Goal: Information Seeking & Learning: Learn about a topic

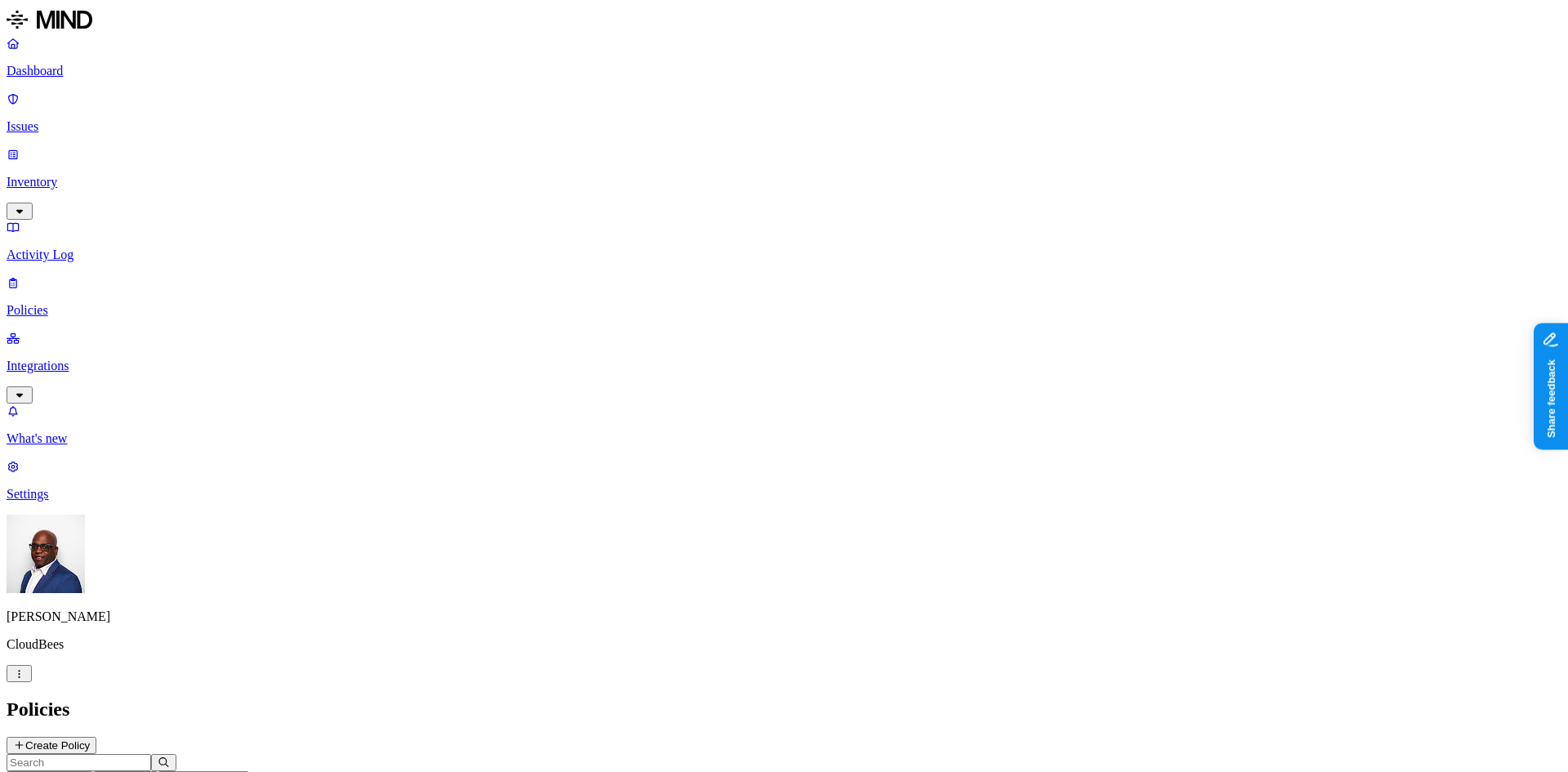
click at [76, 71] on p "Dashboard" at bounding box center [784, 71] width 1555 height 15
drag, startPoint x: 526, startPoint y: 487, endPoint x: 624, endPoint y: 470, distance: 99.5
click at [79, 175] on p "Inventory" at bounding box center [784, 182] width 1555 height 15
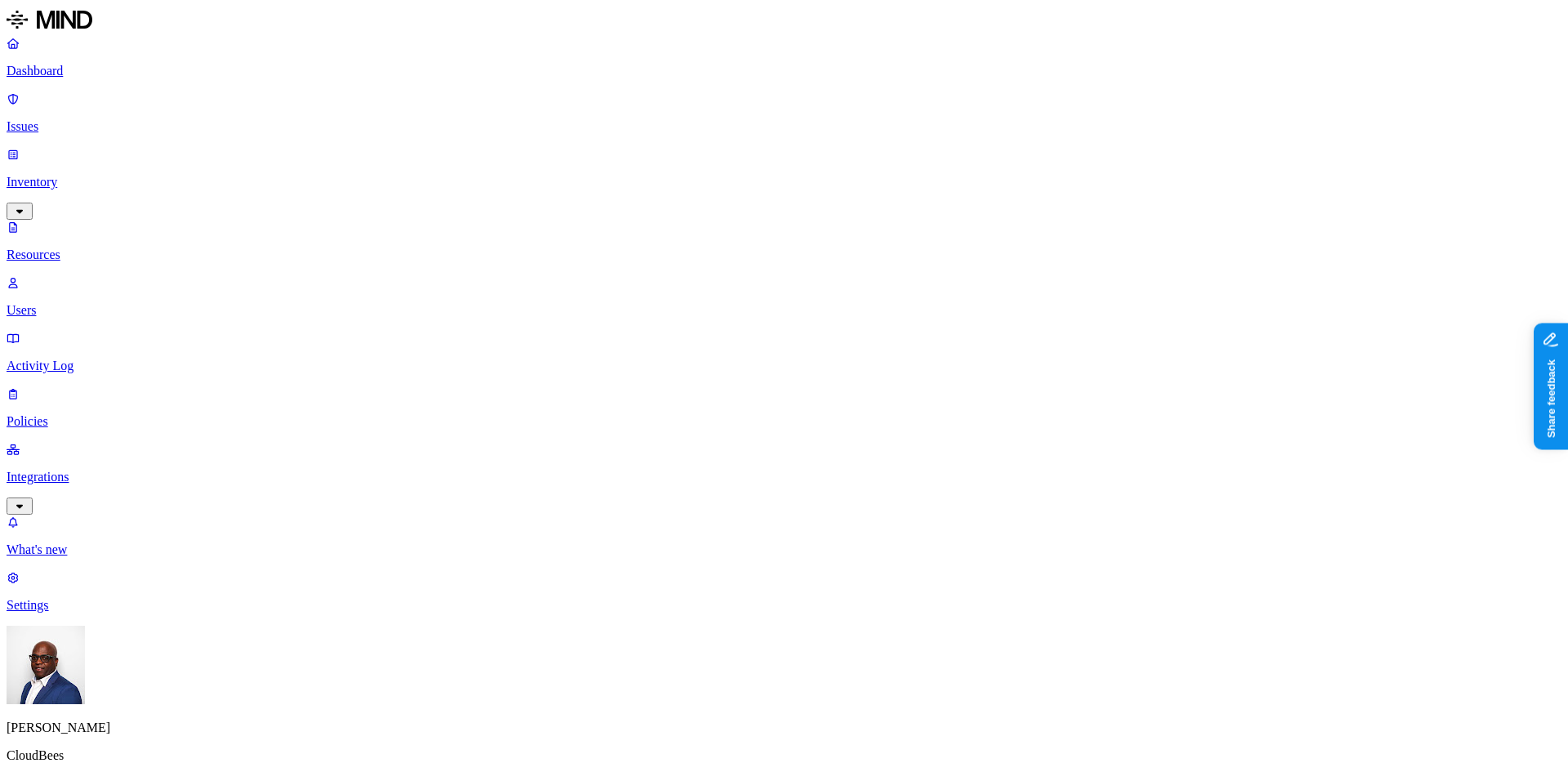
click at [798, 201] on button "button" at bounding box center [804, 199] width 13 height 5
click at [798, 229] on button "button" at bounding box center [804, 230] width 13 height 5
click at [798, 198] on button "button" at bounding box center [804, 195] width 13 height 17
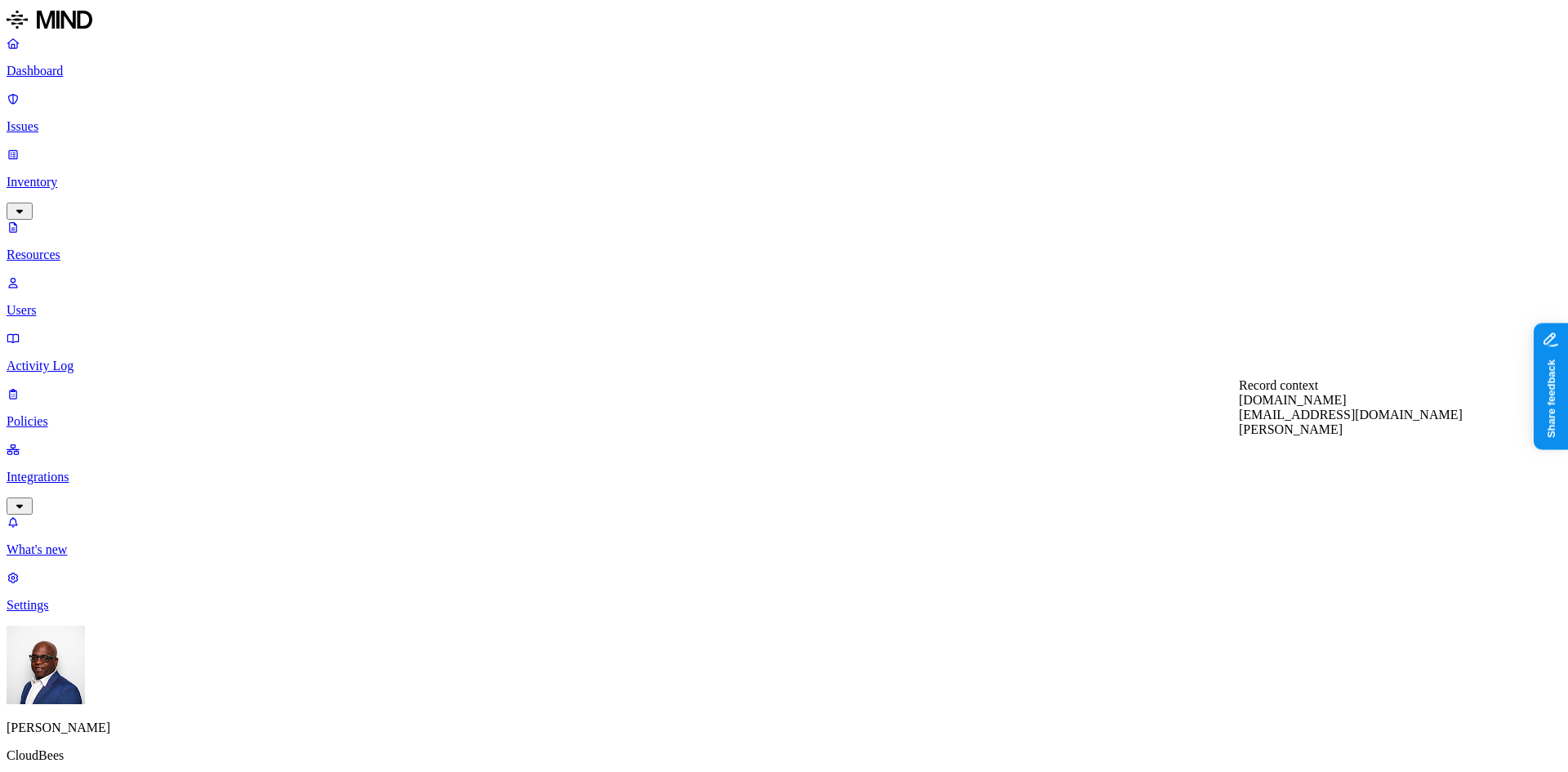
scroll to position [245, 0]
drag, startPoint x: 467, startPoint y: 88, endPoint x: 584, endPoint y: 78, distance: 117.4
drag, startPoint x: 580, startPoint y: 86, endPoint x: 641, endPoint y: 86, distance: 61.0
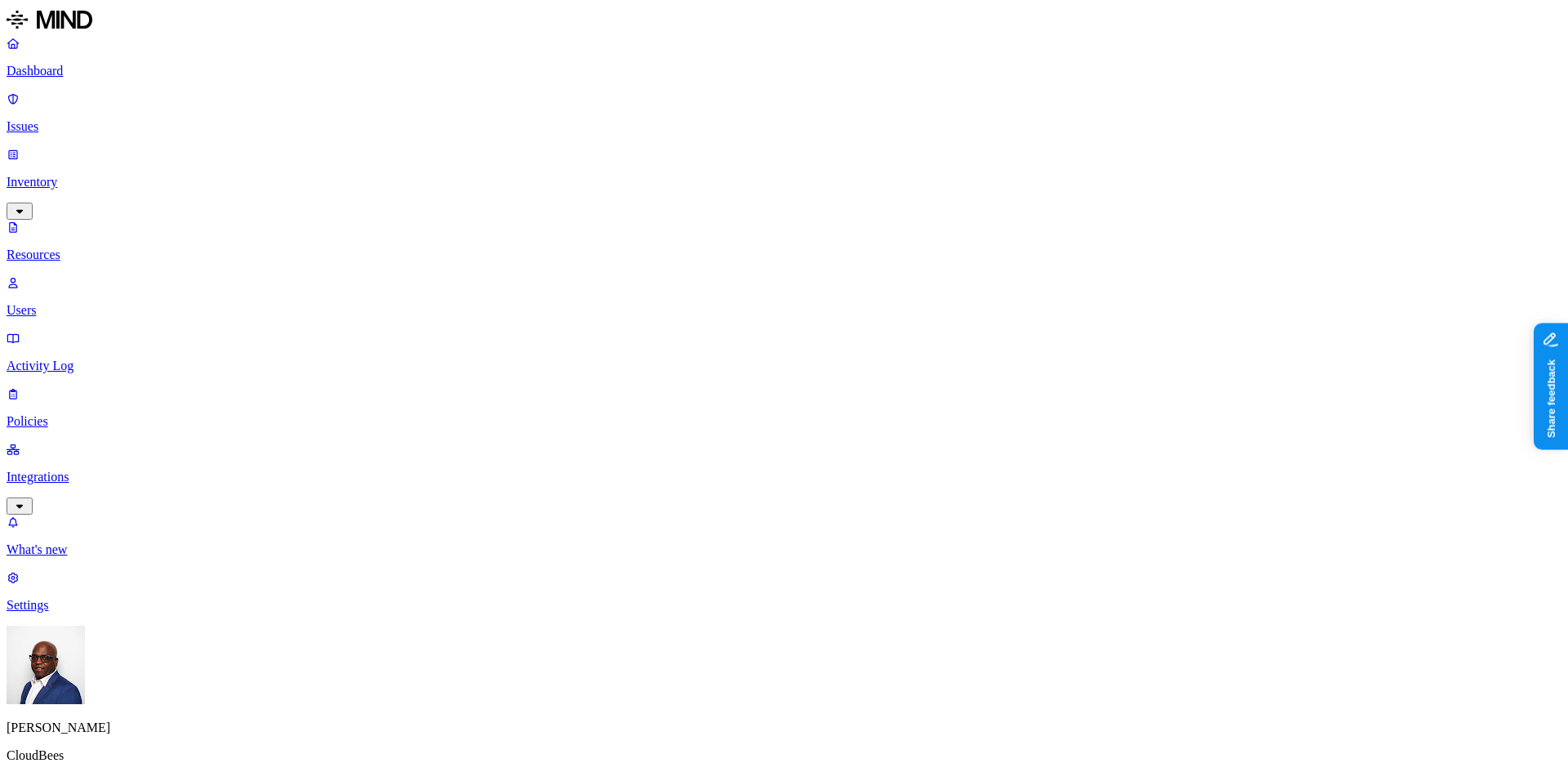
drag, startPoint x: 641, startPoint y: 86, endPoint x: 712, endPoint y: 84, distance: 71.0
drag, startPoint x: 662, startPoint y: 91, endPoint x: 704, endPoint y: 95, distance: 42.2
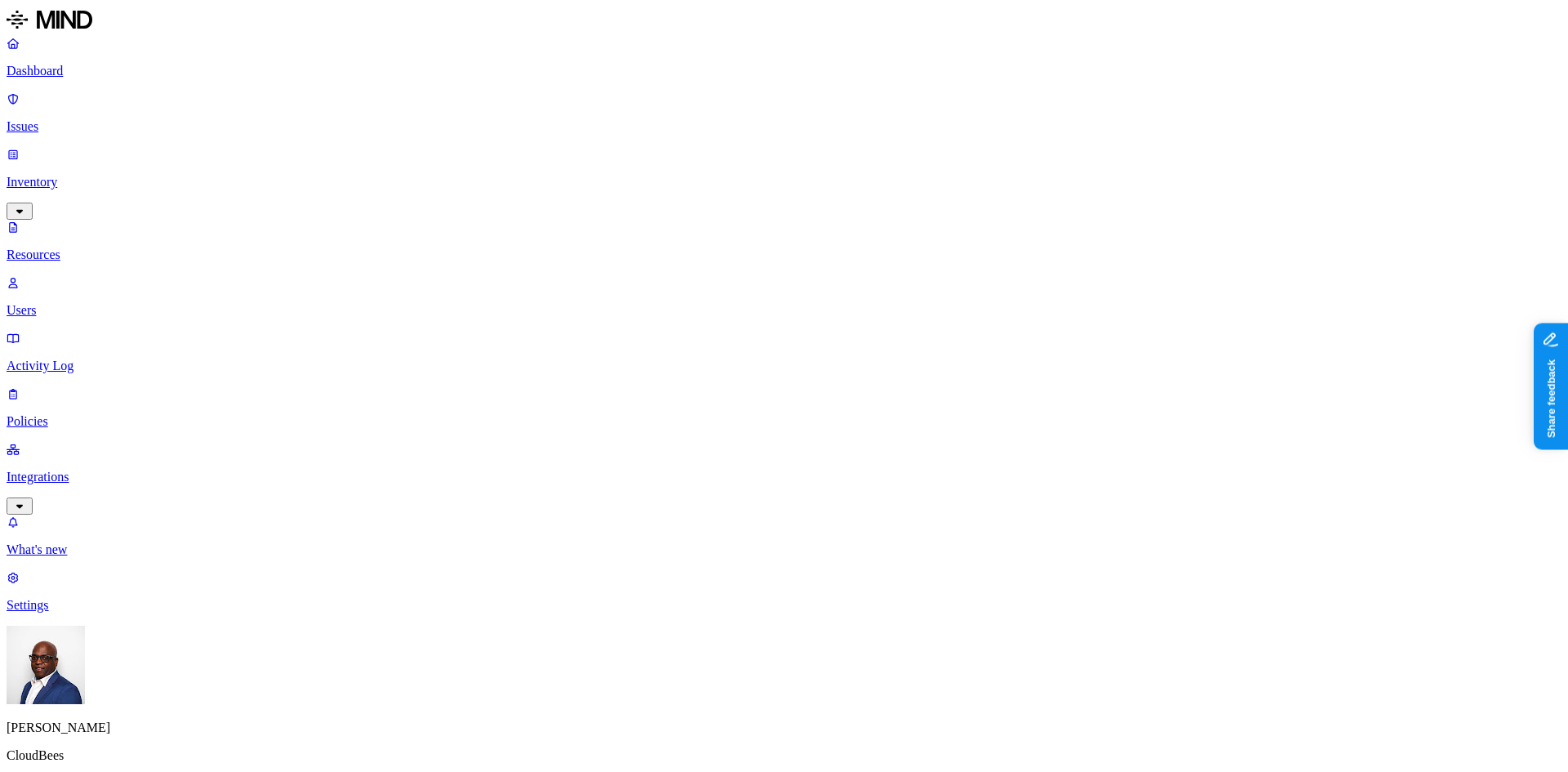
click at [798, 201] on button "button" at bounding box center [804, 199] width 13 height 5
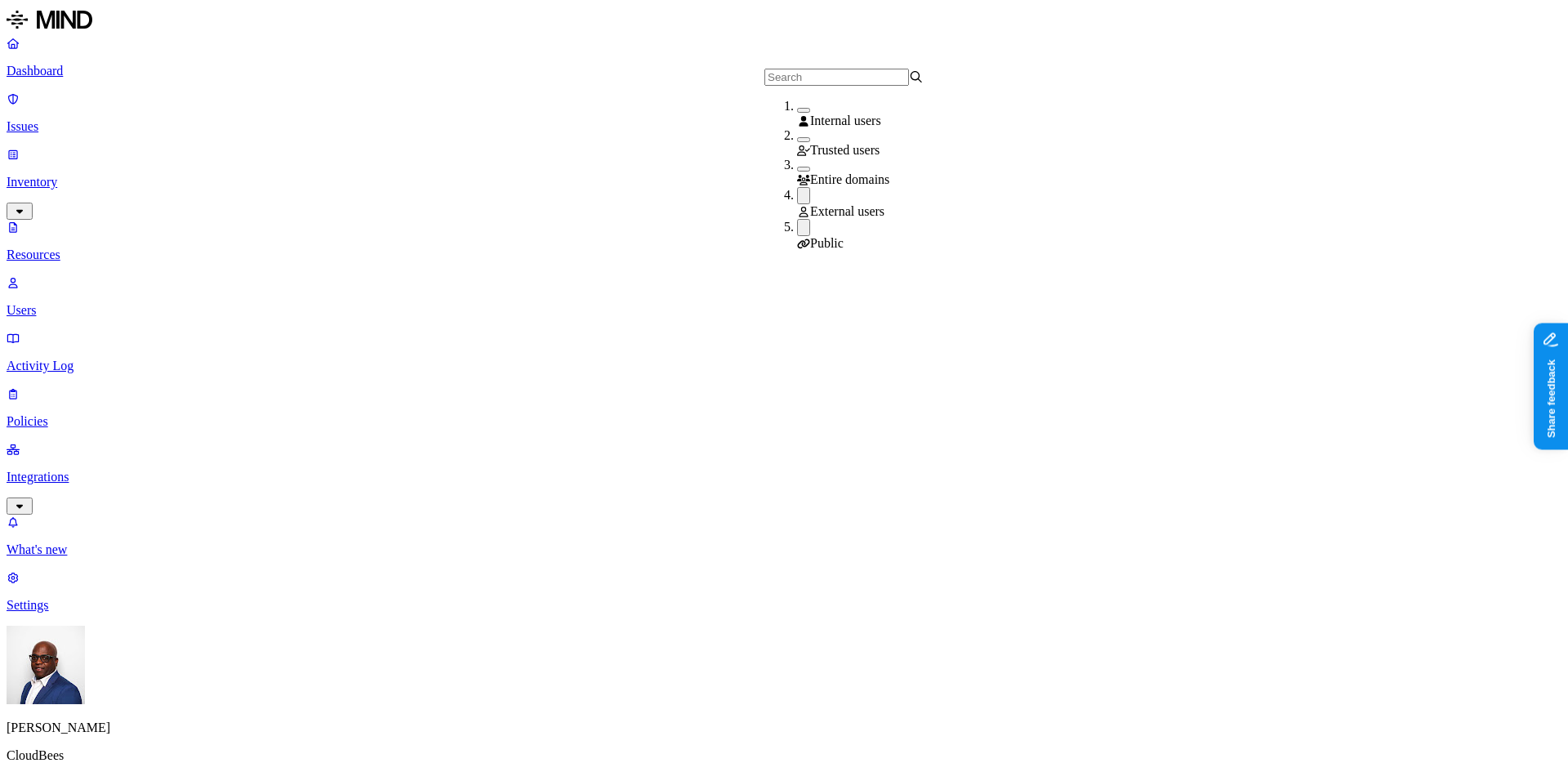
click at [798, 229] on div "Public" at bounding box center [877, 235] width 160 height 32
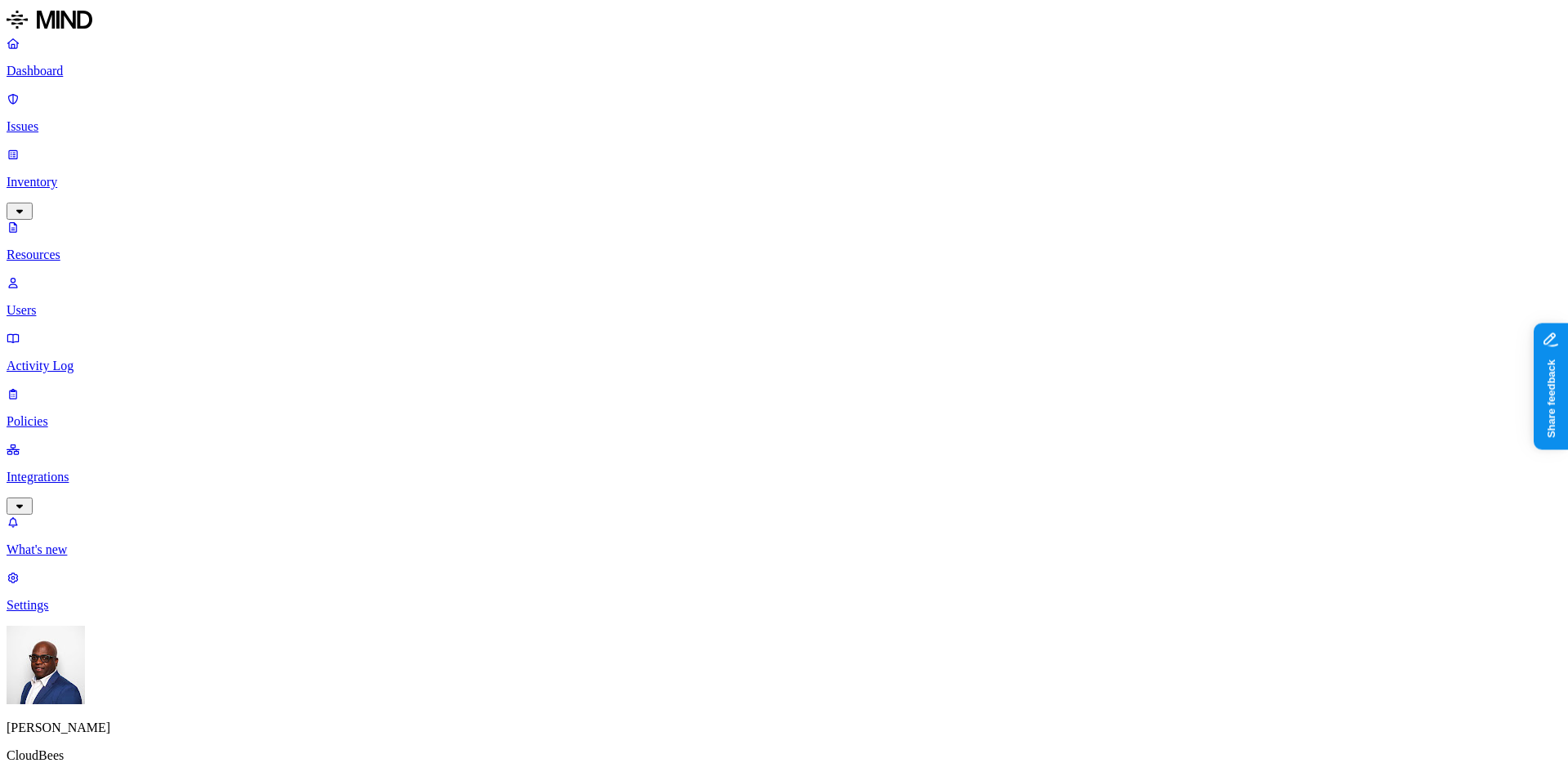
click at [488, 114] on button "button" at bounding box center [494, 112] width 13 height 5
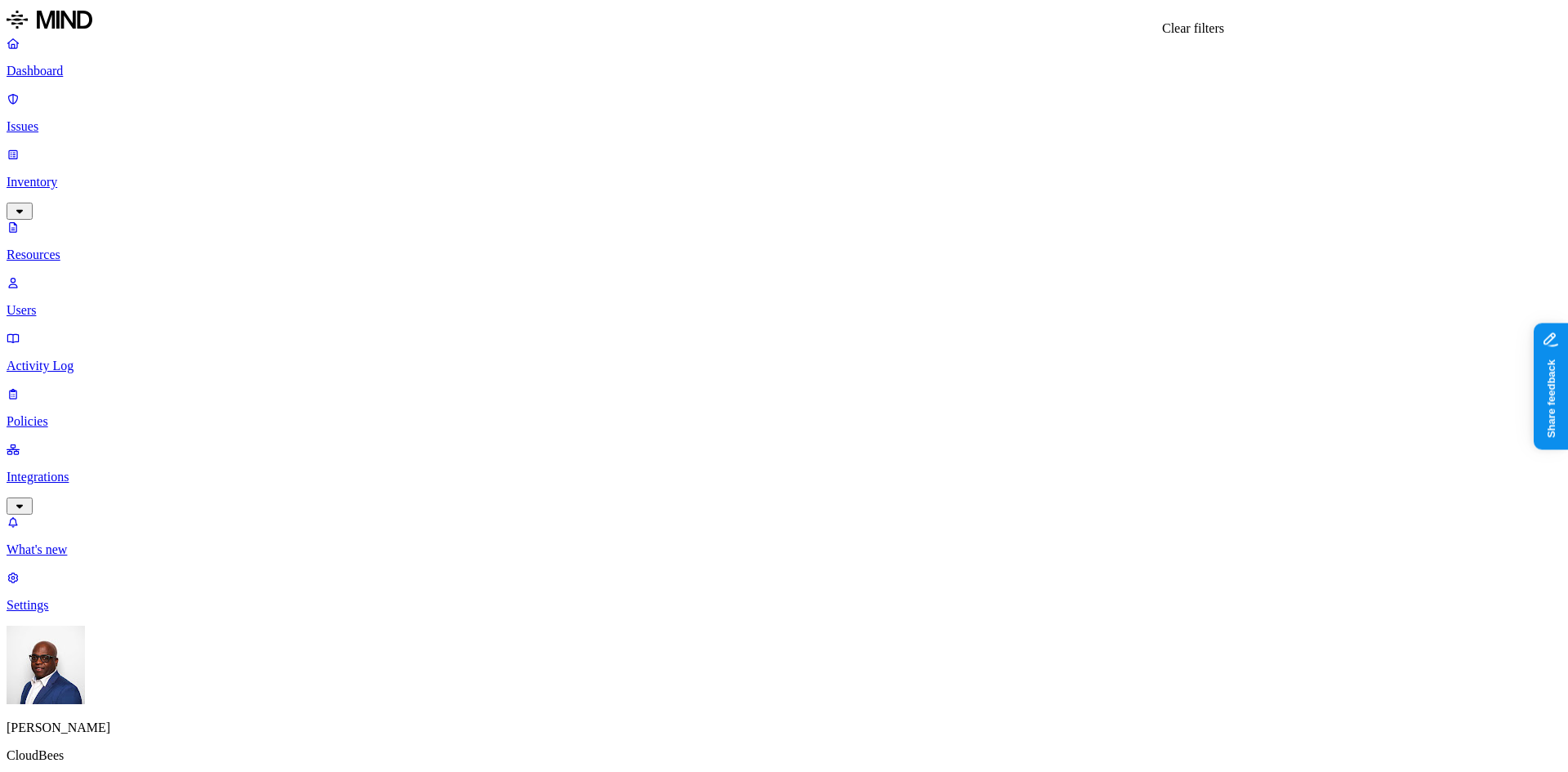
type input "flip"
click at [488, 147] on button "button" at bounding box center [494, 145] width 13 height 5
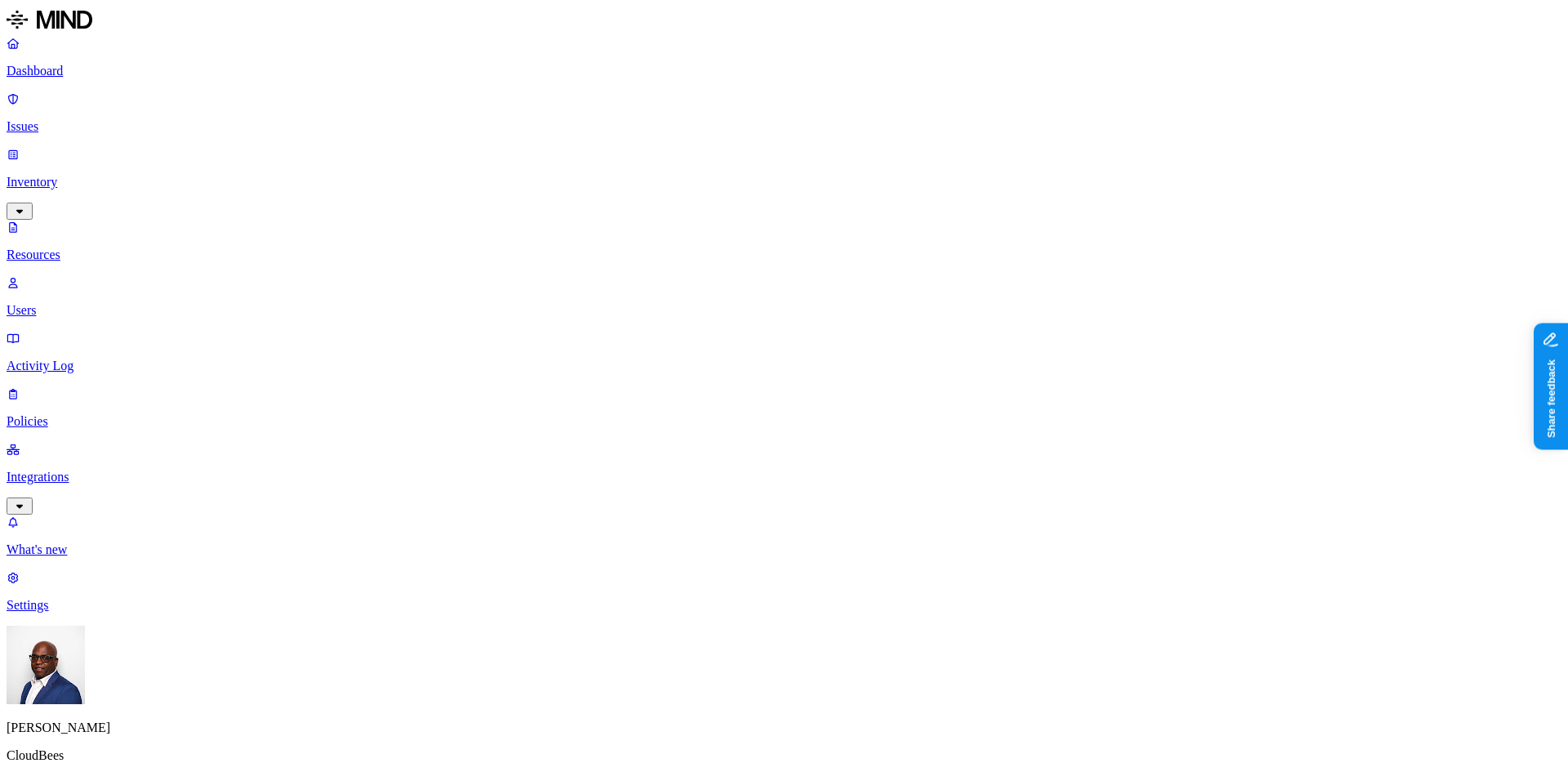
scroll to position [245, 0]
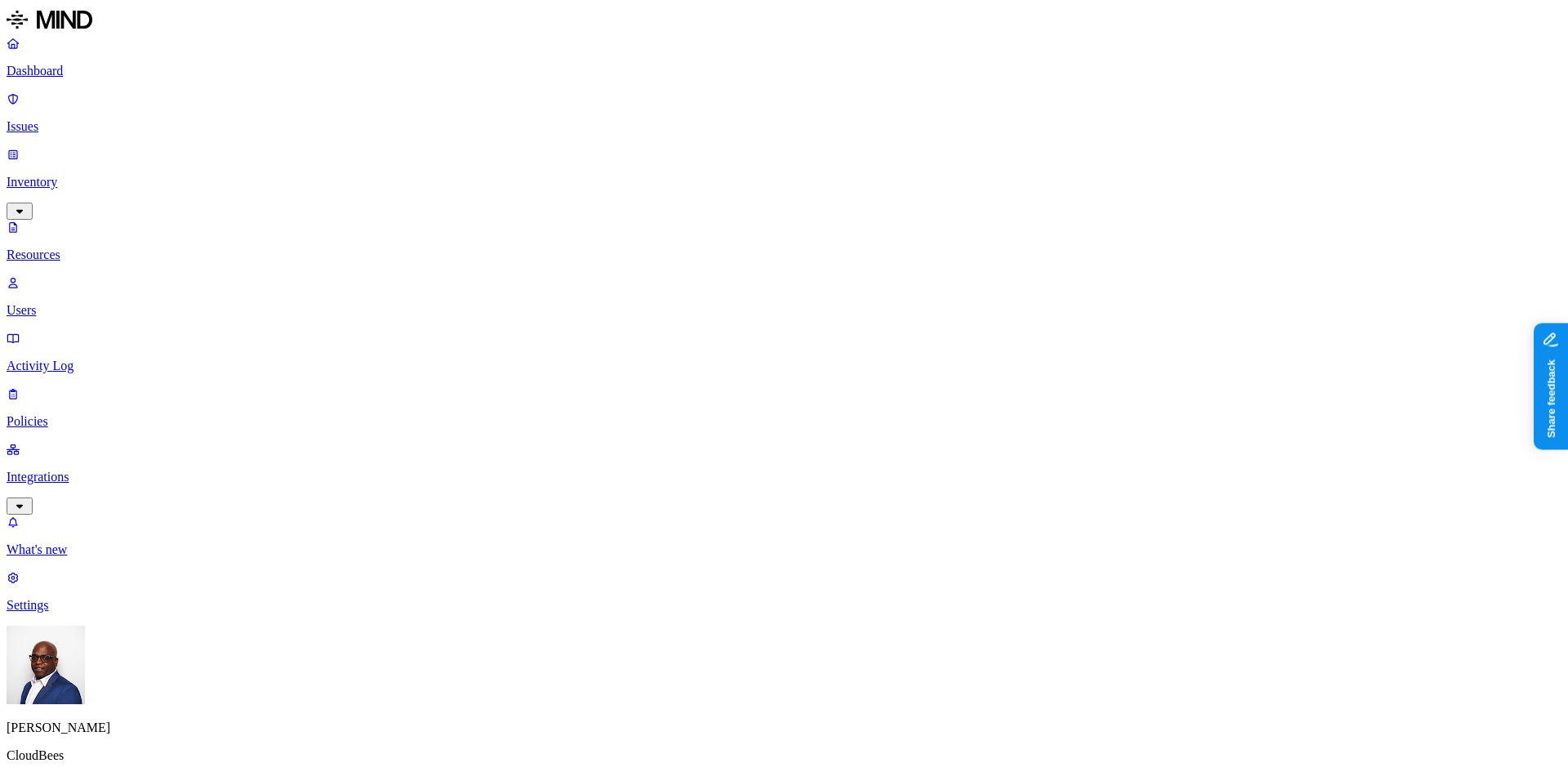
click at [62, 303] on p "Users" at bounding box center [784, 310] width 1555 height 15
click at [81, 247] on p "Resources" at bounding box center [784, 254] width 1555 height 15
click at [61, 119] on p "Issues" at bounding box center [784, 126] width 1555 height 15
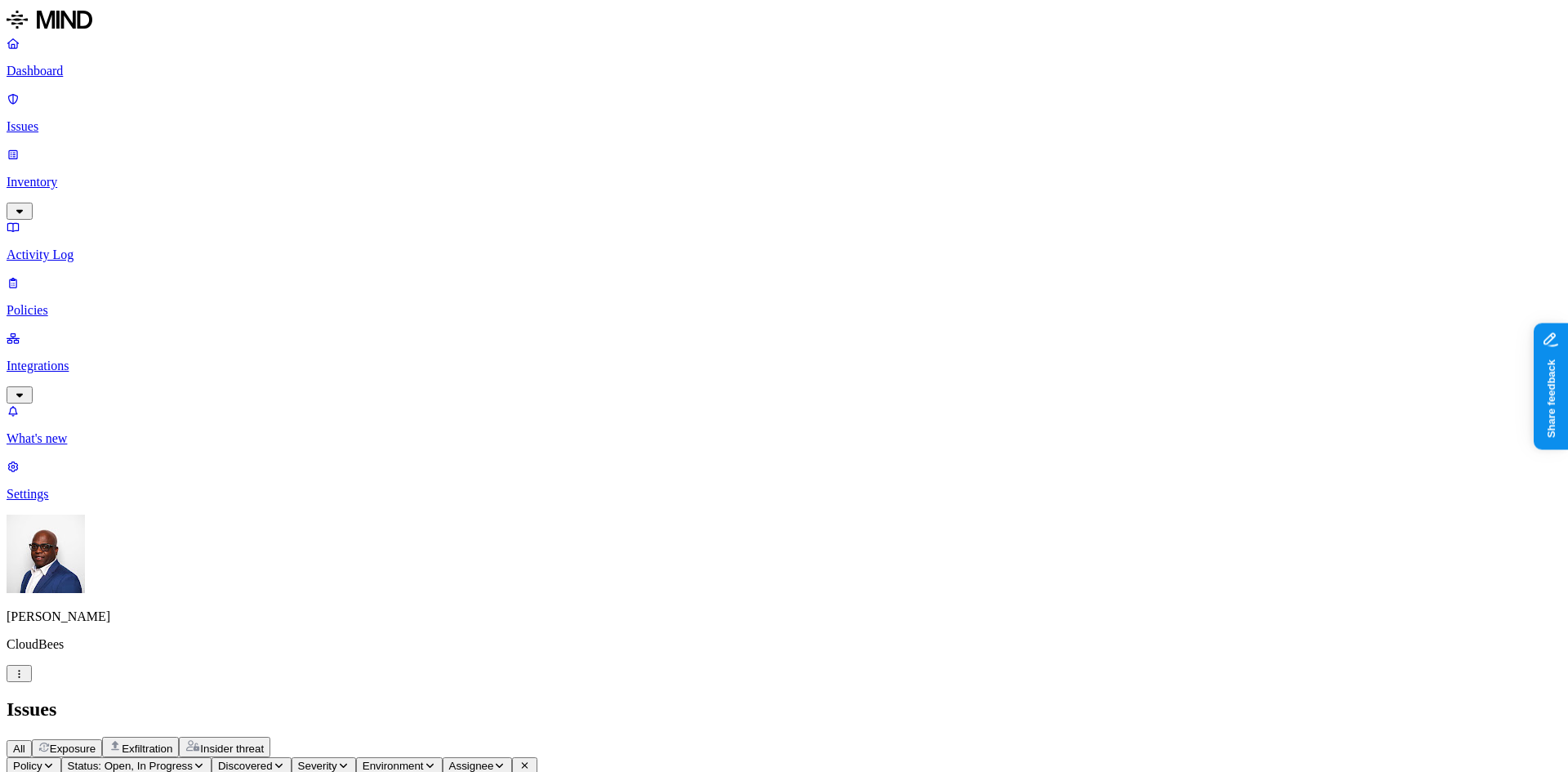
click at [62, 70] on p "Dashboard" at bounding box center [784, 71] width 1555 height 15
click at [84, 119] on p "Issues" at bounding box center [784, 126] width 1555 height 15
click at [64, 175] on p "Inventory" at bounding box center [784, 182] width 1555 height 15
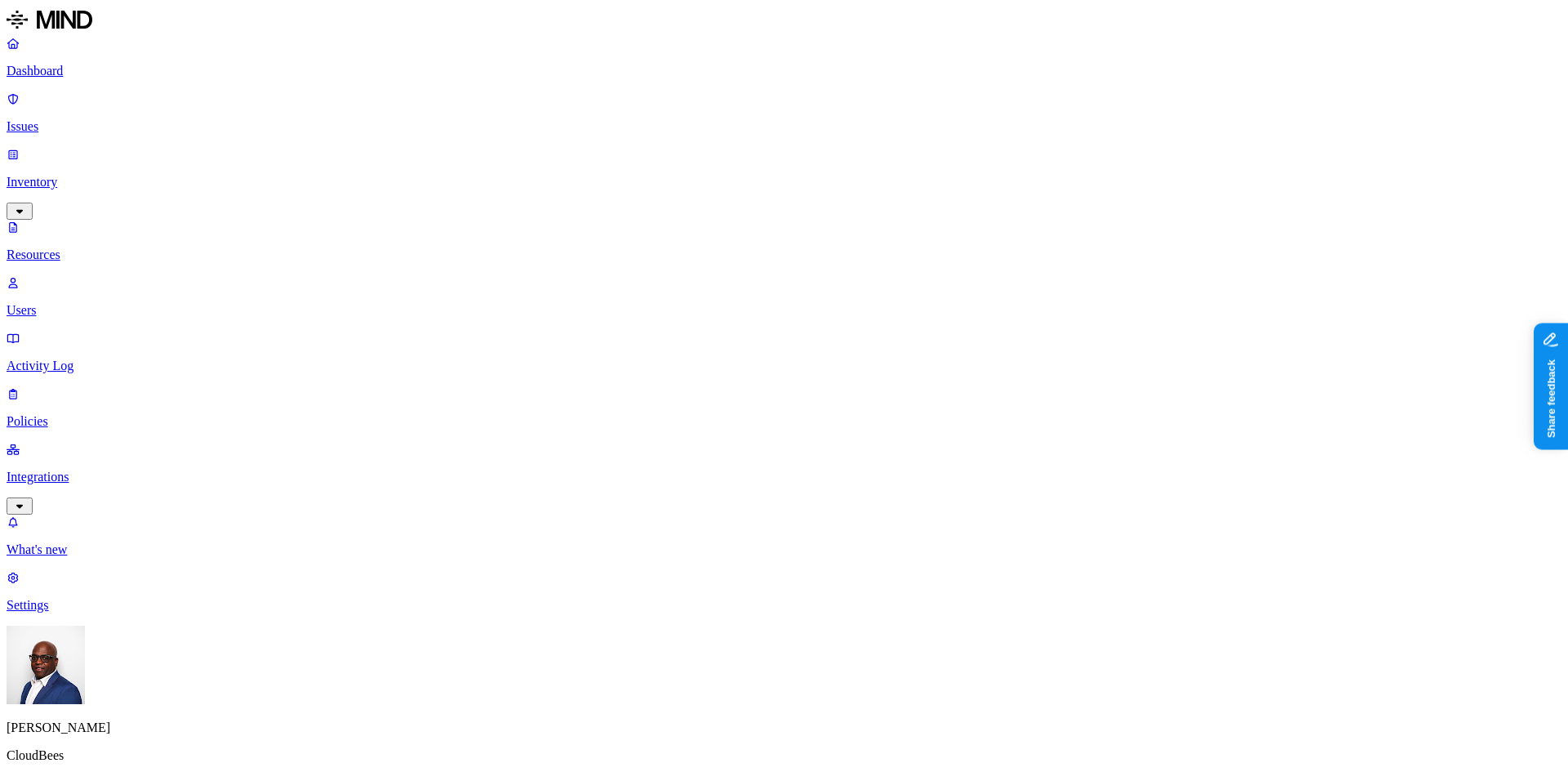
click at [798, 200] on button "button" at bounding box center [804, 199] width 13 height 5
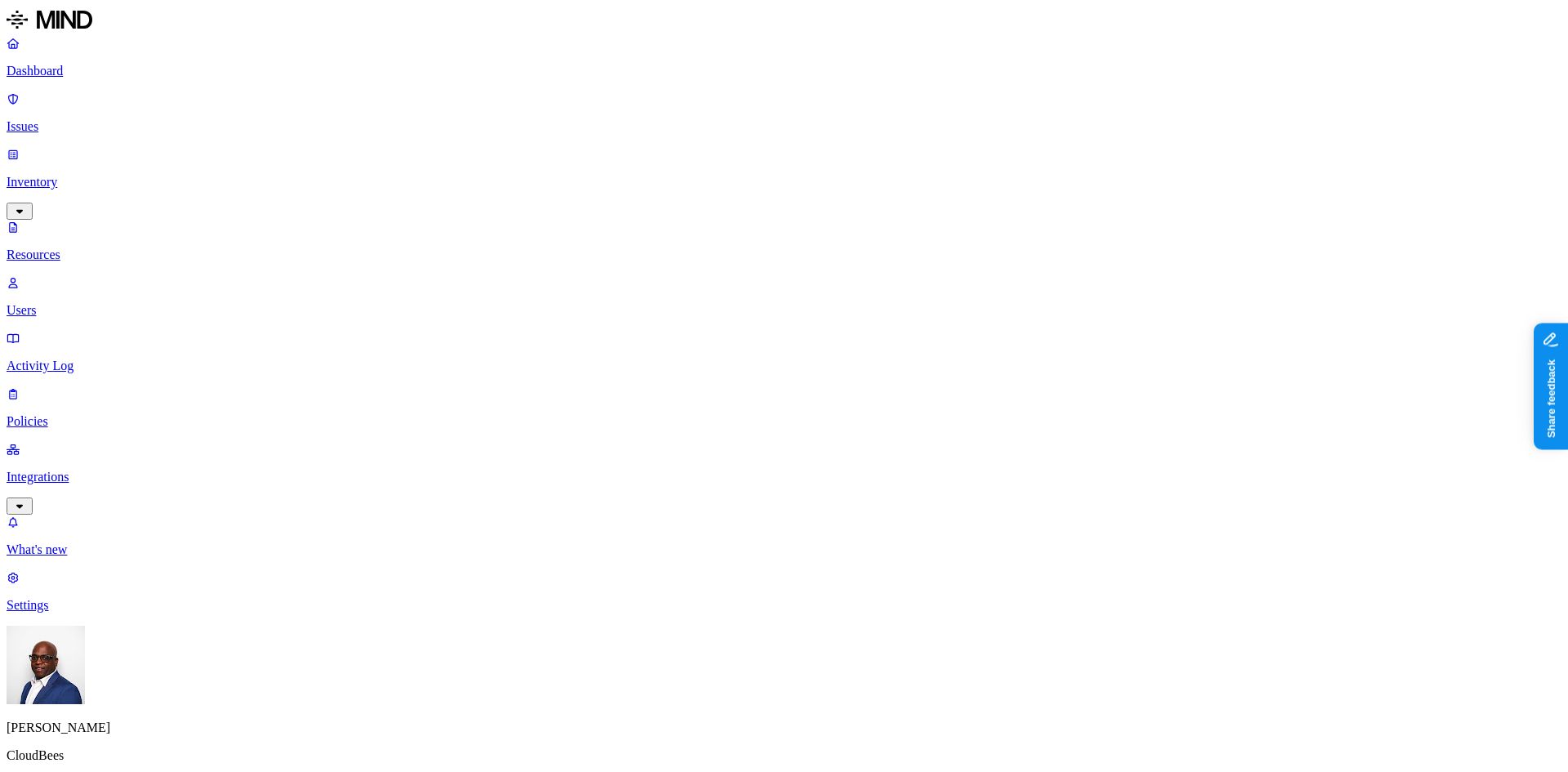
scroll to position [367, 0]
drag, startPoint x: 1135, startPoint y: 510, endPoint x: 1269, endPoint y: 515, distance: 134.1
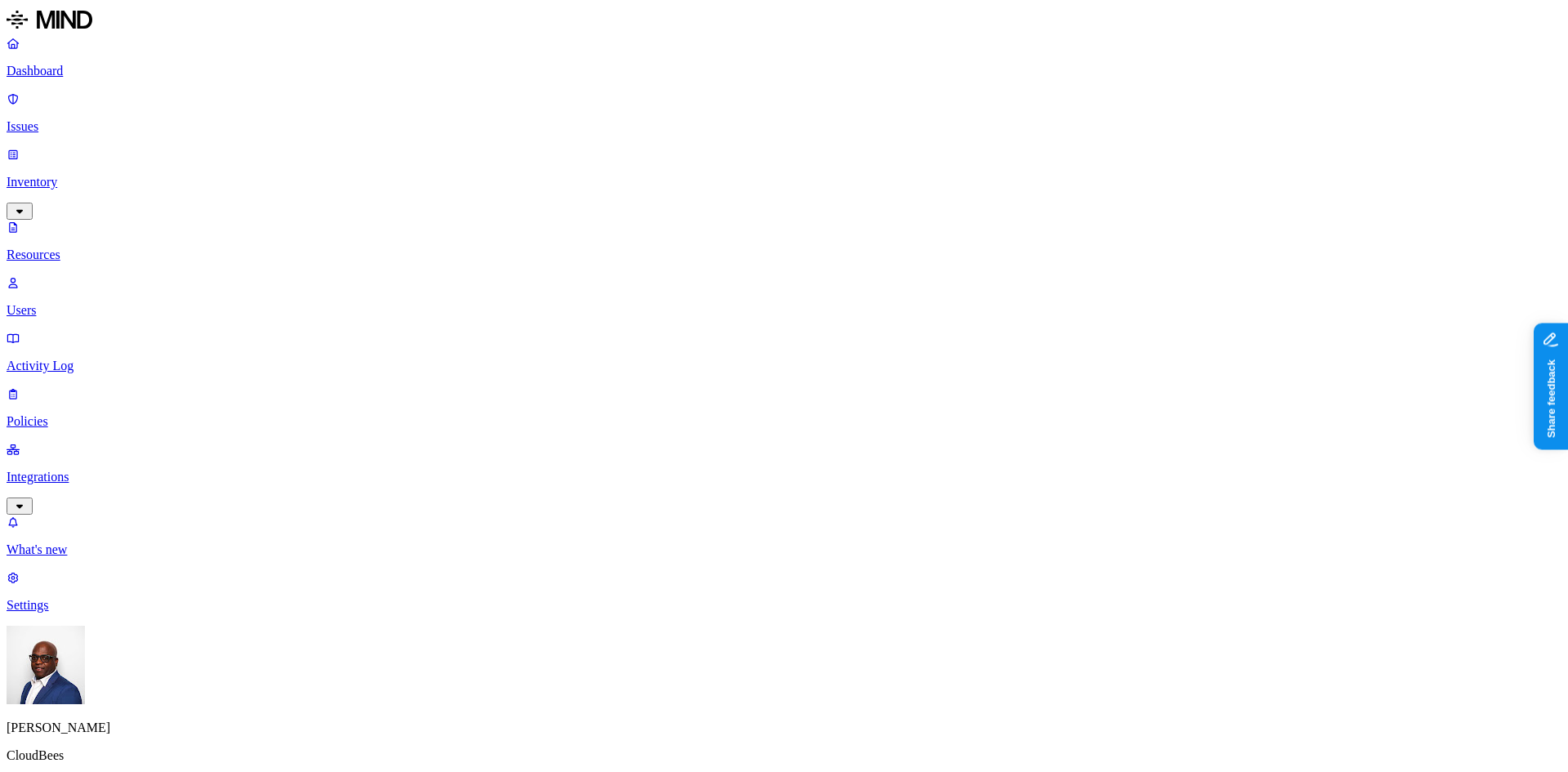
drag, startPoint x: 1137, startPoint y: 540, endPoint x: 1264, endPoint y: 532, distance: 127.3
drag, startPoint x: 1274, startPoint y: 509, endPoint x: 1137, endPoint y: 515, distance: 137.1
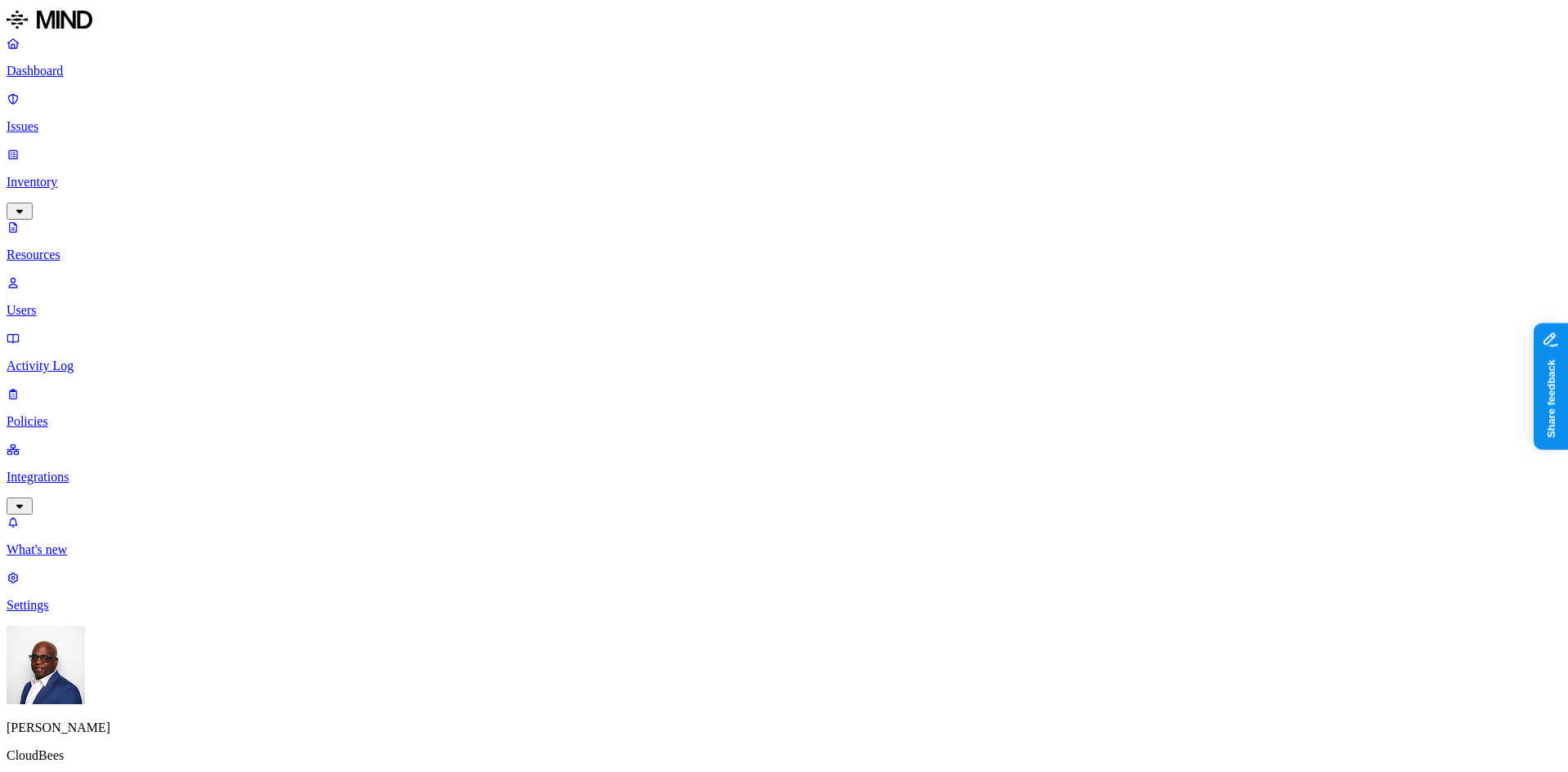
drag, startPoint x: 1260, startPoint y: 539, endPoint x: 1136, endPoint y: 542, distance: 124.0
drag, startPoint x: 1273, startPoint y: 511, endPoint x: 1137, endPoint y: 523, distance: 136.5
drag, startPoint x: 1257, startPoint y: 542, endPoint x: 1141, endPoint y: 547, distance: 116.1
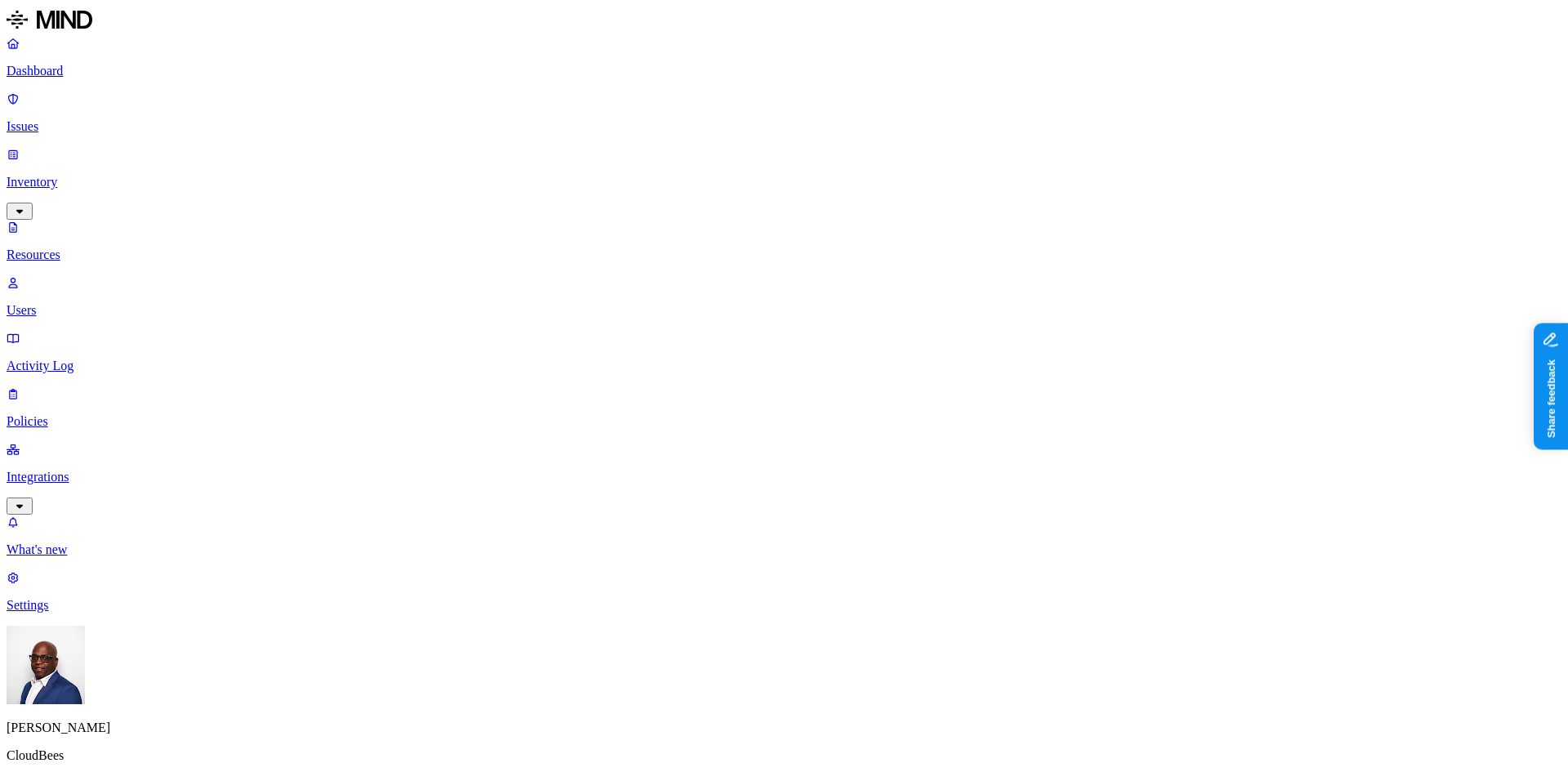
click at [90, 74] on p "Dashboard" at bounding box center [784, 71] width 1555 height 15
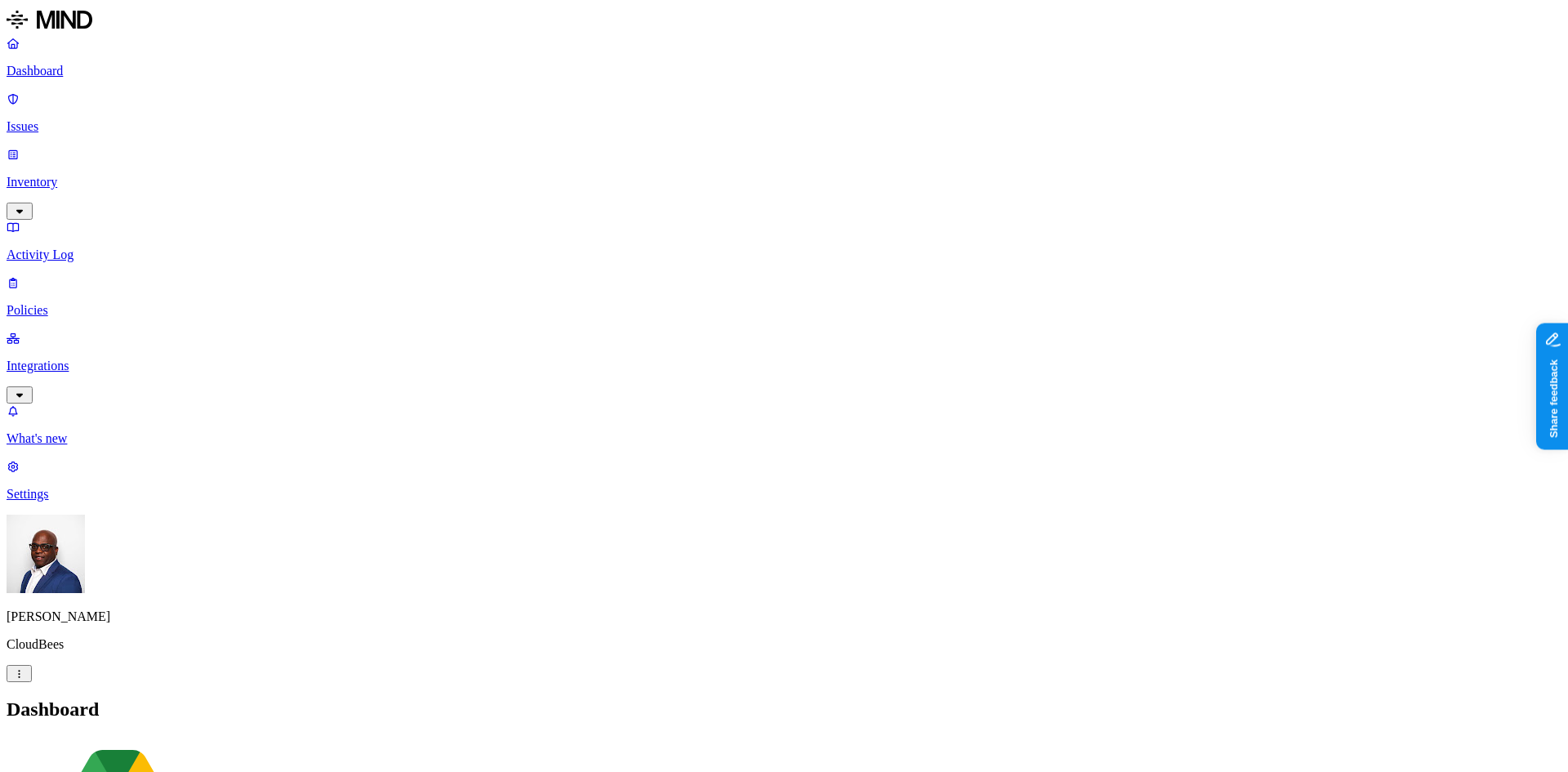
click at [52, 175] on p "Inventory" at bounding box center [784, 182] width 1555 height 15
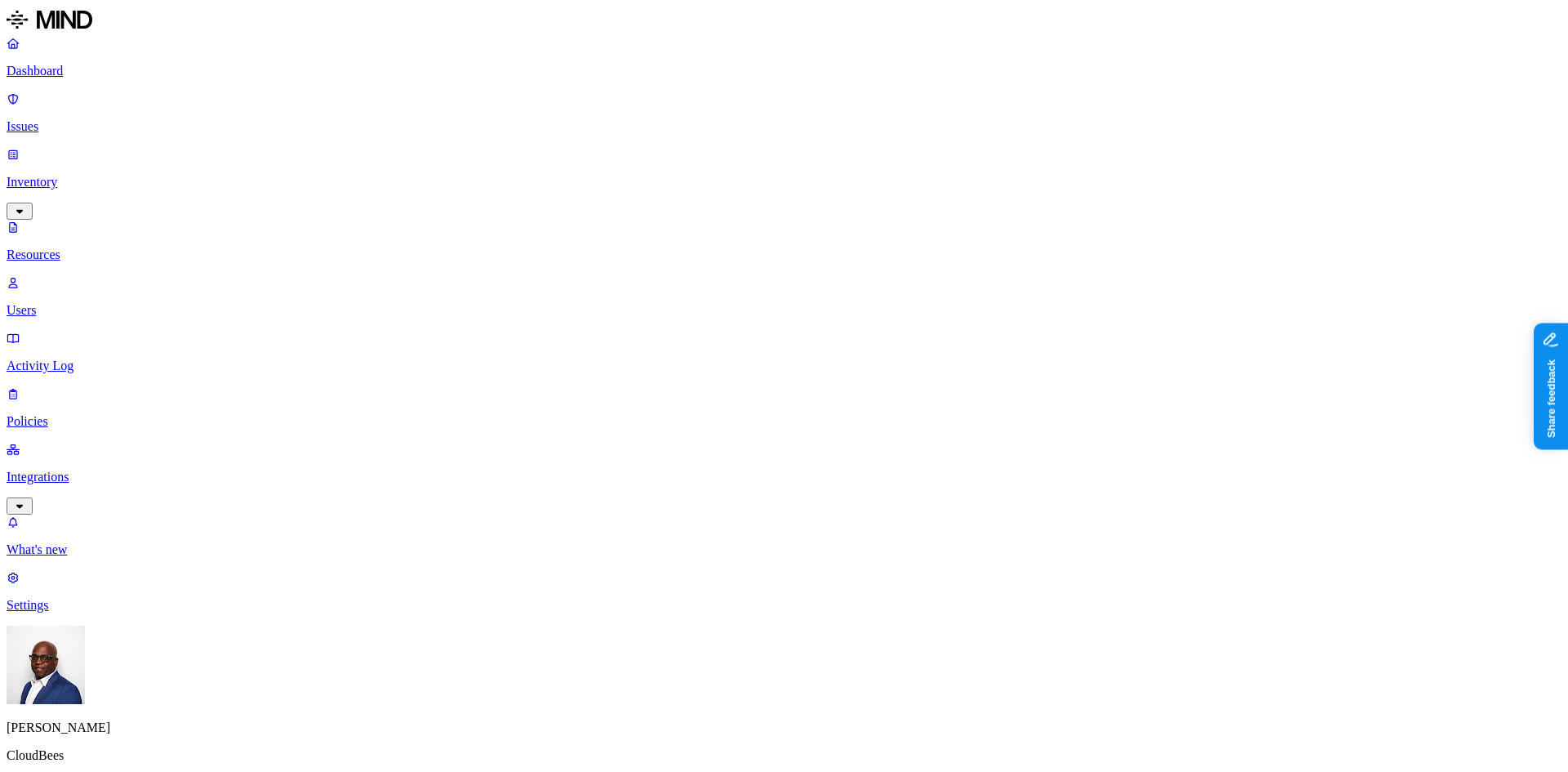
click at [798, 201] on button "button" at bounding box center [804, 199] width 13 height 5
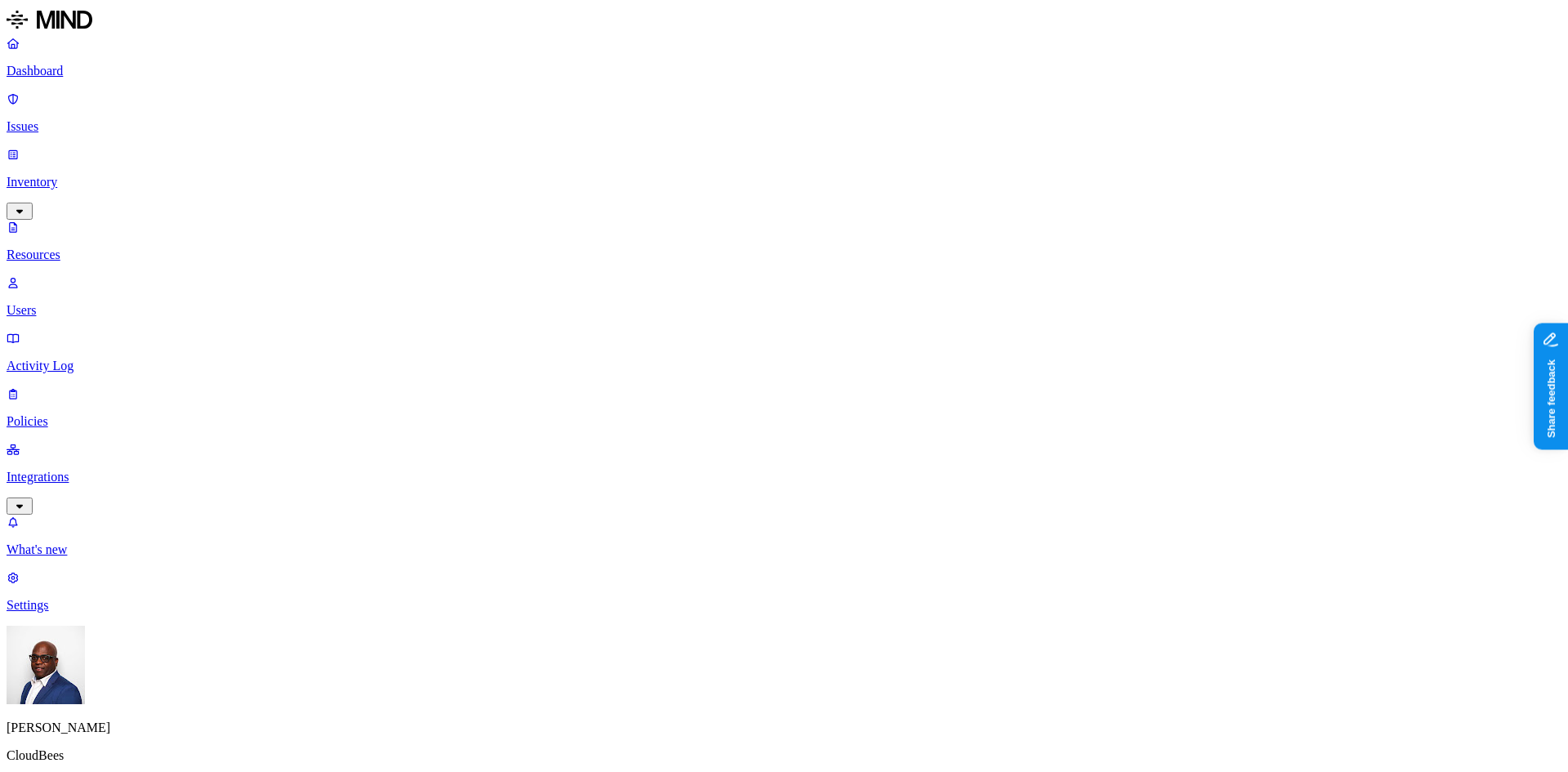
click at [74, 72] on p "Dashboard" at bounding box center [784, 71] width 1555 height 15
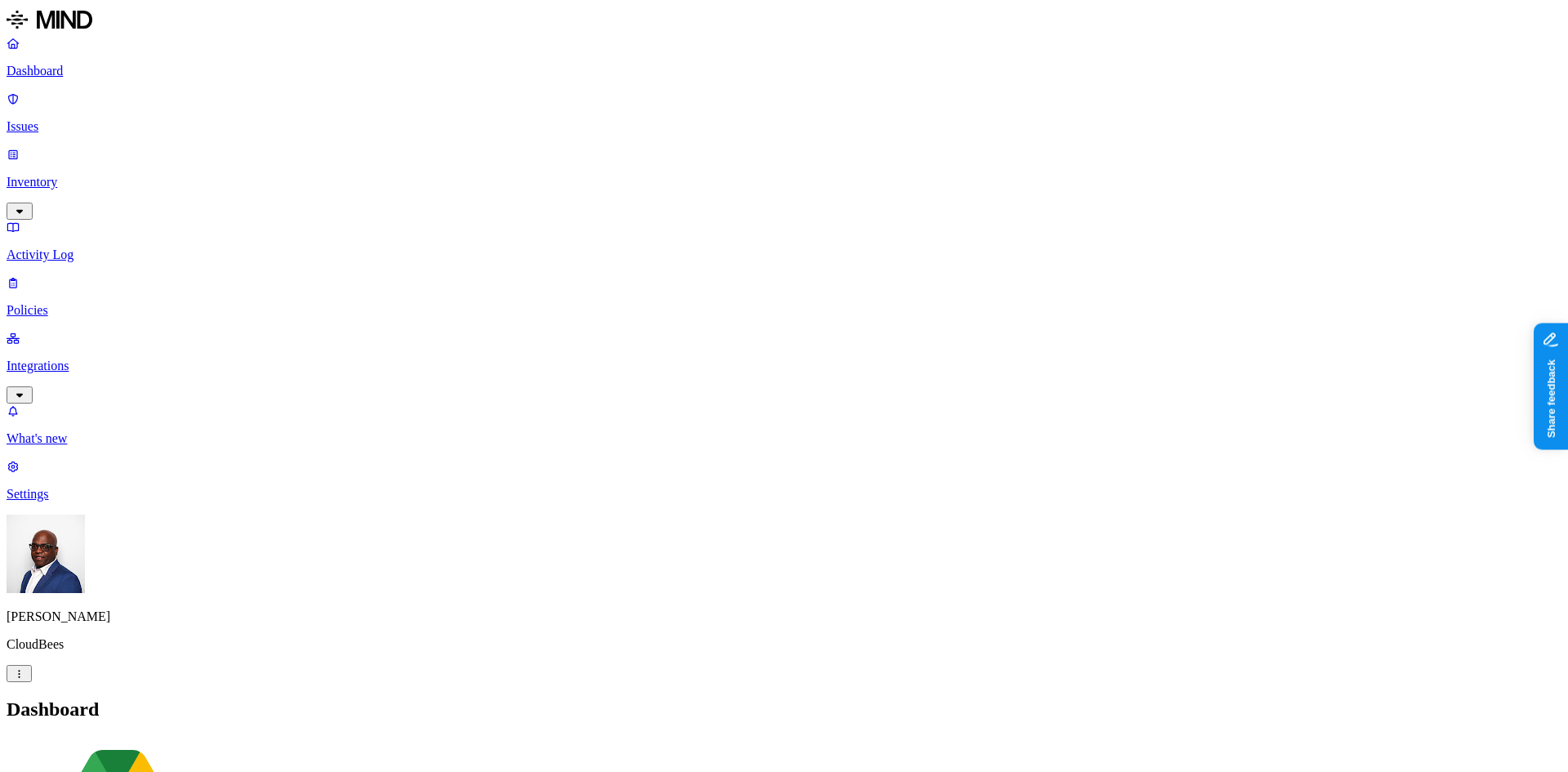
drag, startPoint x: 885, startPoint y: 454, endPoint x: 1062, endPoint y: 461, distance: 177.1
copy h3 "External users with access to data"
click at [61, 119] on p "Issues" at bounding box center [784, 126] width 1555 height 15
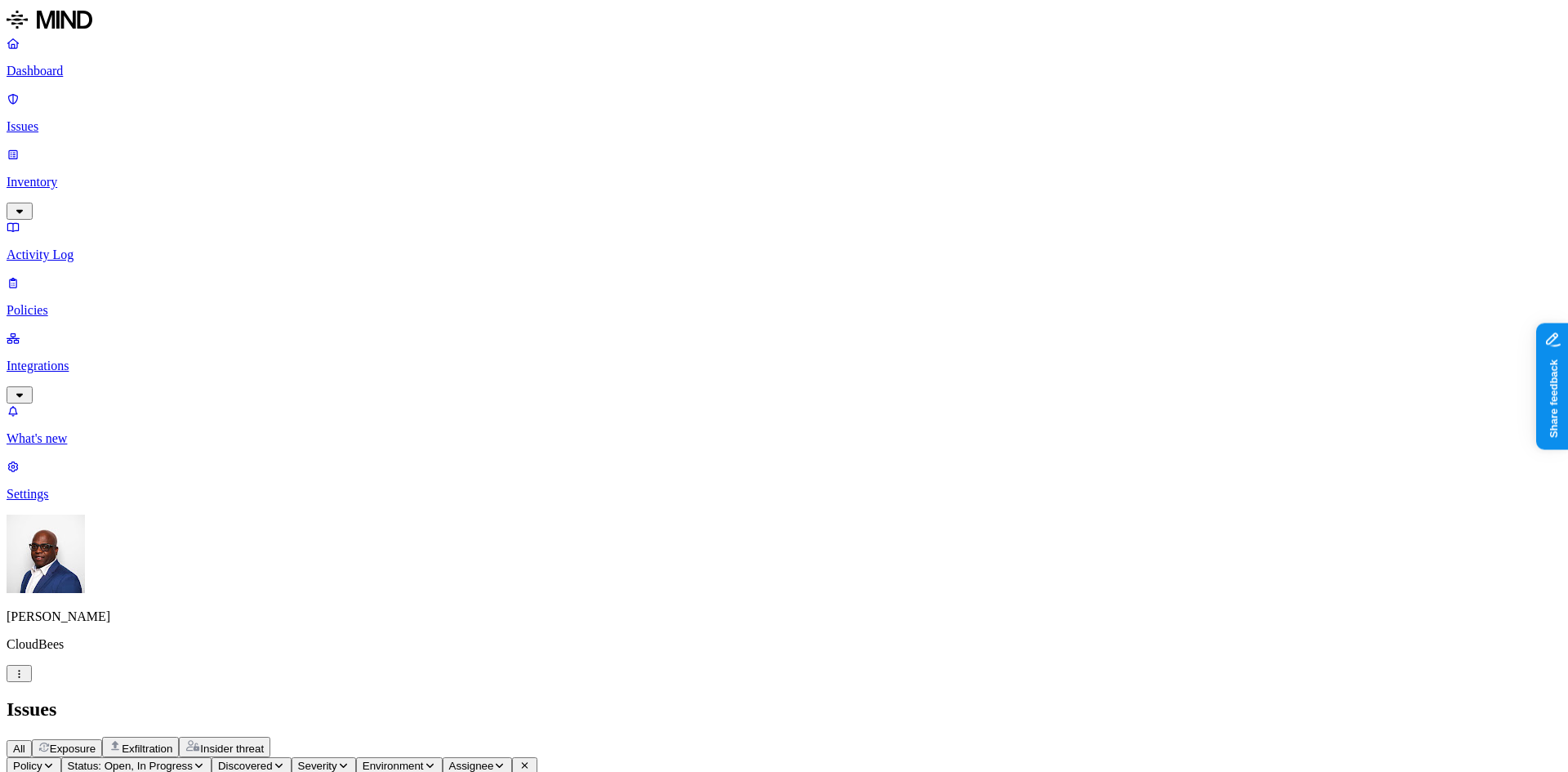
click at [84, 175] on p "Inventory" at bounding box center [784, 182] width 1555 height 15
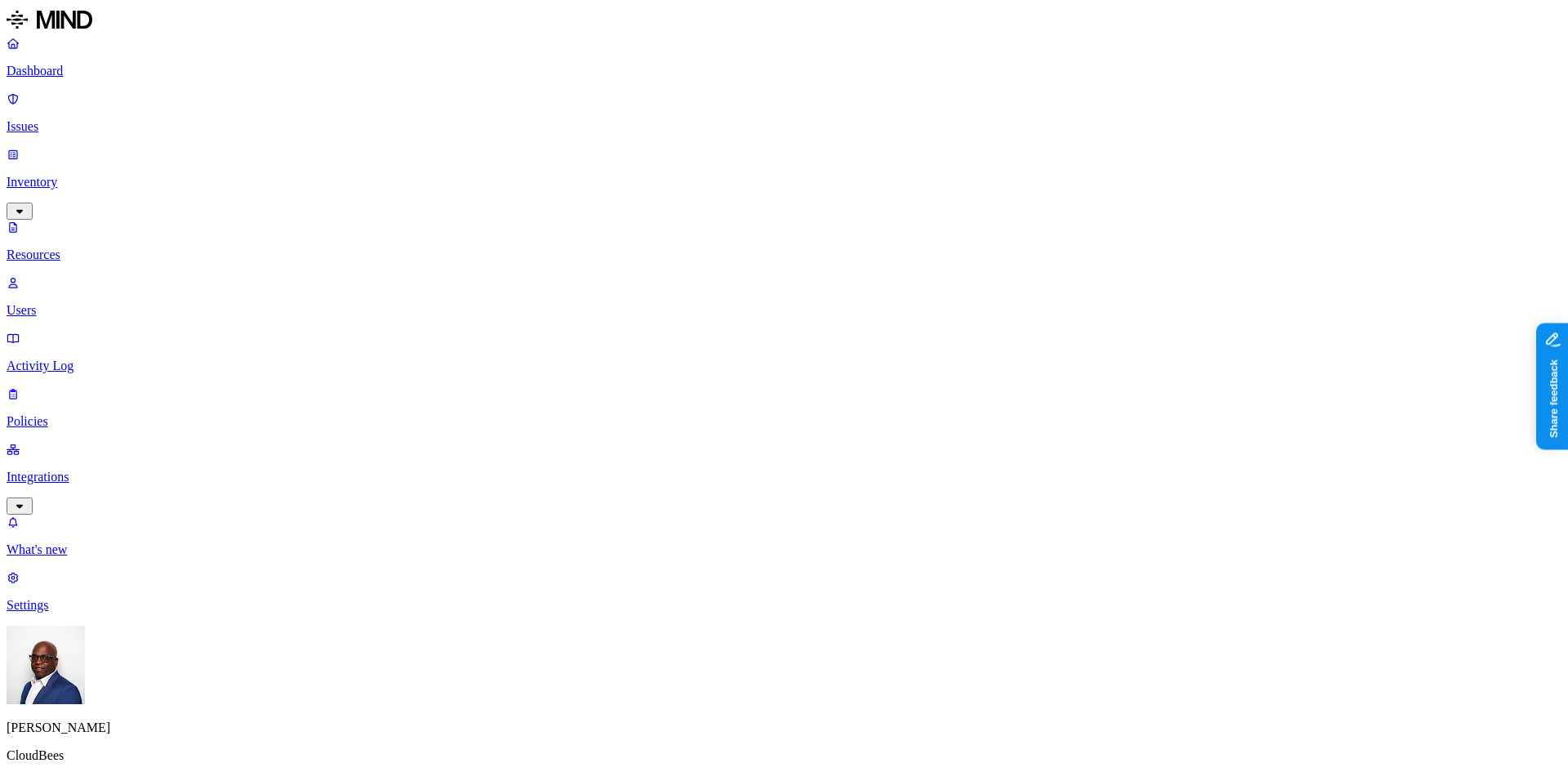
click at [91, 303] on p "Users" at bounding box center [784, 310] width 1555 height 15
click at [456, 128] on div "External" at bounding box center [536, 120] width 160 height 15
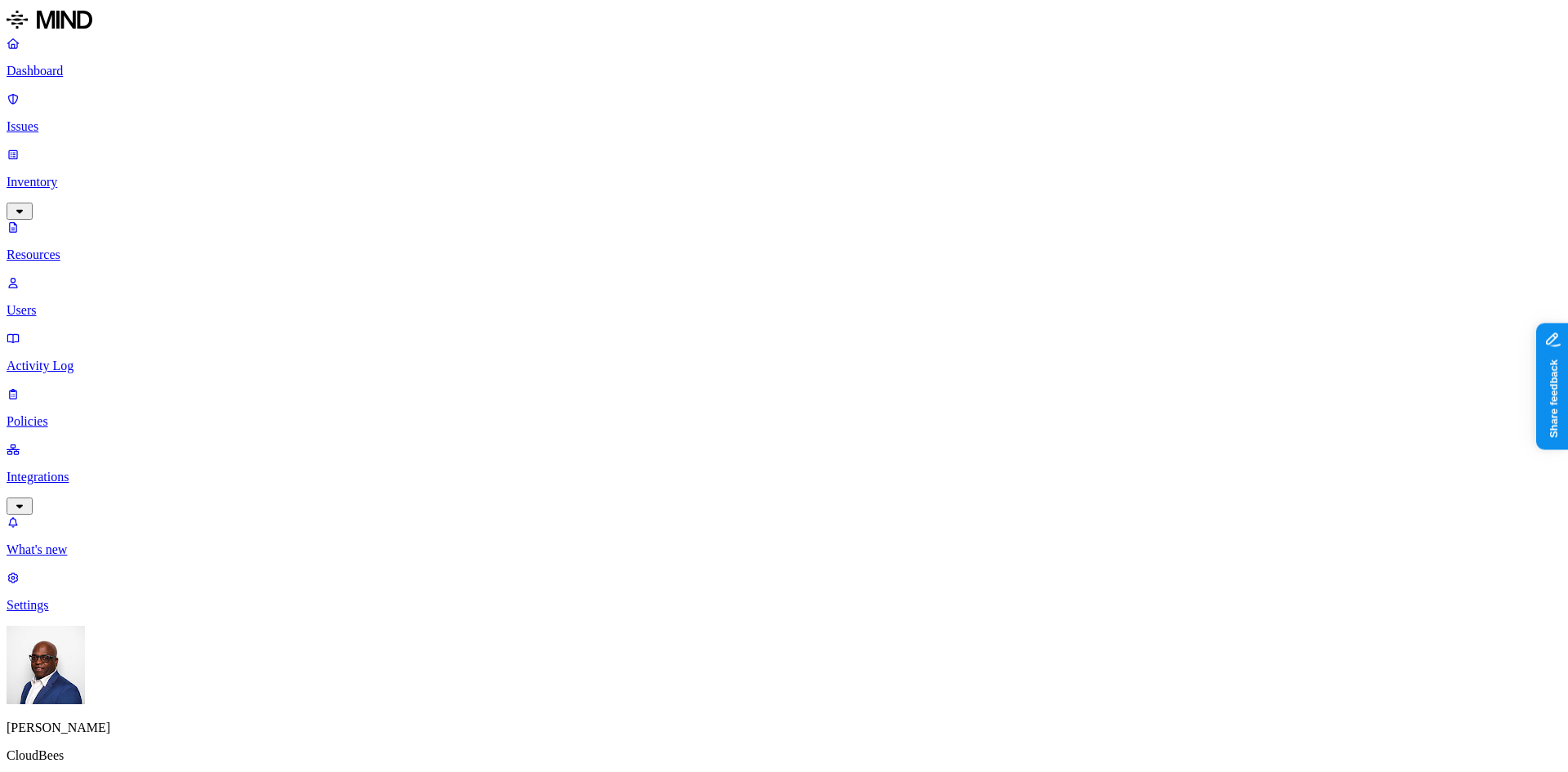
click at [473, 128] on div "Internal" at bounding box center [536, 120] width 160 height 15
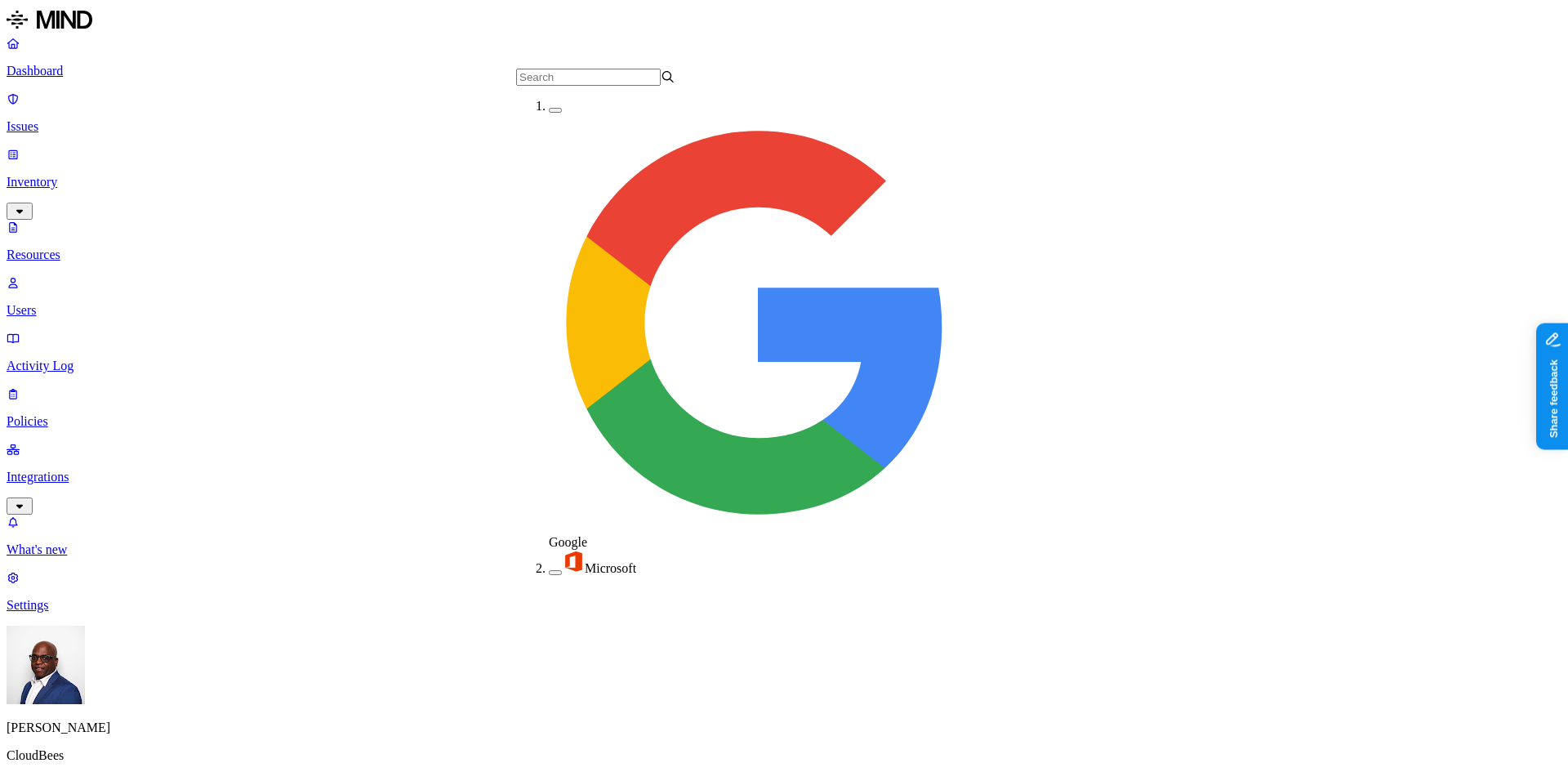
click at [549, 570] on button "button" at bounding box center [555, 572] width 13 height 5
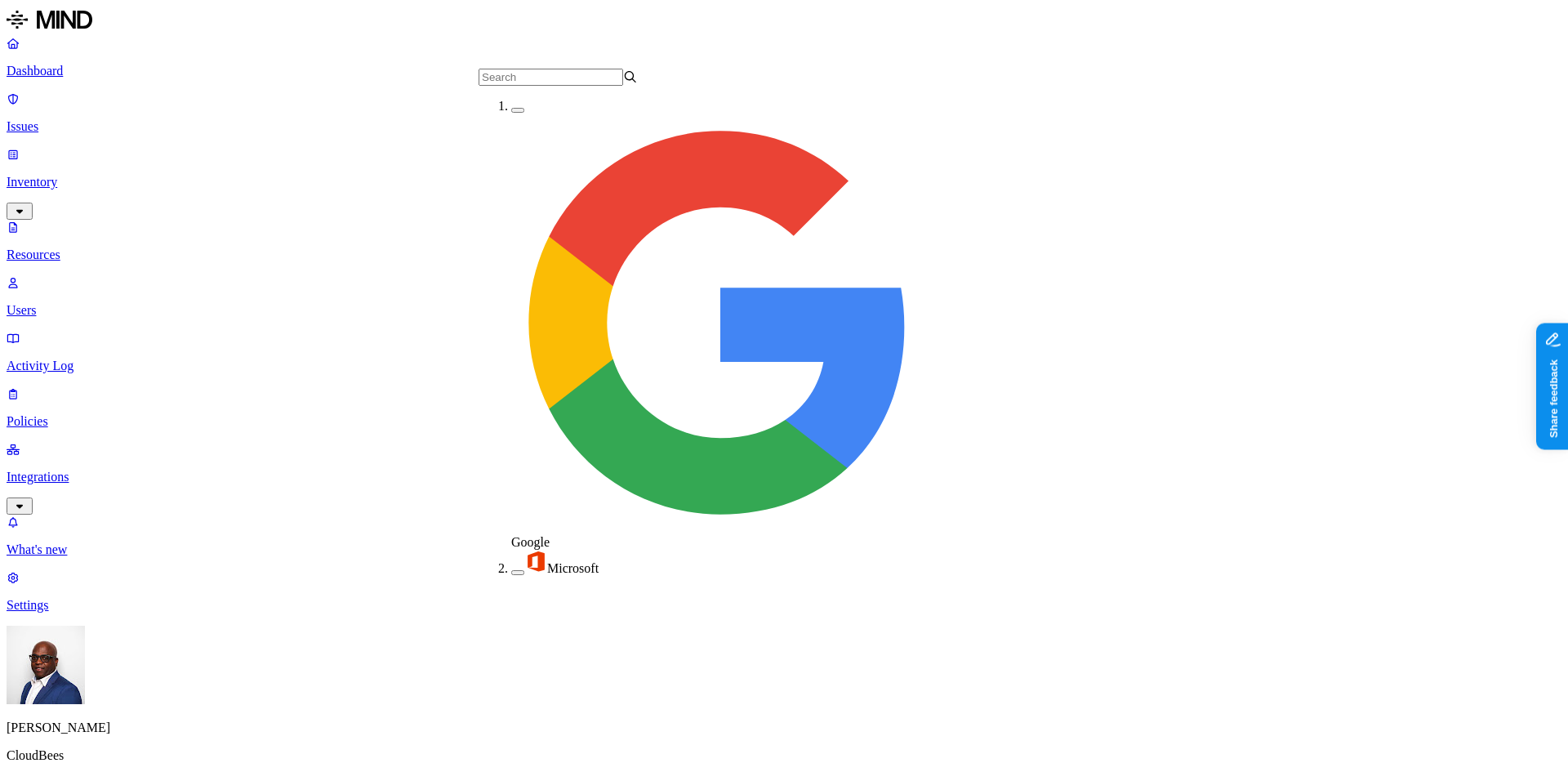
click at [525, 549] on img at bounding box center [536, 560] width 23 height 23
click at [511, 560] on button "button" at bounding box center [517, 569] width 13 height 17
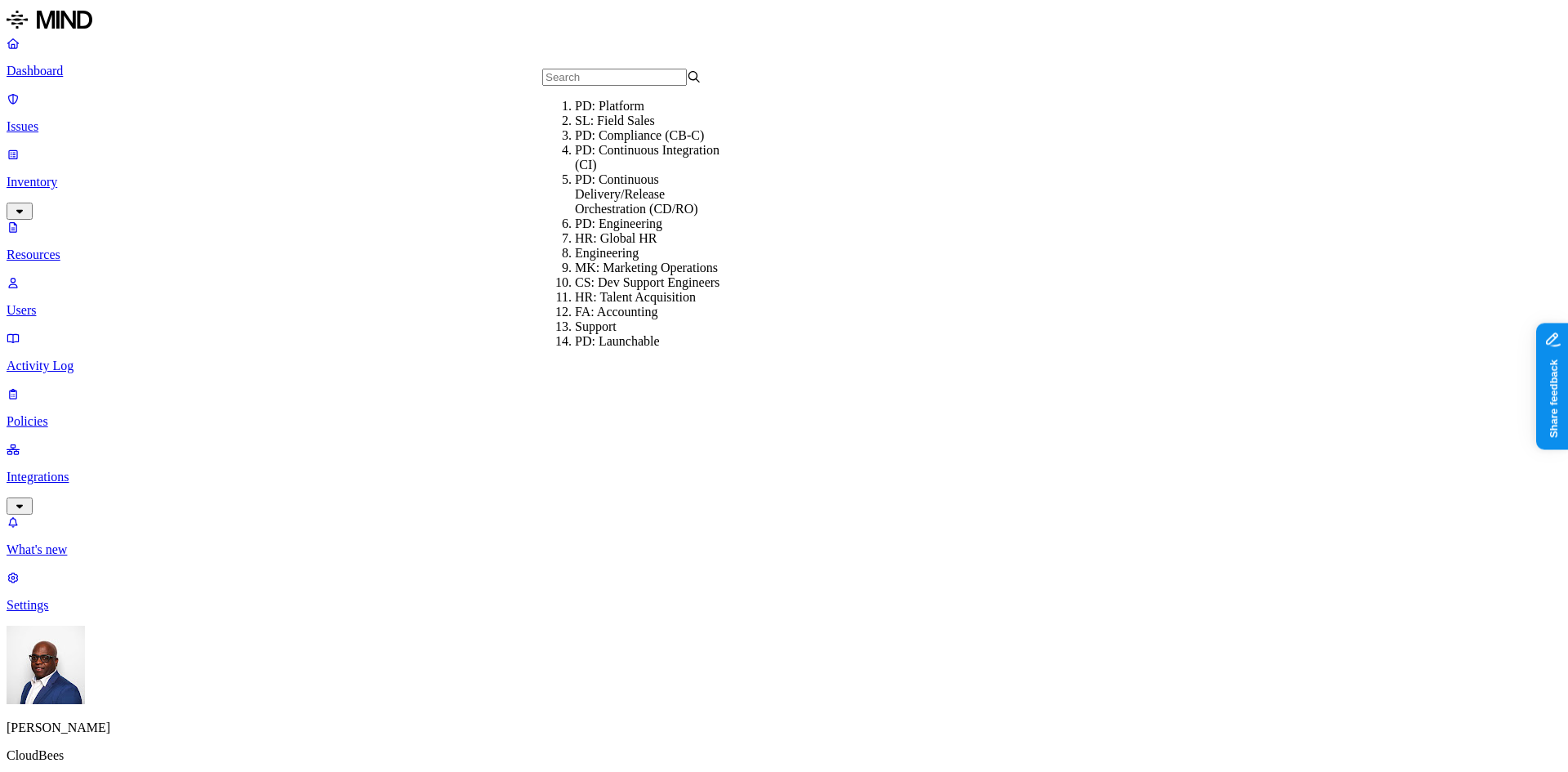
click at [589, 231] on div "PD: Engineering" at bounding box center [654, 223] width 160 height 15
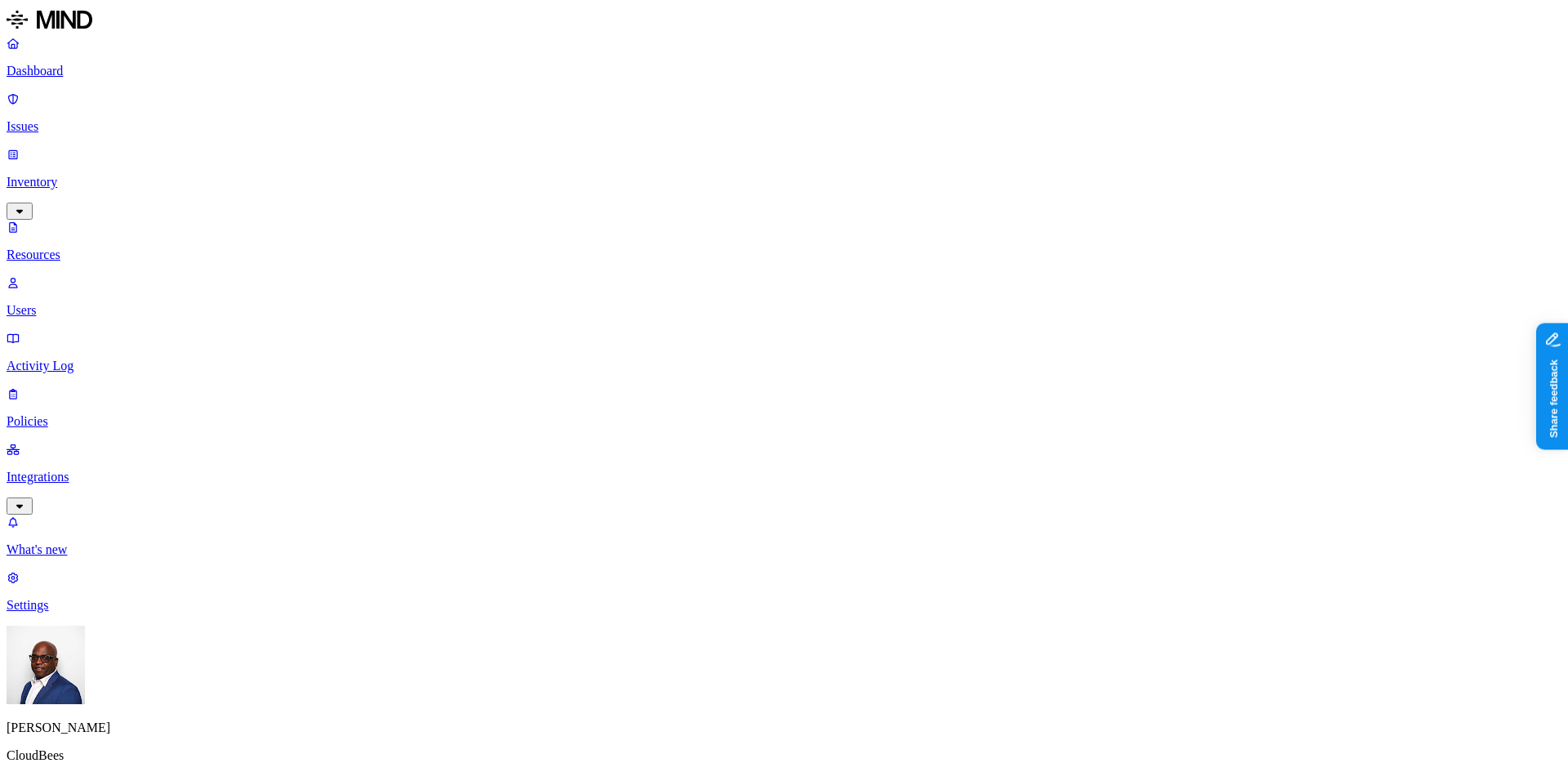
click at [740, 128] on div "Disabled" at bounding box center [816, 120] width 160 height 15
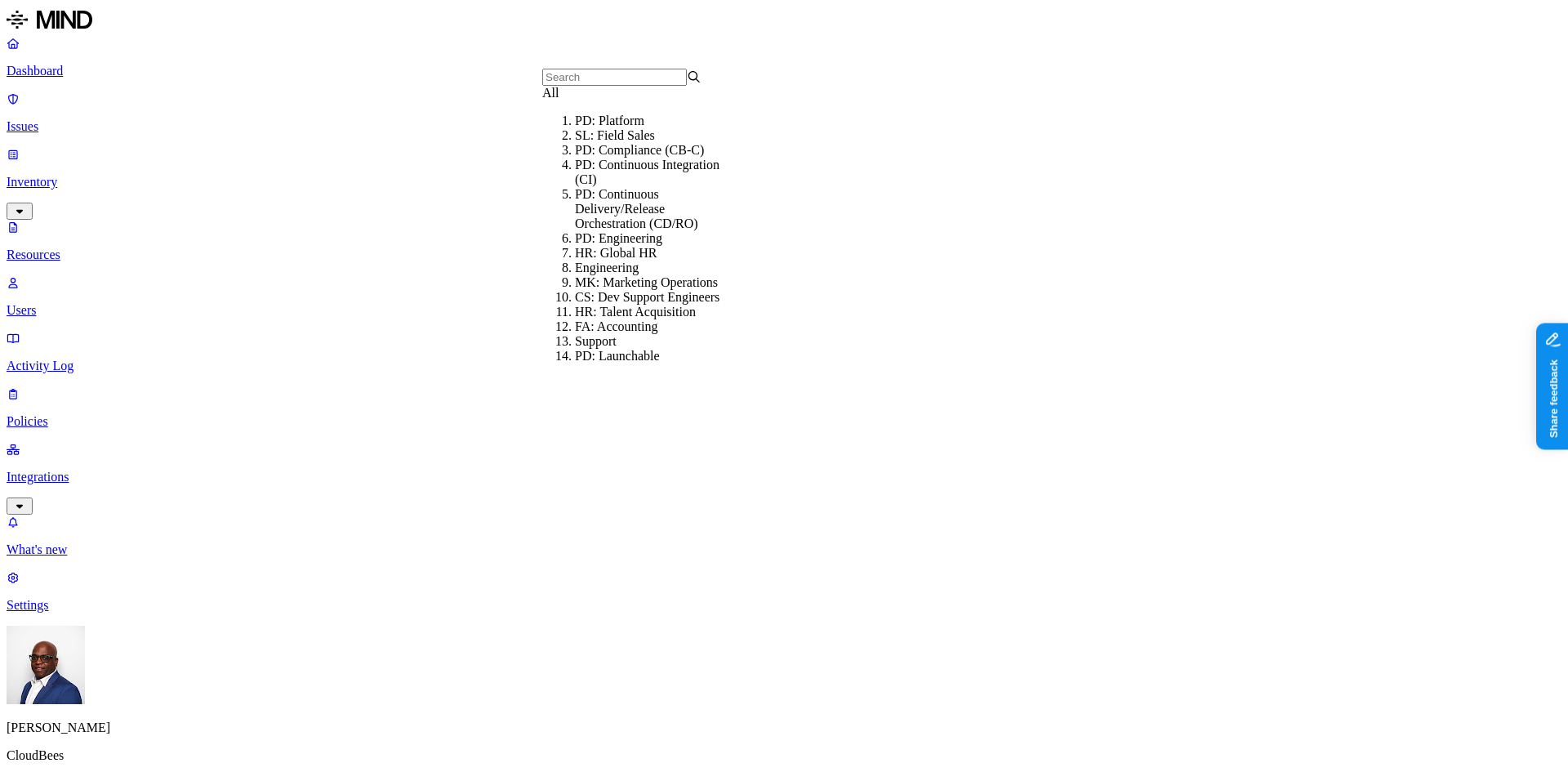
click at [559, 101] on div "All" at bounding box center [622, 93] width 160 height 15
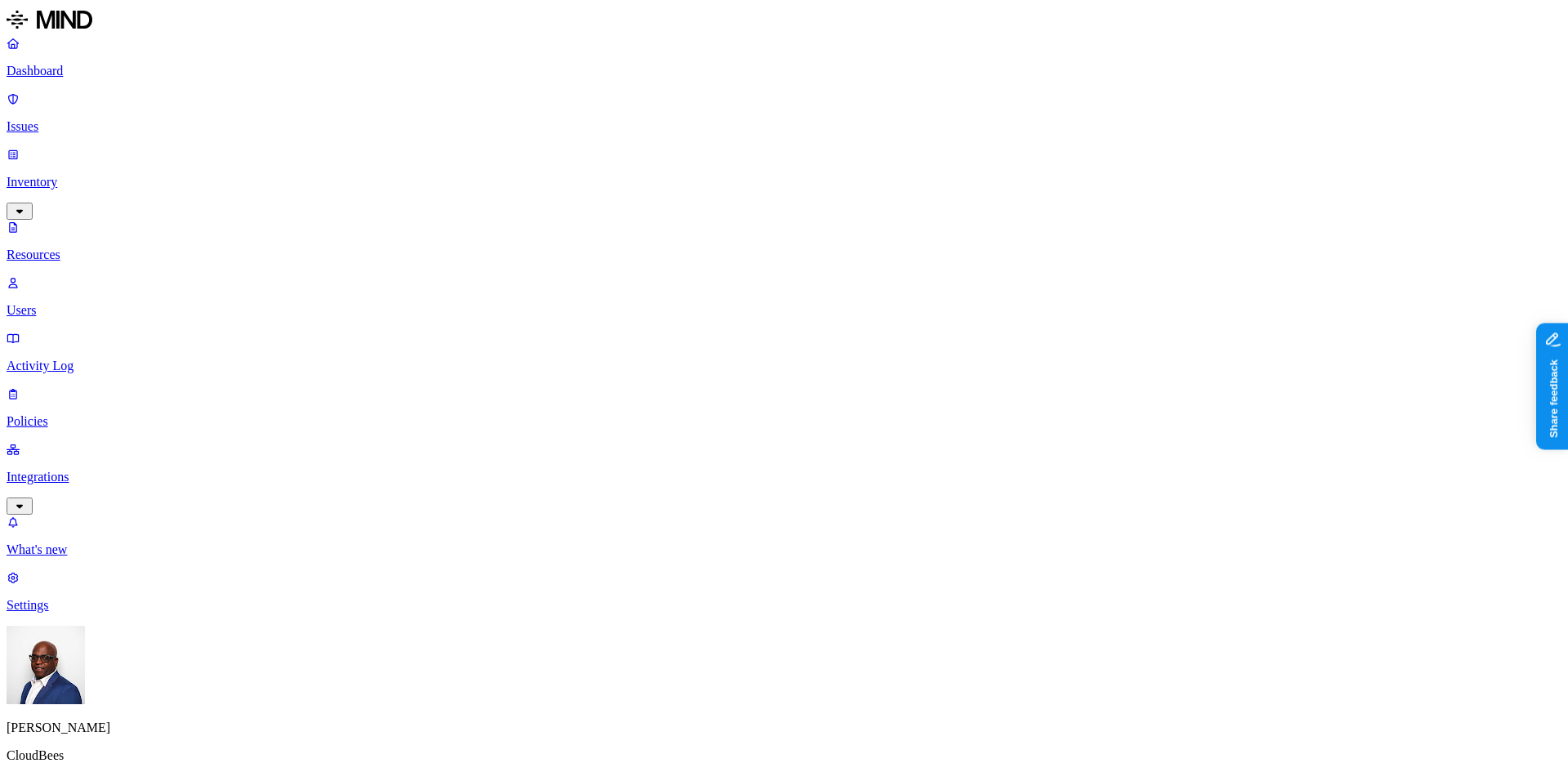
click at [64, 414] on p "Policies" at bounding box center [784, 421] width 1555 height 15
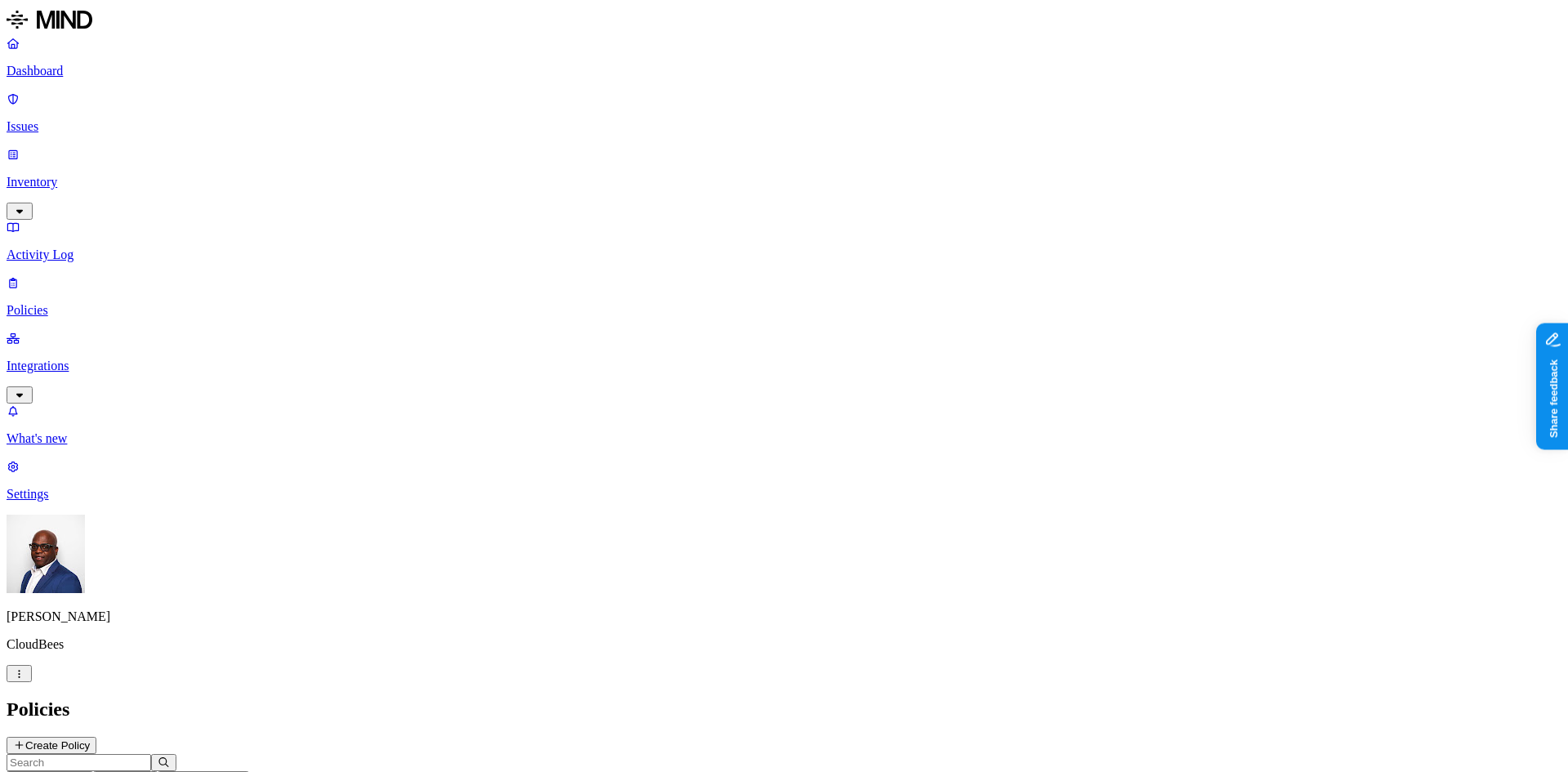
click at [61, 247] on p "Activity Log" at bounding box center [784, 254] width 1555 height 15
click at [73, 175] on p "Inventory" at bounding box center [784, 182] width 1555 height 15
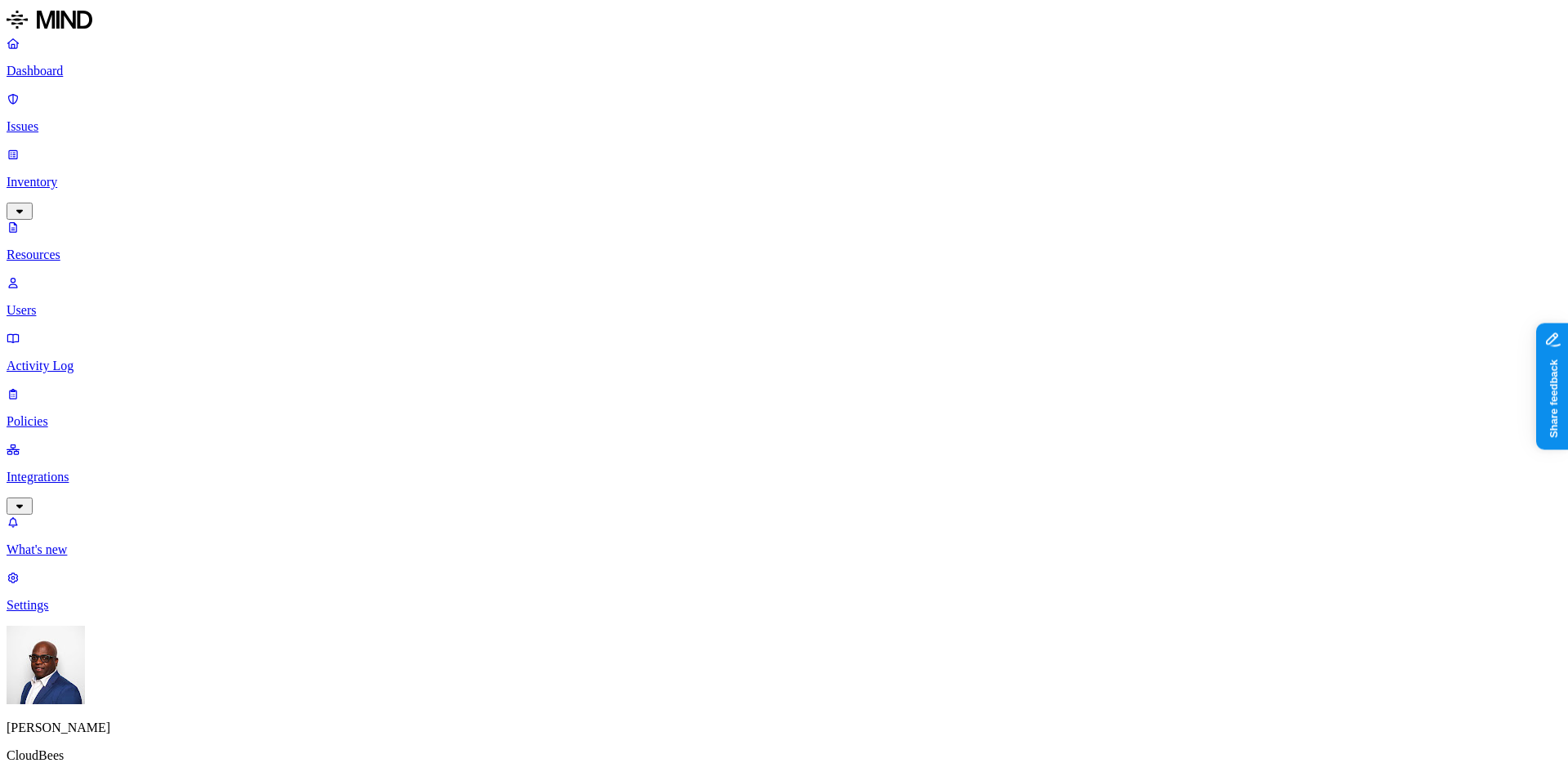
click at [61, 119] on p "Issues" at bounding box center [784, 126] width 1555 height 15
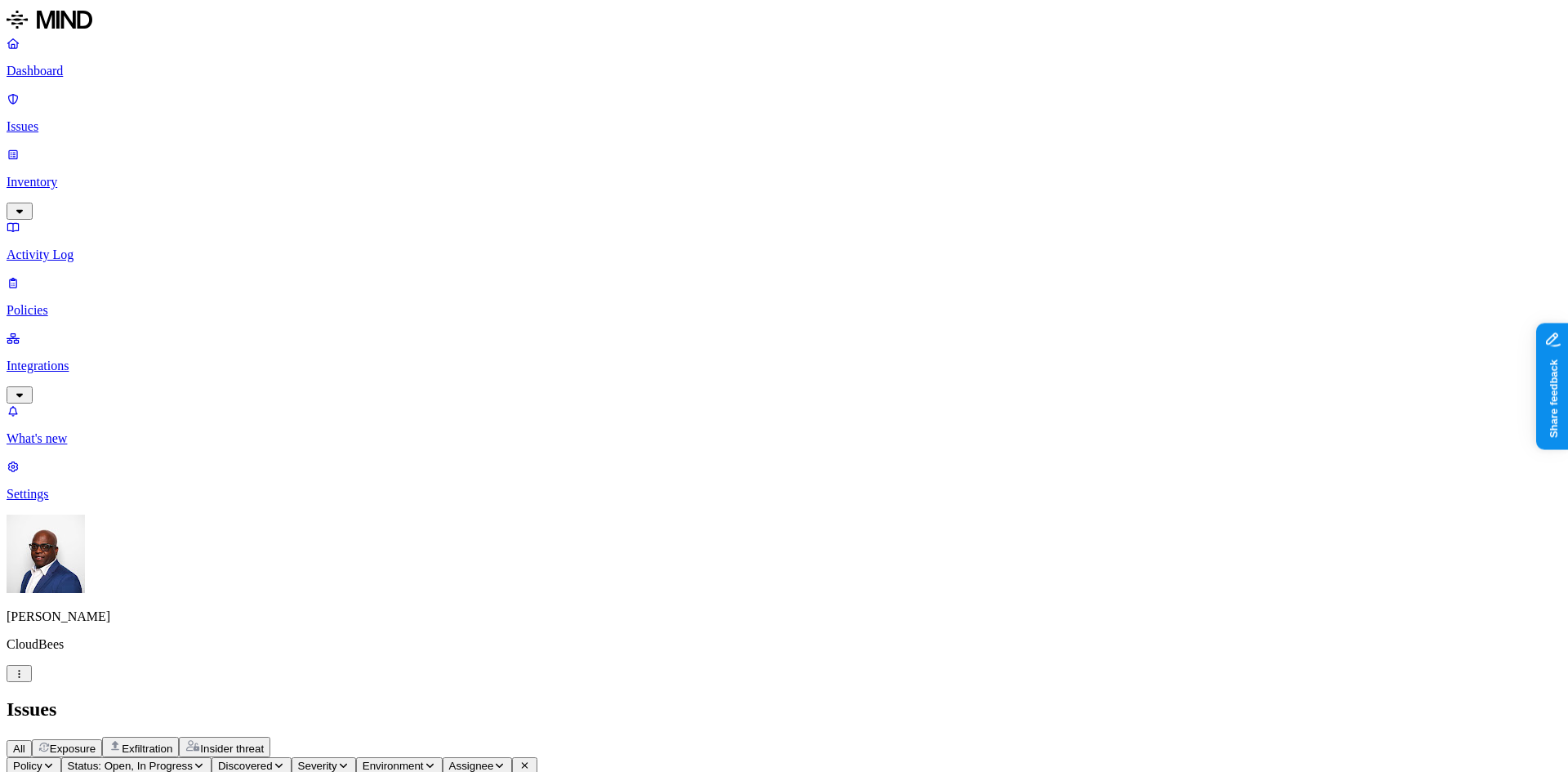
click at [68, 67] on p "Dashboard" at bounding box center [784, 71] width 1555 height 15
click at [75, 358] on p "Integrations" at bounding box center [784, 365] width 1555 height 15
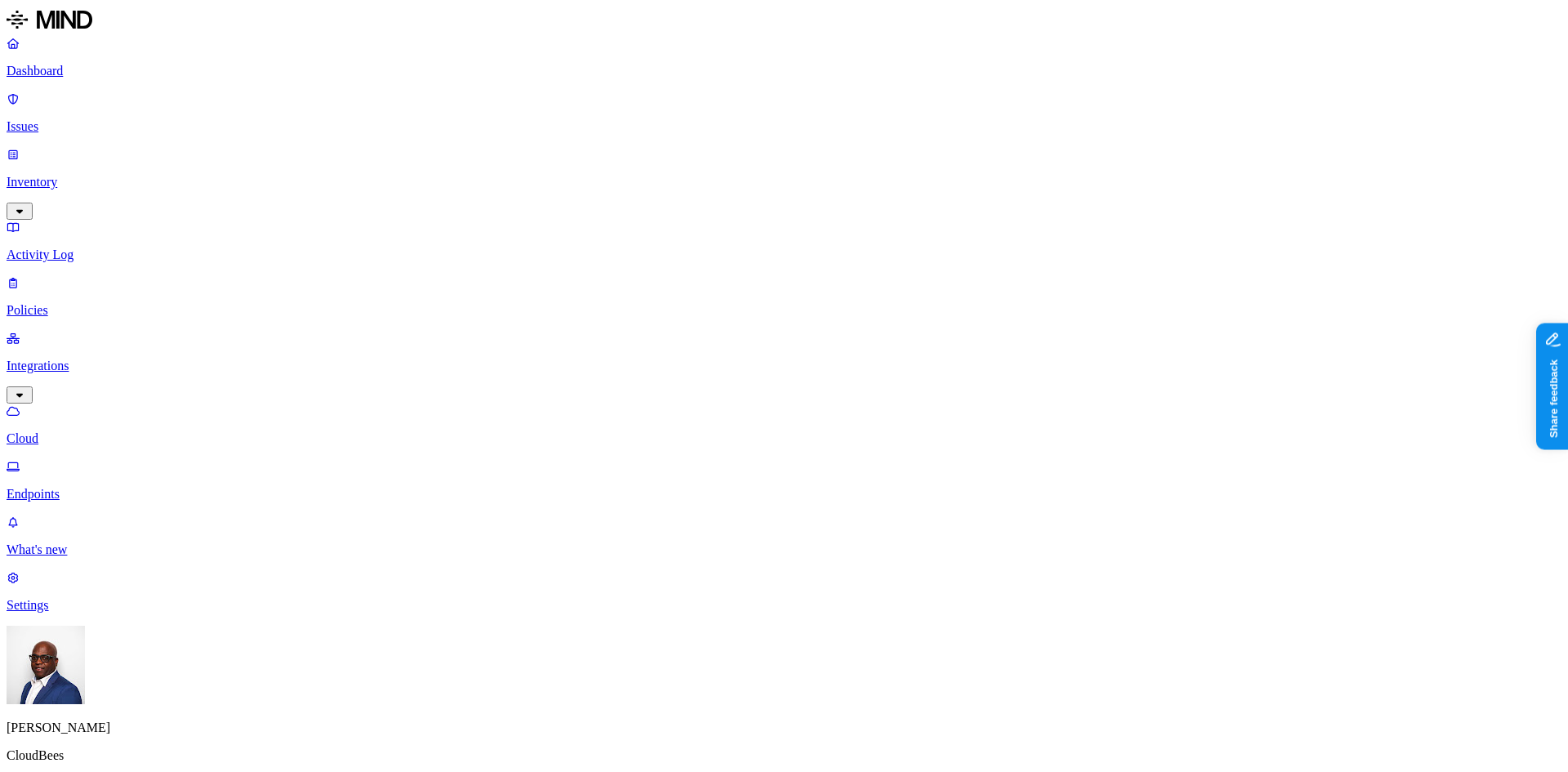
click at [64, 73] on p "Dashboard" at bounding box center [784, 71] width 1555 height 15
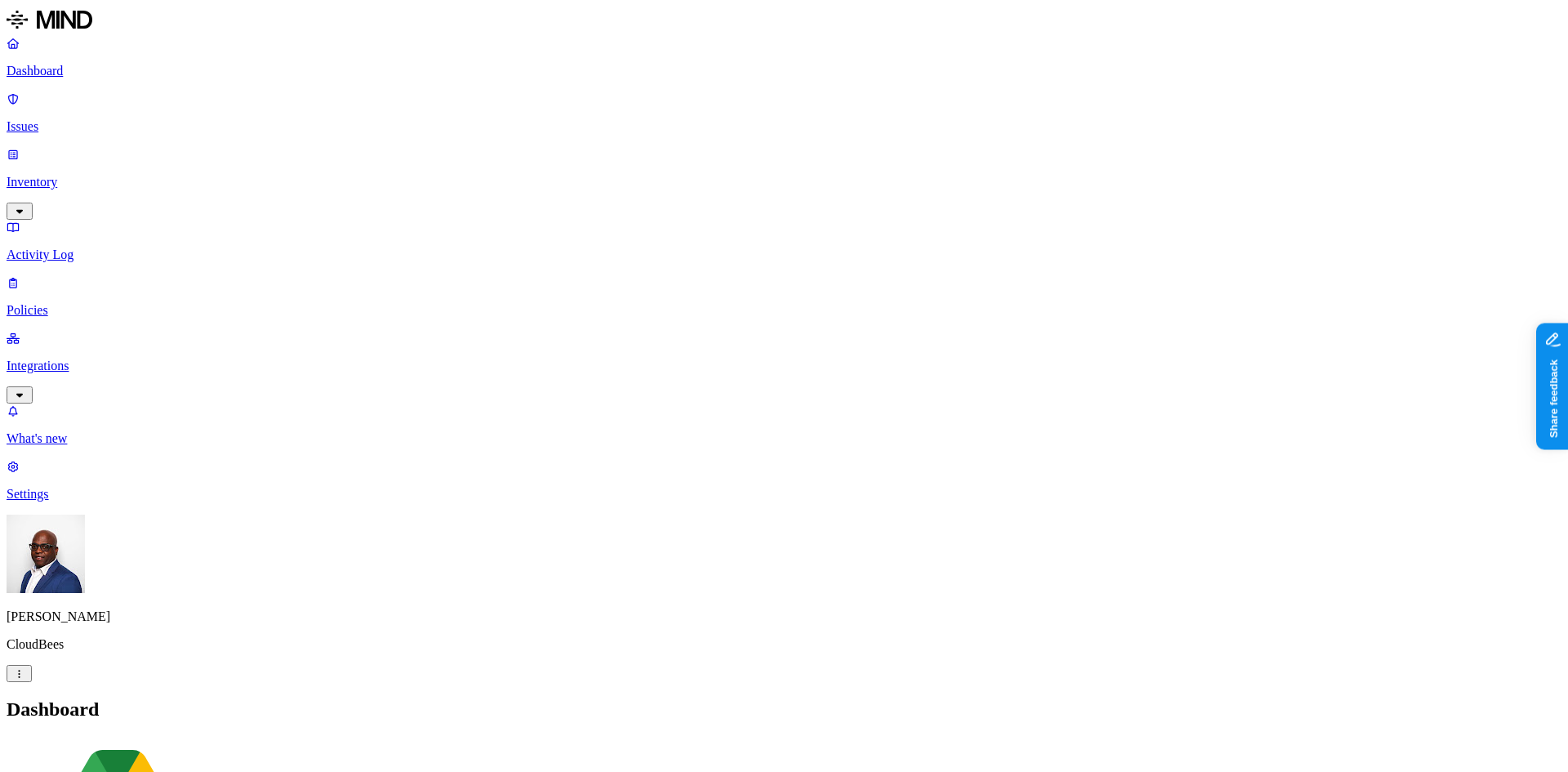
click at [67, 175] on p "Inventory" at bounding box center [784, 182] width 1555 height 15
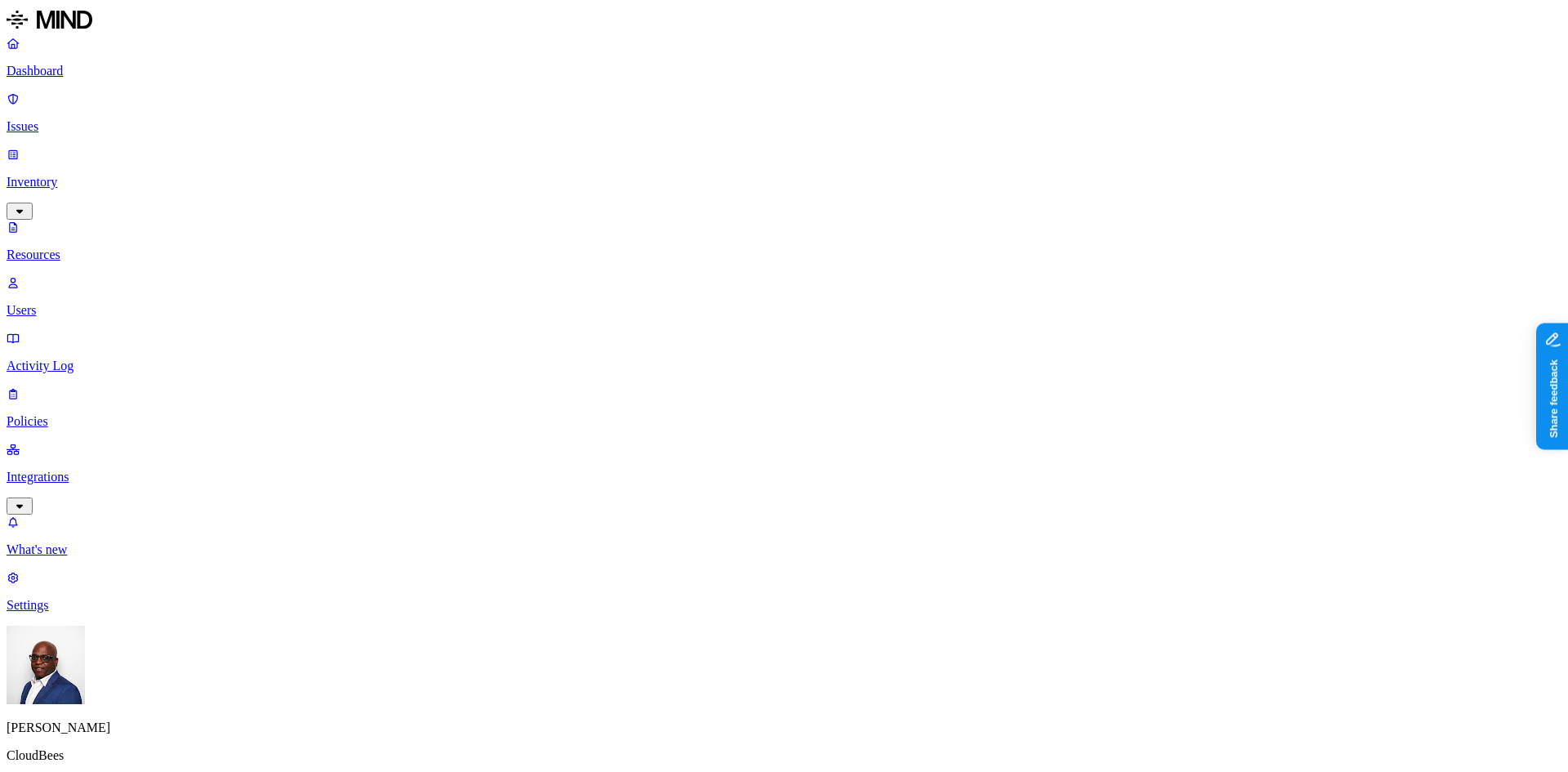
click at [488, 114] on button "button" at bounding box center [494, 112] width 13 height 5
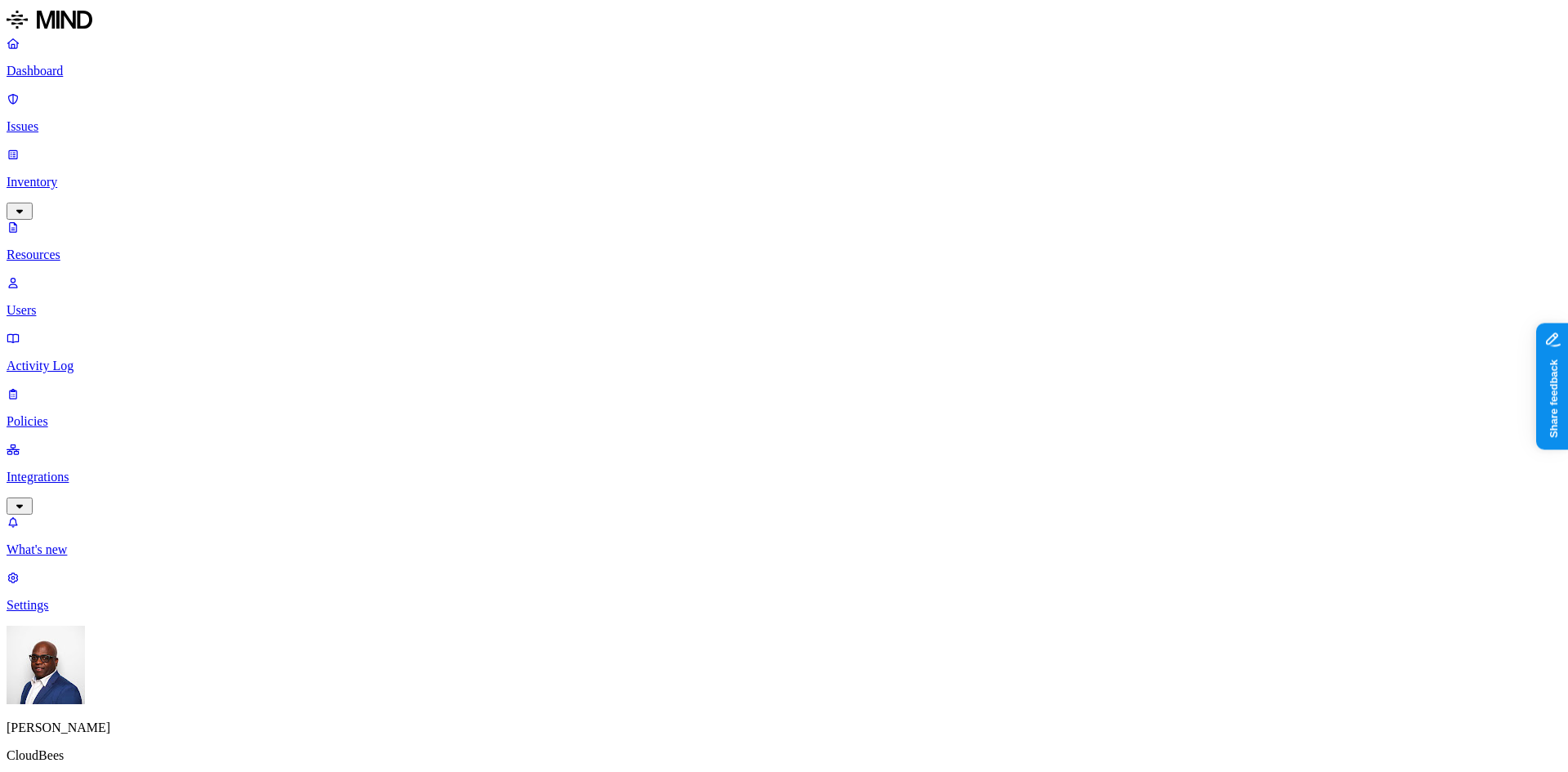
scroll to position [367, 0]
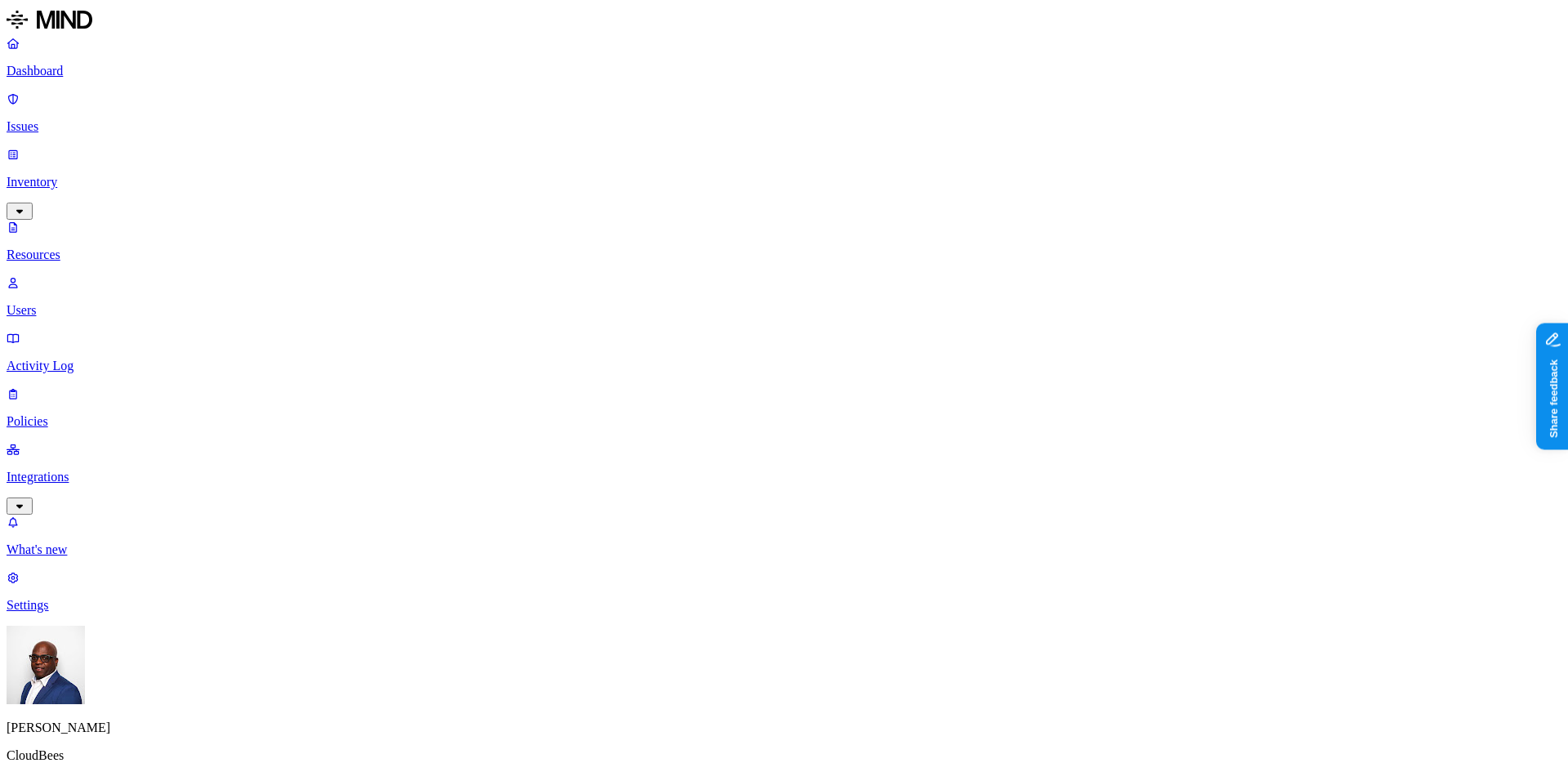
drag, startPoint x: 473, startPoint y: 118, endPoint x: 467, endPoint y: 125, distance: 9.2
click at [488, 117] on button "button" at bounding box center [494, 108] width 13 height 17
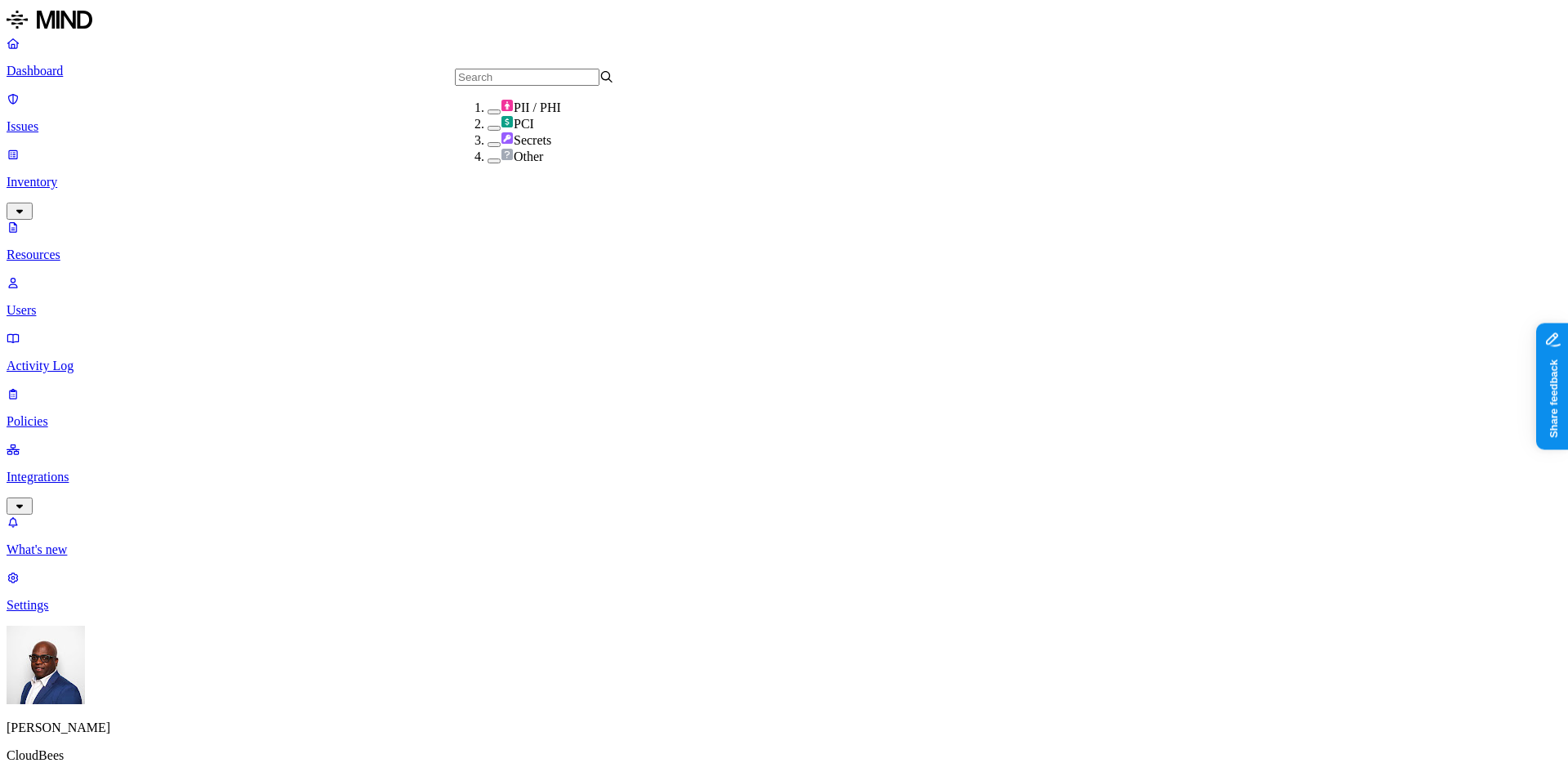
click at [488, 131] on button "button" at bounding box center [494, 128] width 13 height 5
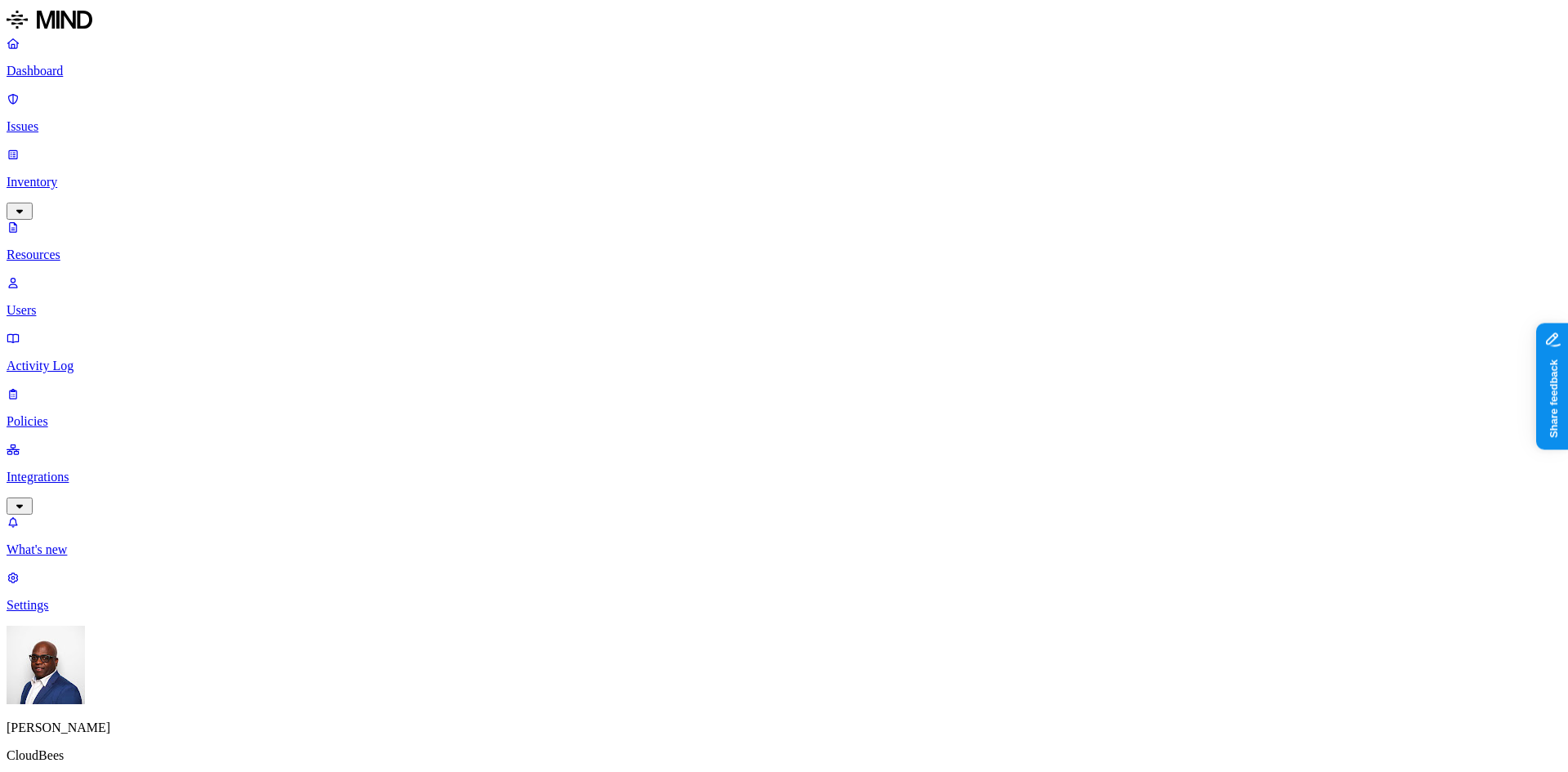
drag, startPoint x: 462, startPoint y: 87, endPoint x: 555, endPoint y: 87, distance: 93.0
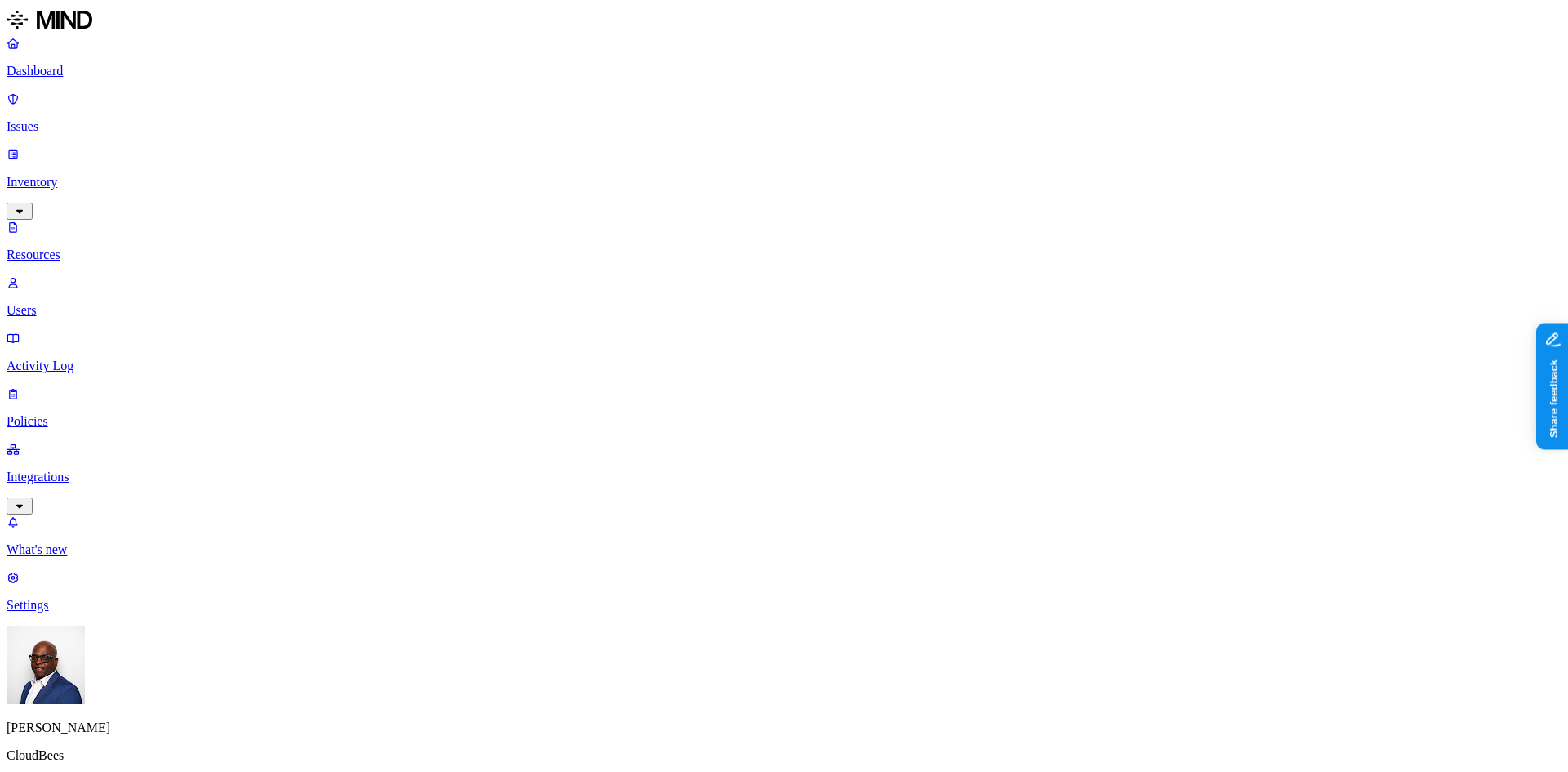
scroll to position [379, 0]
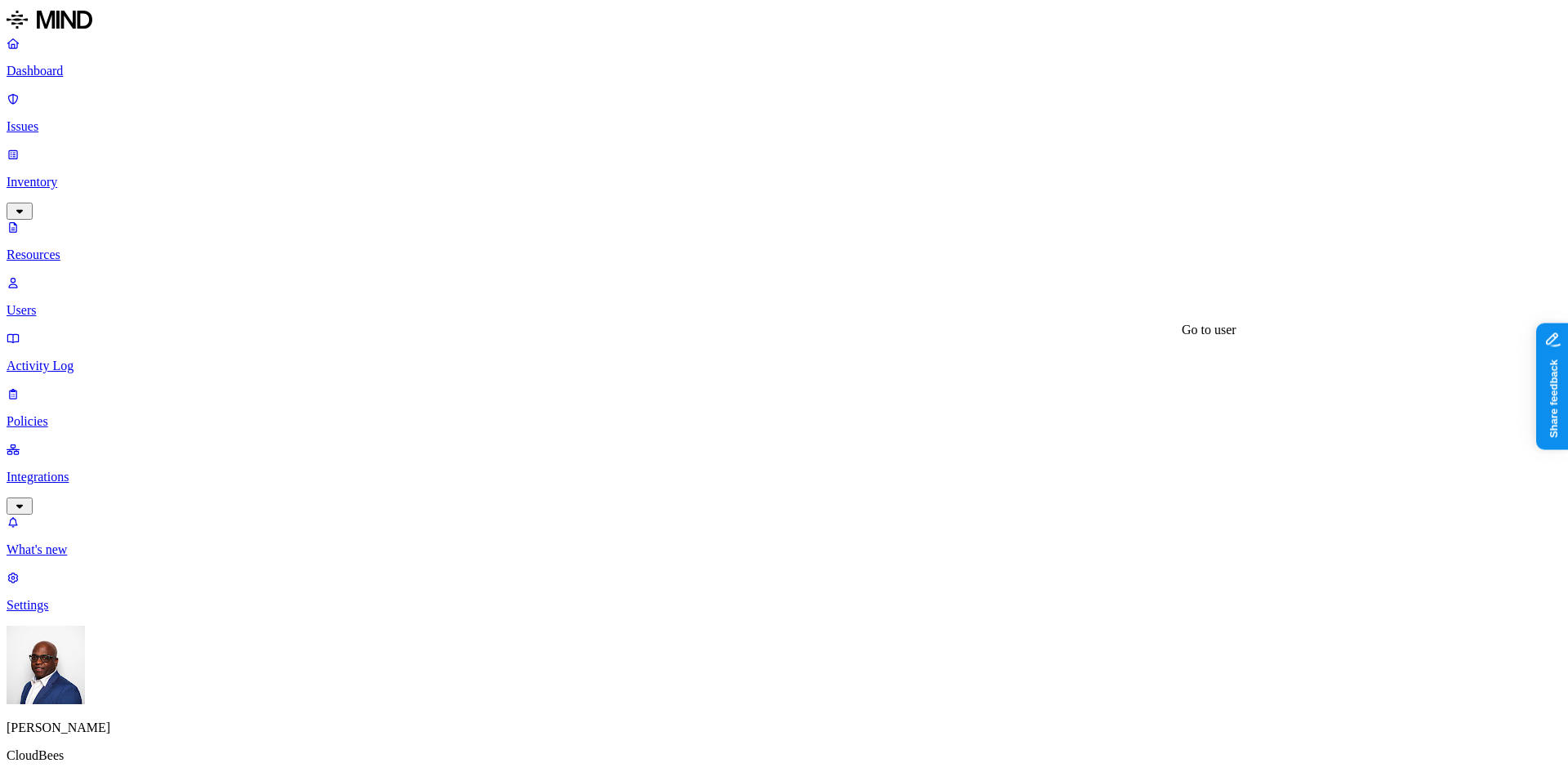
drag, startPoint x: 1108, startPoint y: 138, endPoint x: 1249, endPoint y: 140, distance: 141.0
copy div "[PERSON_NAME]"
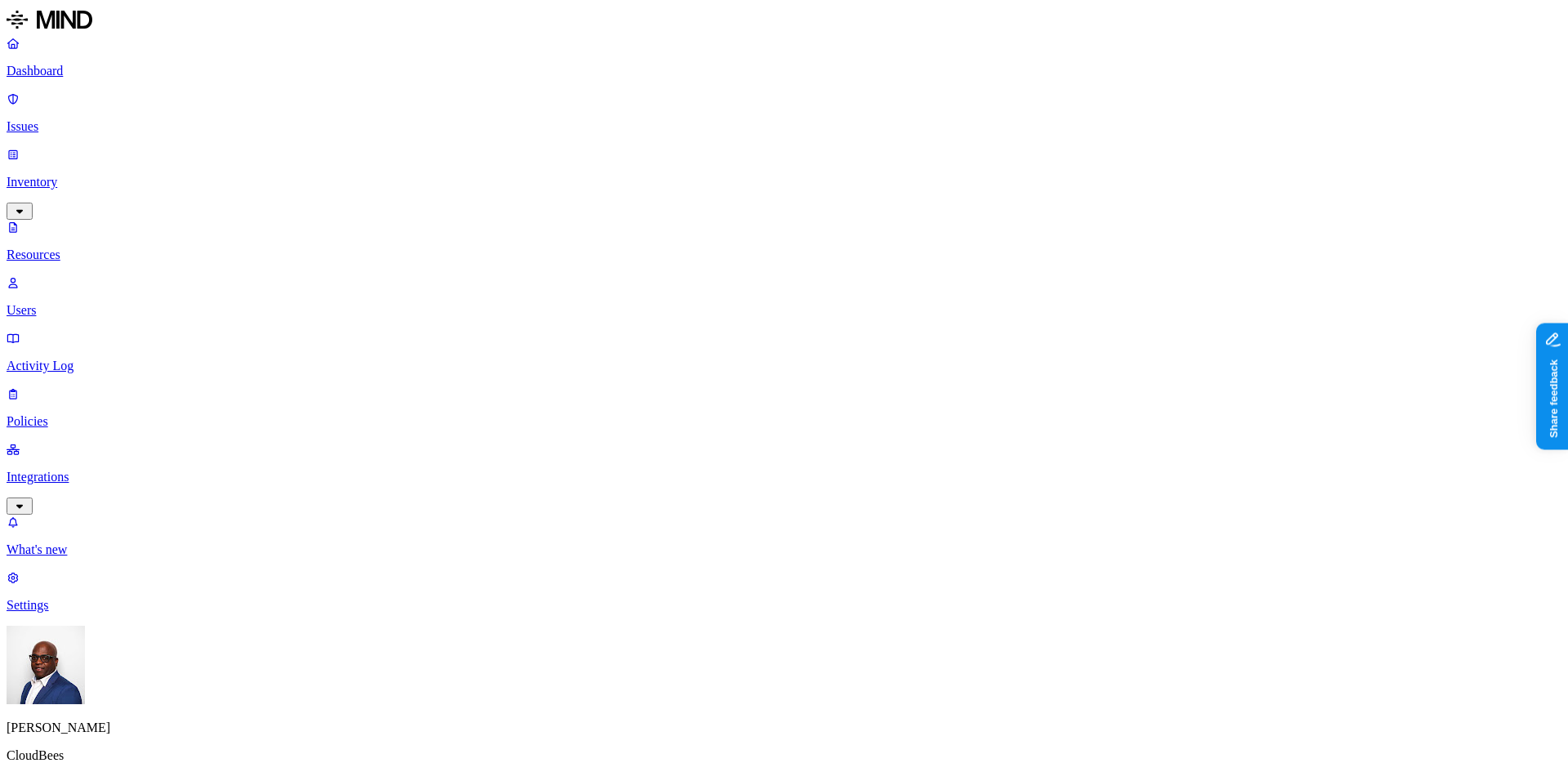
type input "[PERSON_NAME]"
click at [488, 133] on button "button" at bounding box center [494, 125] width 13 height 17
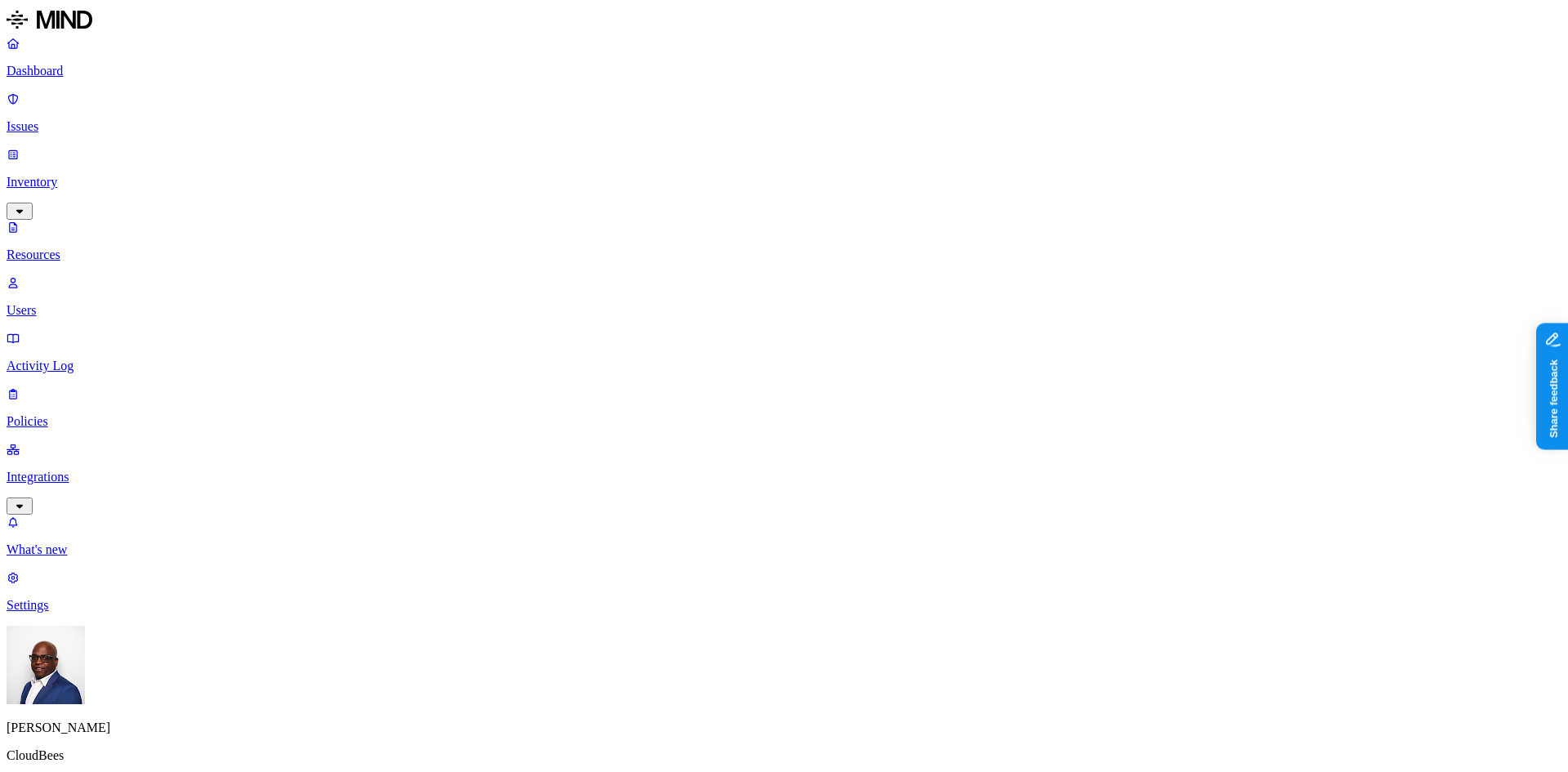
scroll to position [379, 0]
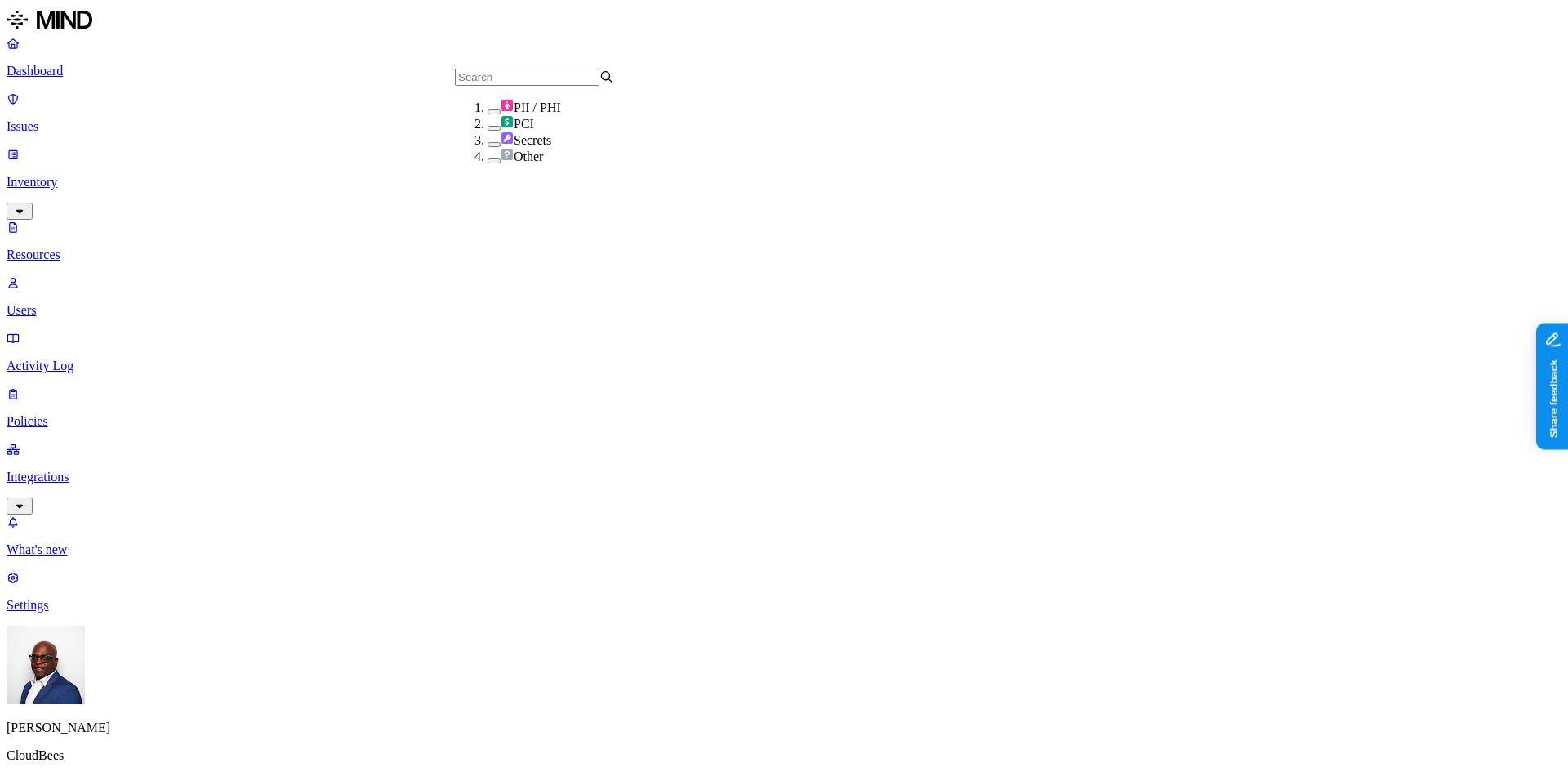
click at [488, 147] on button "button" at bounding box center [494, 145] width 13 height 5
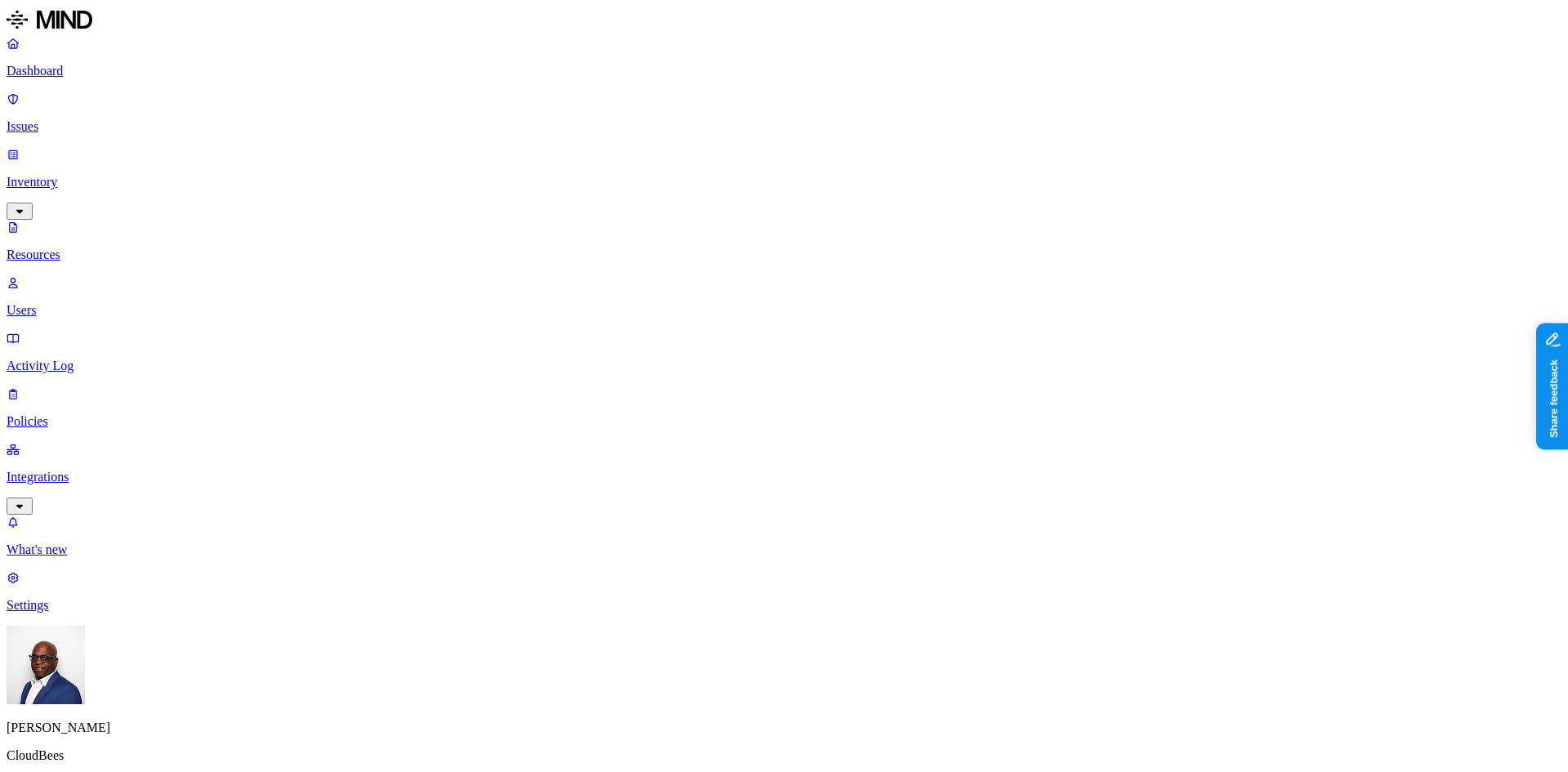
click at [70, 303] on p "Users" at bounding box center [784, 310] width 1555 height 15
click at [82, 358] on p "Activity Log" at bounding box center [784, 365] width 1555 height 15
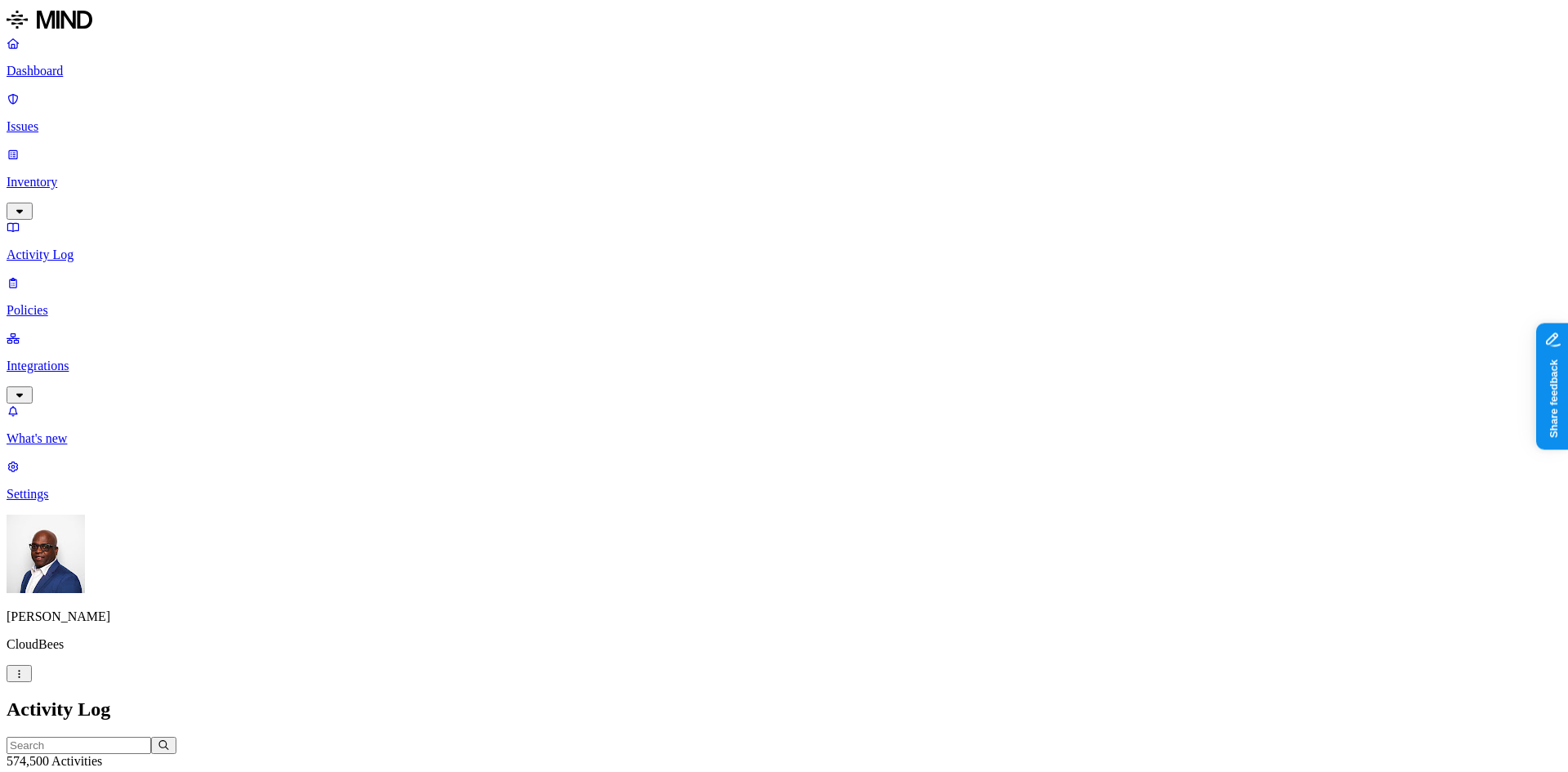
click at [63, 119] on p "Issues" at bounding box center [784, 126] width 1555 height 15
click at [58, 68] on p "Dashboard" at bounding box center [784, 71] width 1555 height 15
click at [83, 303] on p "Policies" at bounding box center [784, 310] width 1555 height 15
click at [151, 754] on input "text" at bounding box center [78, 763] width 144 height 17
type input "exter"
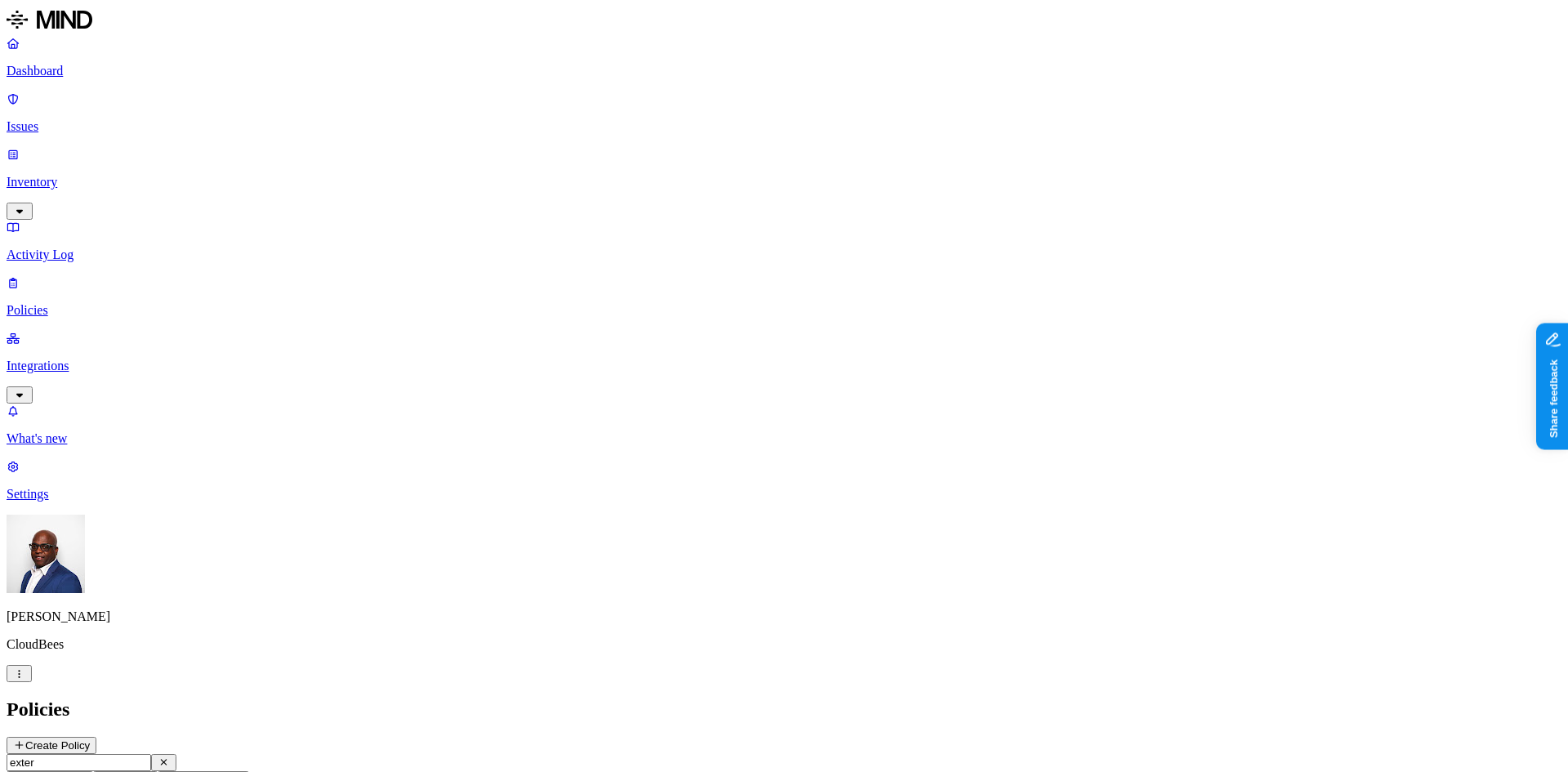
click at [69, 73] on p "Dashboard" at bounding box center [784, 71] width 1555 height 15
click at [57, 175] on p "Inventory" at bounding box center [784, 182] width 1555 height 15
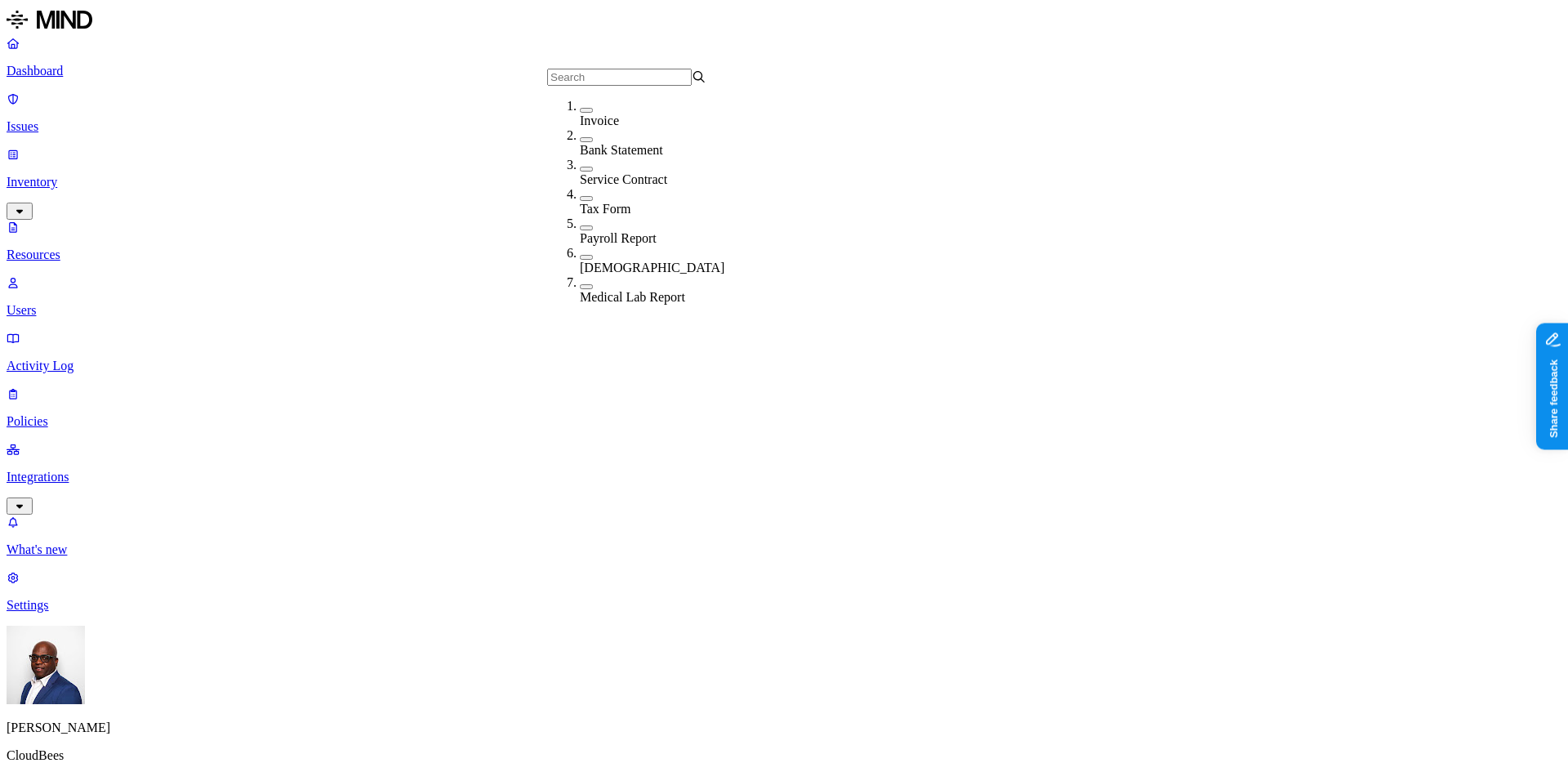
click at [580, 285] on button "button" at bounding box center [586, 287] width 13 height 5
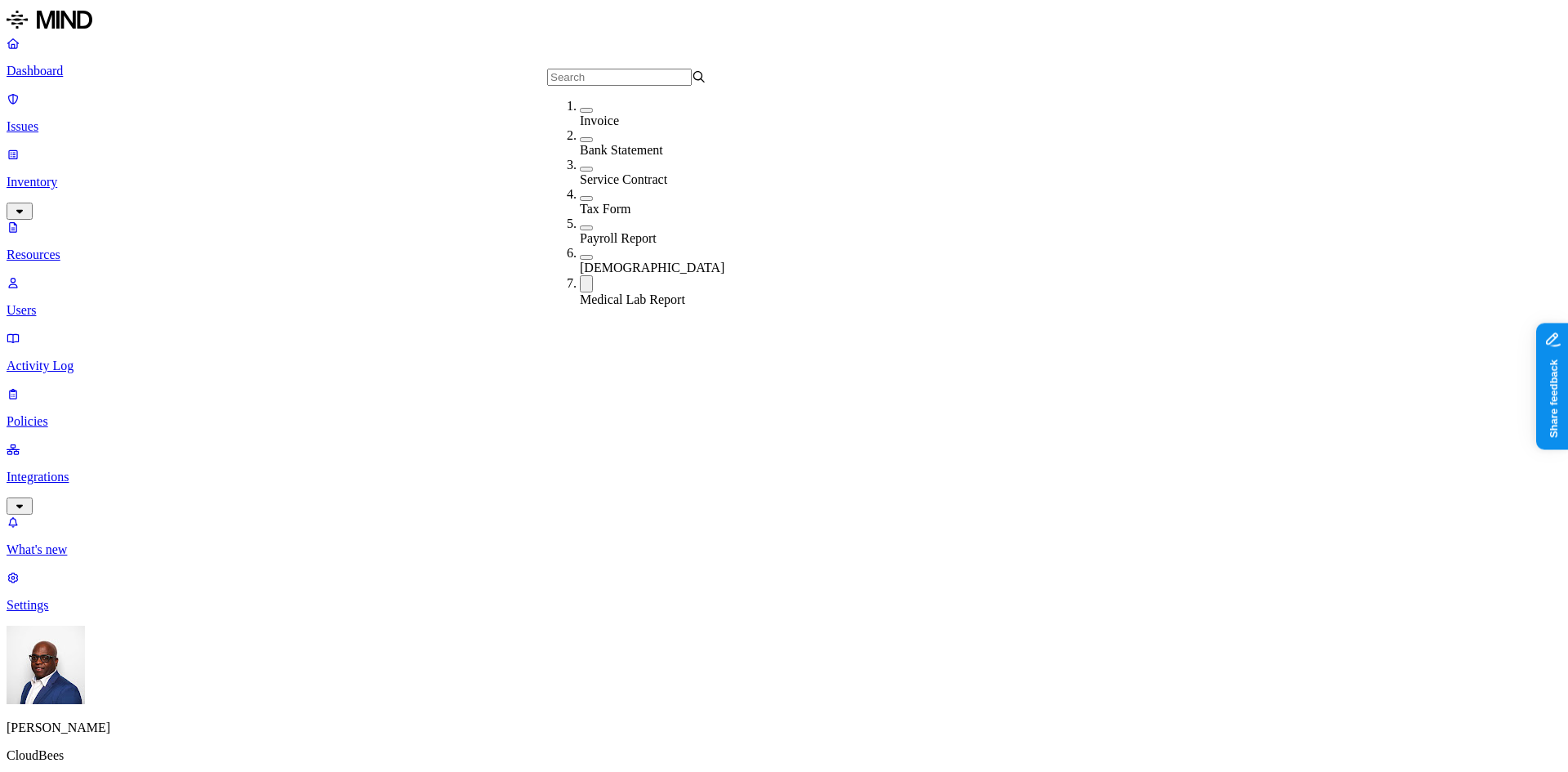
click at [580, 111] on div "Invoice" at bounding box center [659, 113] width 160 height 29
click at [580, 144] on button "button" at bounding box center [586, 142] width 13 height 5
click at [580, 176] on button "button" at bounding box center [586, 174] width 13 height 5
click at [580, 206] on div "Tax Form" at bounding box center [659, 209] width 160 height 29
click at [580, 235] on button "button" at bounding box center [586, 238] width 13 height 5
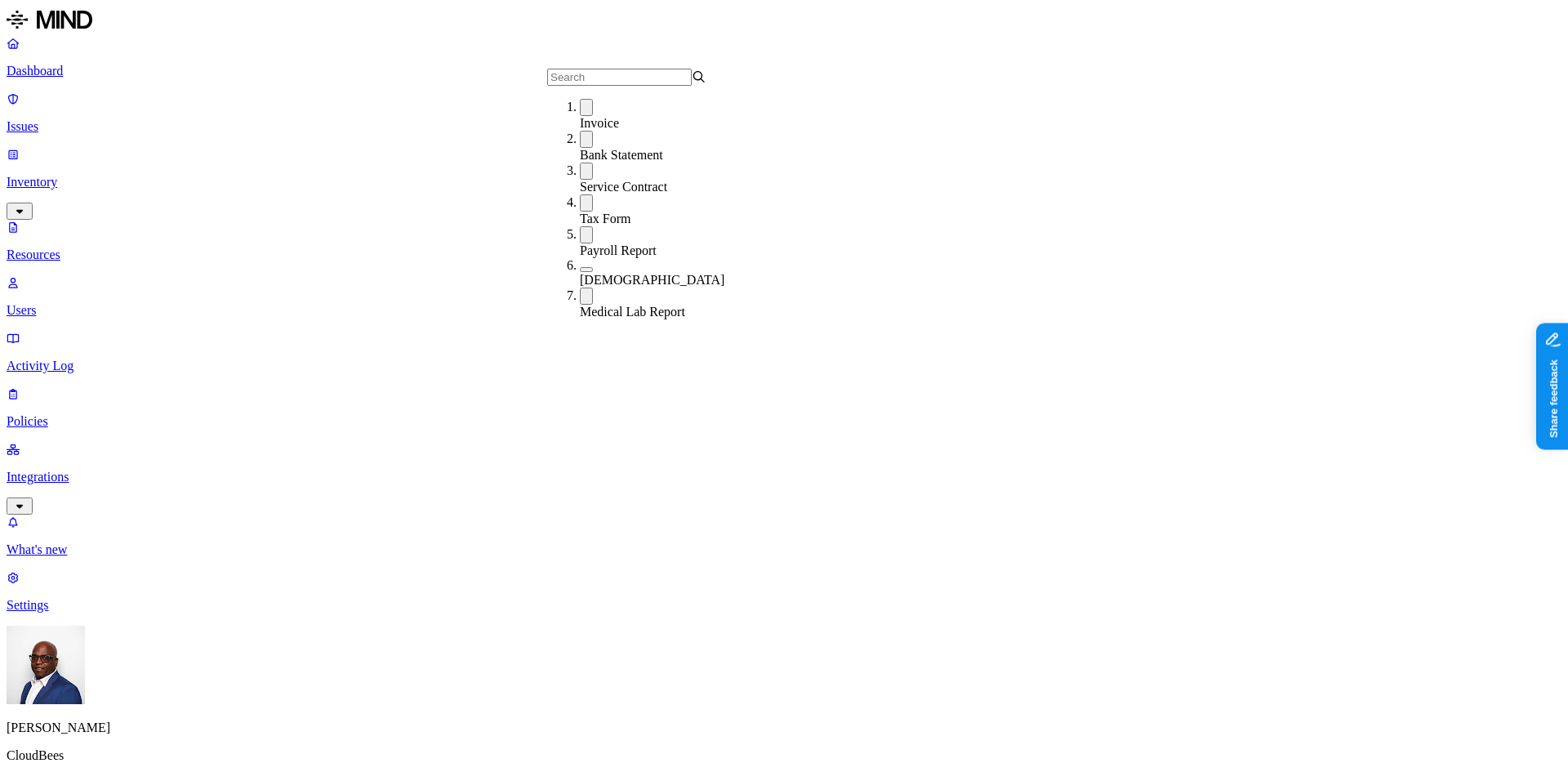
click at [580, 267] on button "button" at bounding box center [586, 270] width 13 height 5
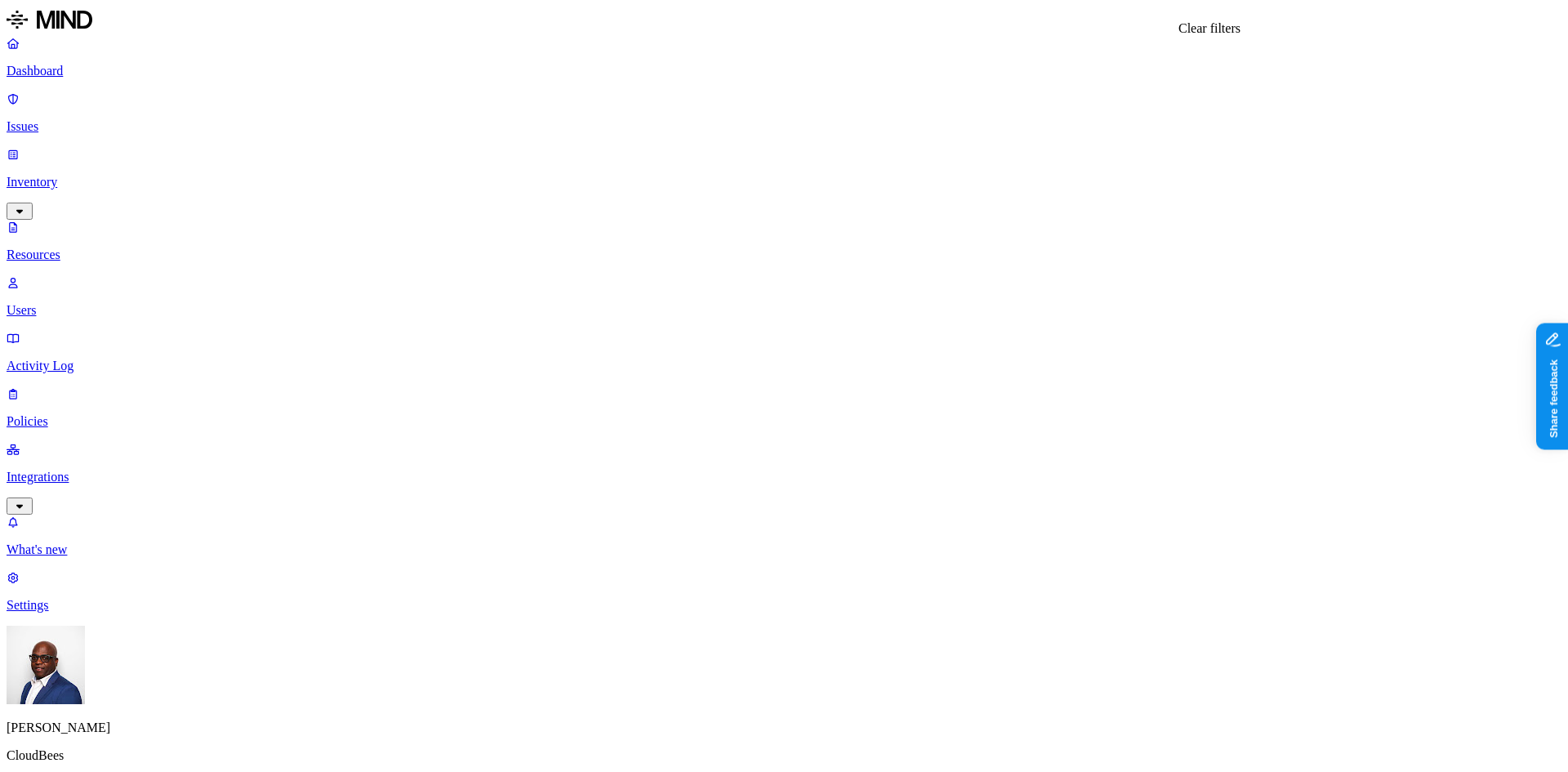
click at [735, 113] on button "button" at bounding box center [740, 110] width 13 height 5
click at [735, 130] on button "button" at bounding box center [740, 127] width 13 height 5
click at [735, 148] on div "Public" at bounding box center [814, 140] width 160 height 15
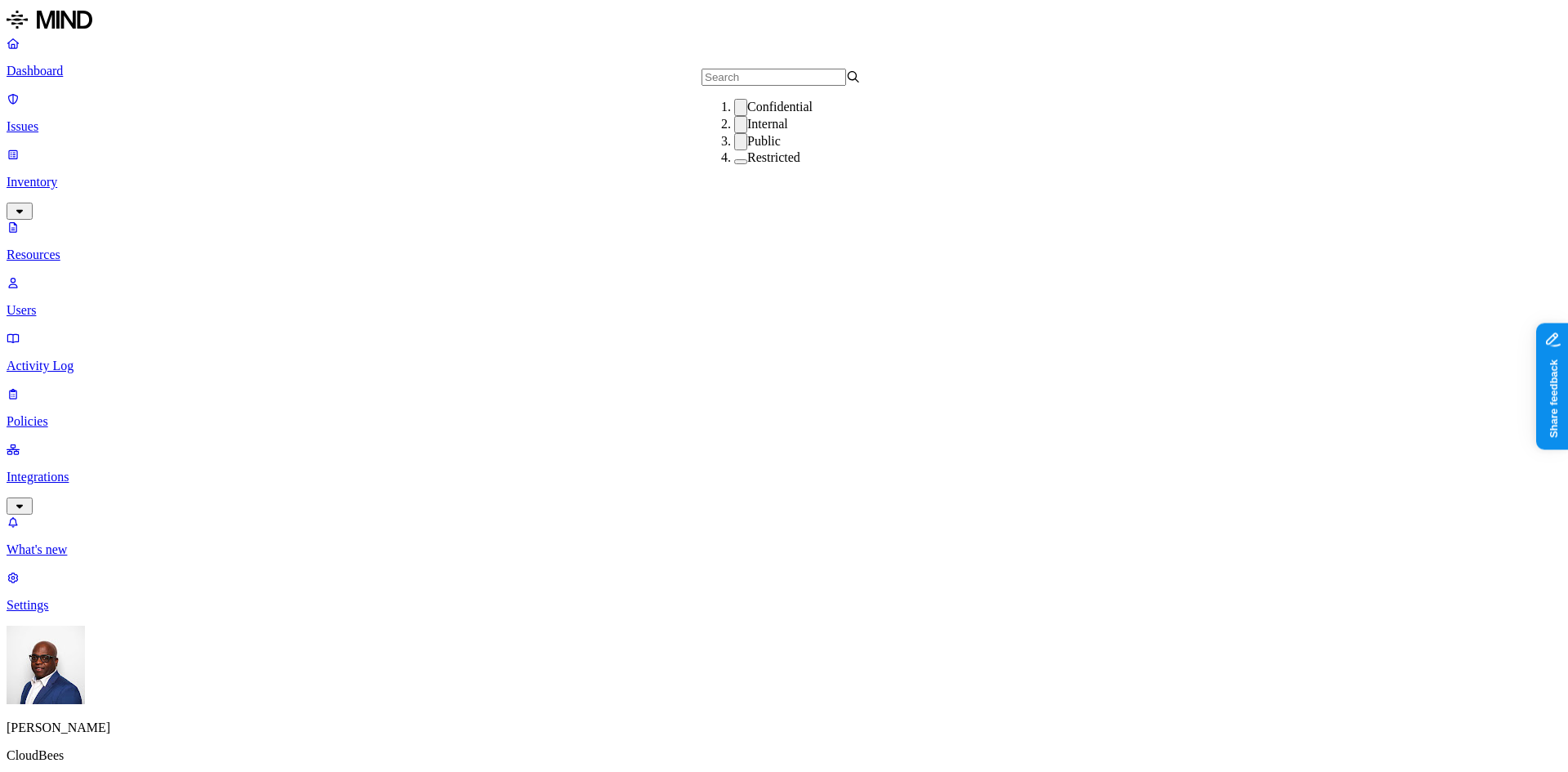
click at [717, 195] on div "Confidential Internal Public Restricted" at bounding box center [781, 131] width 160 height 126
click at [735, 164] on button "button" at bounding box center [740, 162] width 13 height 5
click at [735, 167] on button "button" at bounding box center [740, 159] width 13 height 17
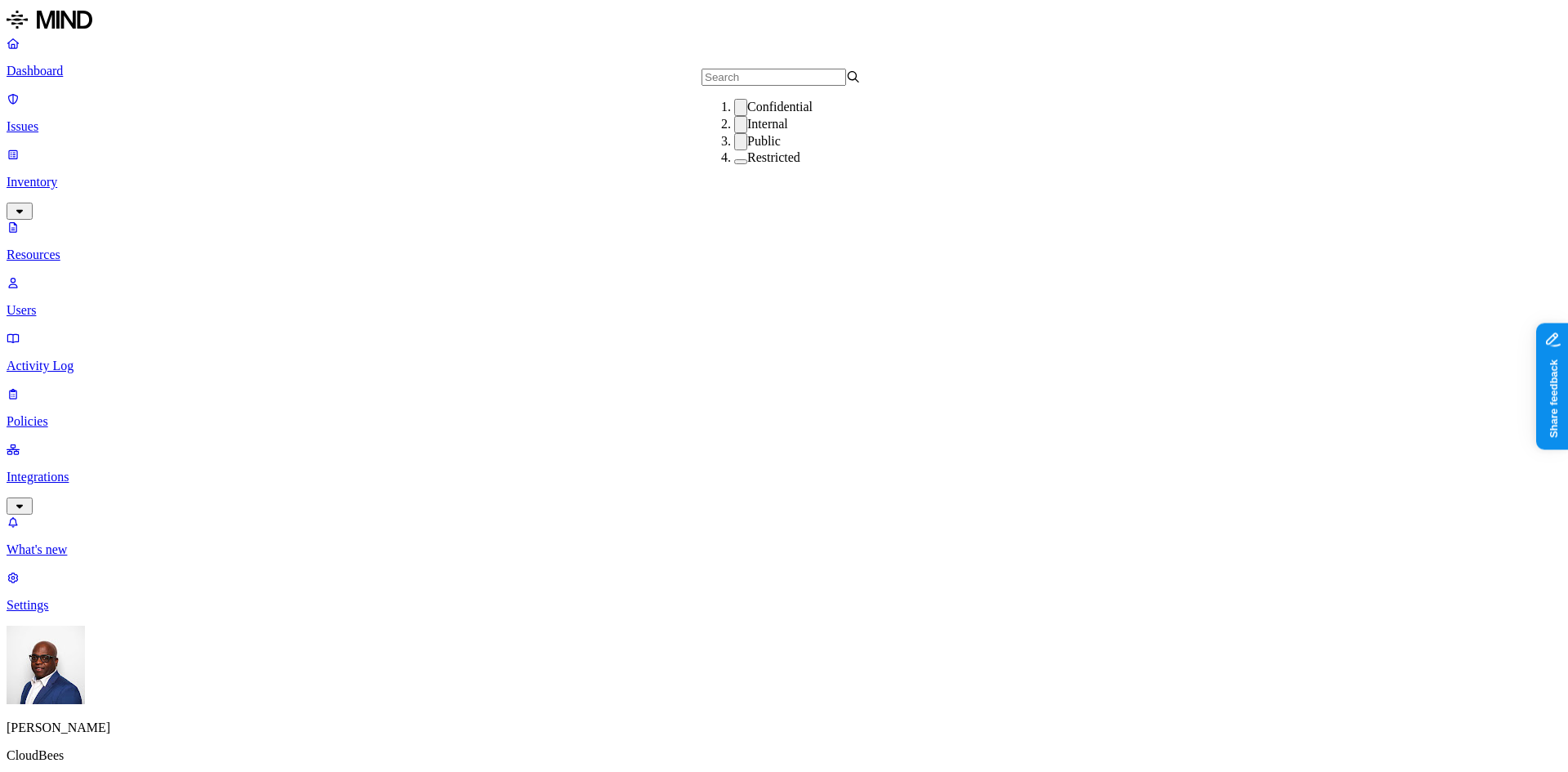
click at [735, 150] on button "button" at bounding box center [740, 142] width 13 height 17
click at [735, 133] on div "Internal" at bounding box center [814, 125] width 160 height 17
click at [735, 114] on button "button" at bounding box center [740, 107] width 13 height 17
click at [735, 127] on button "button" at bounding box center [740, 125] width 13 height 5
click at [735, 144] on button "button" at bounding box center [740, 142] width 13 height 5
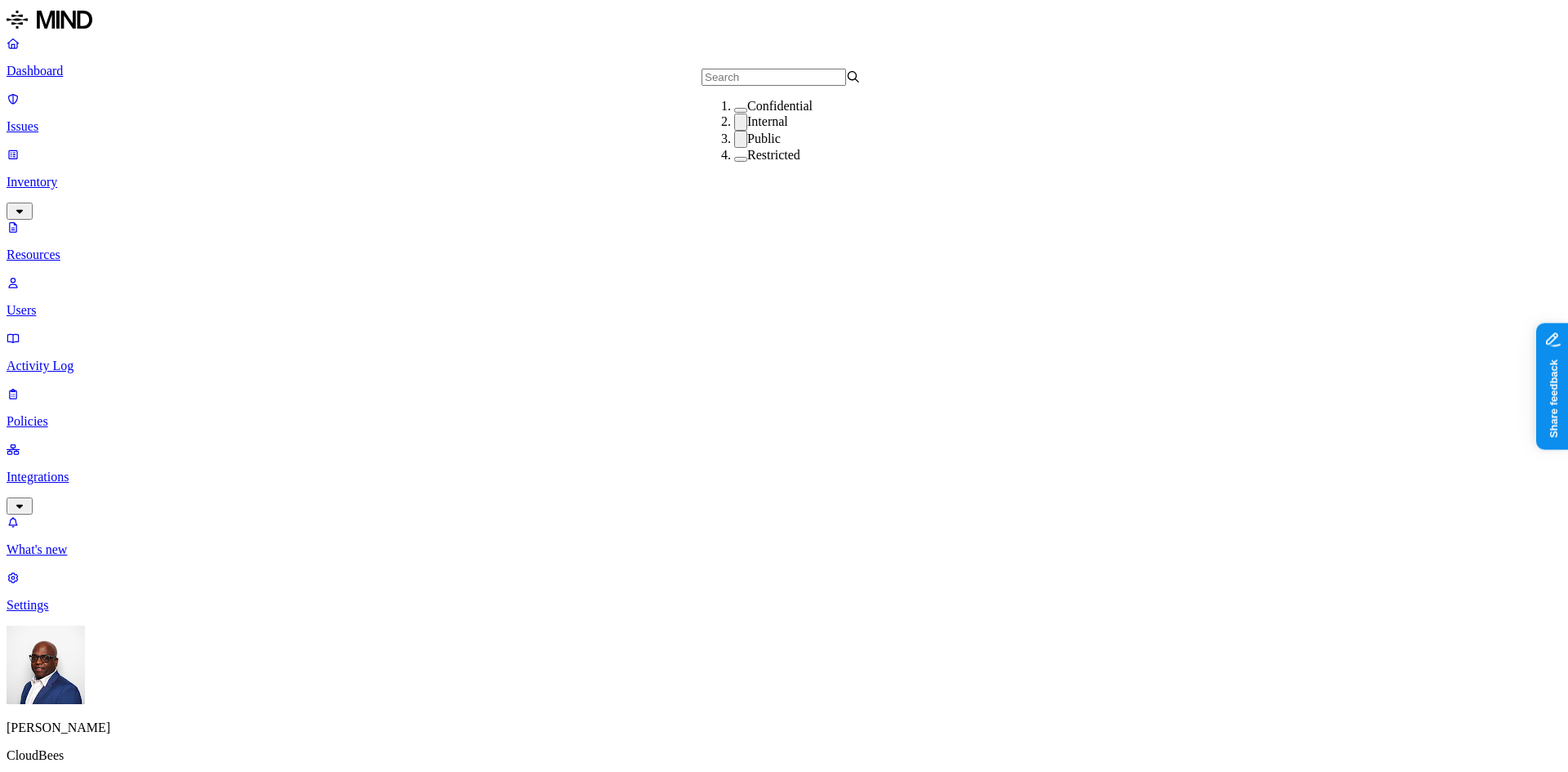
click at [735, 131] on button "button" at bounding box center [740, 122] width 13 height 17
click at [735, 145] on button "button" at bounding box center [740, 136] width 13 height 17
click at [735, 157] on button "button" at bounding box center [740, 154] width 13 height 5
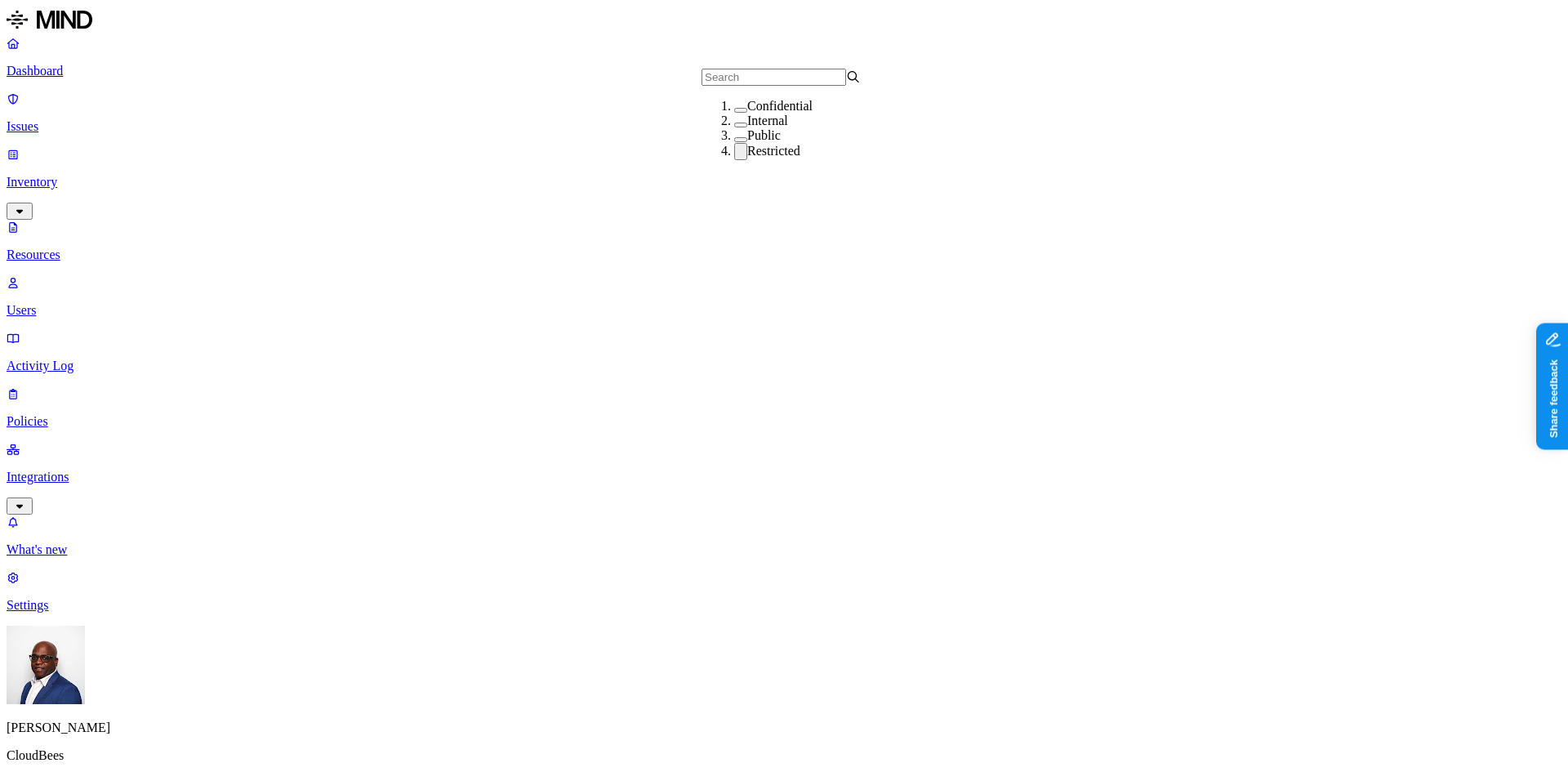
click at [735, 160] on button "button" at bounding box center [740, 152] width 13 height 17
click at [735, 127] on button "button" at bounding box center [740, 125] width 13 height 5
click at [735, 131] on button "button" at bounding box center [740, 122] width 13 height 17
click at [735, 113] on button "button" at bounding box center [740, 110] width 13 height 5
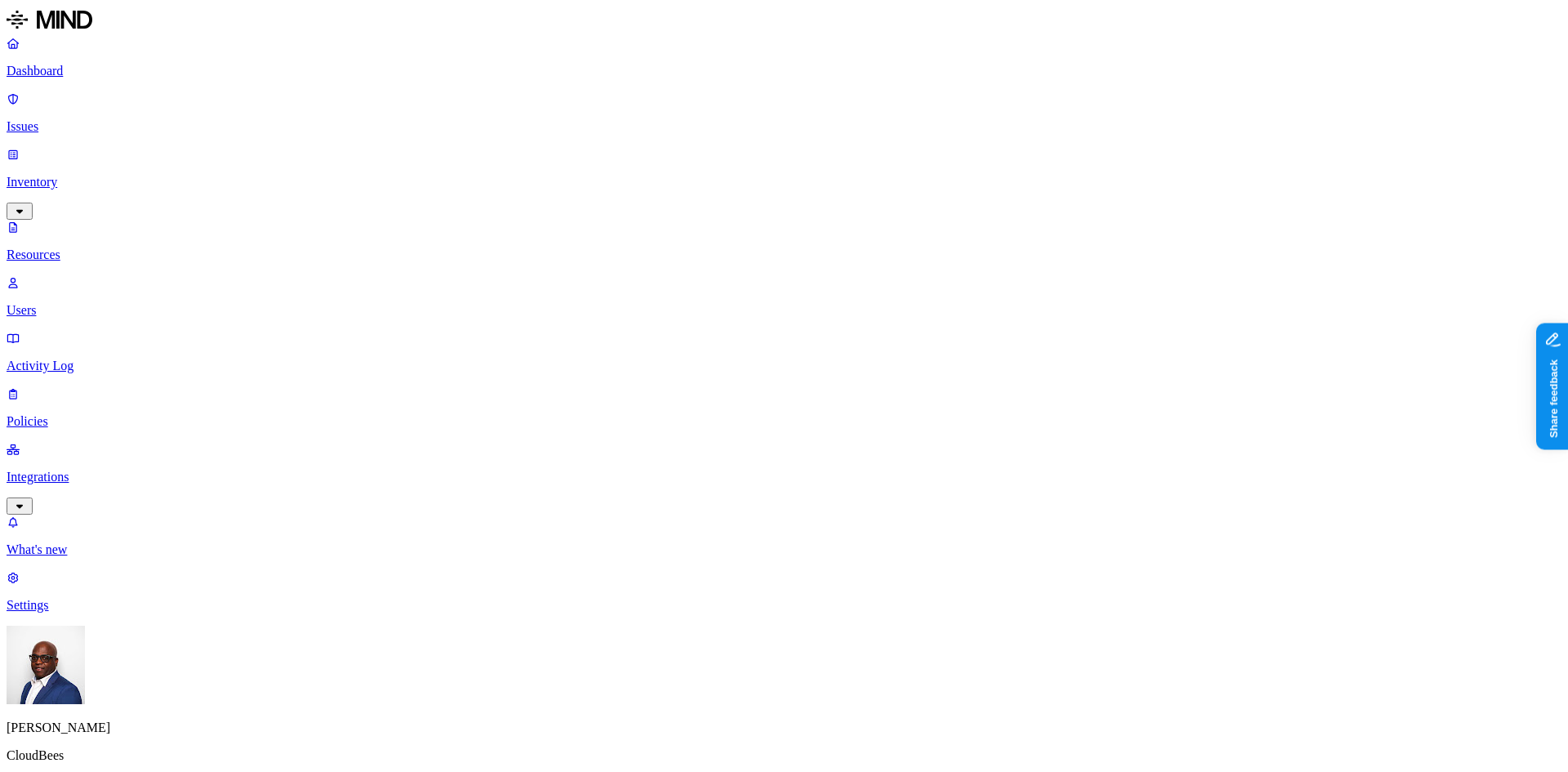
click at [855, 229] on button "button" at bounding box center [861, 228] width 13 height 5
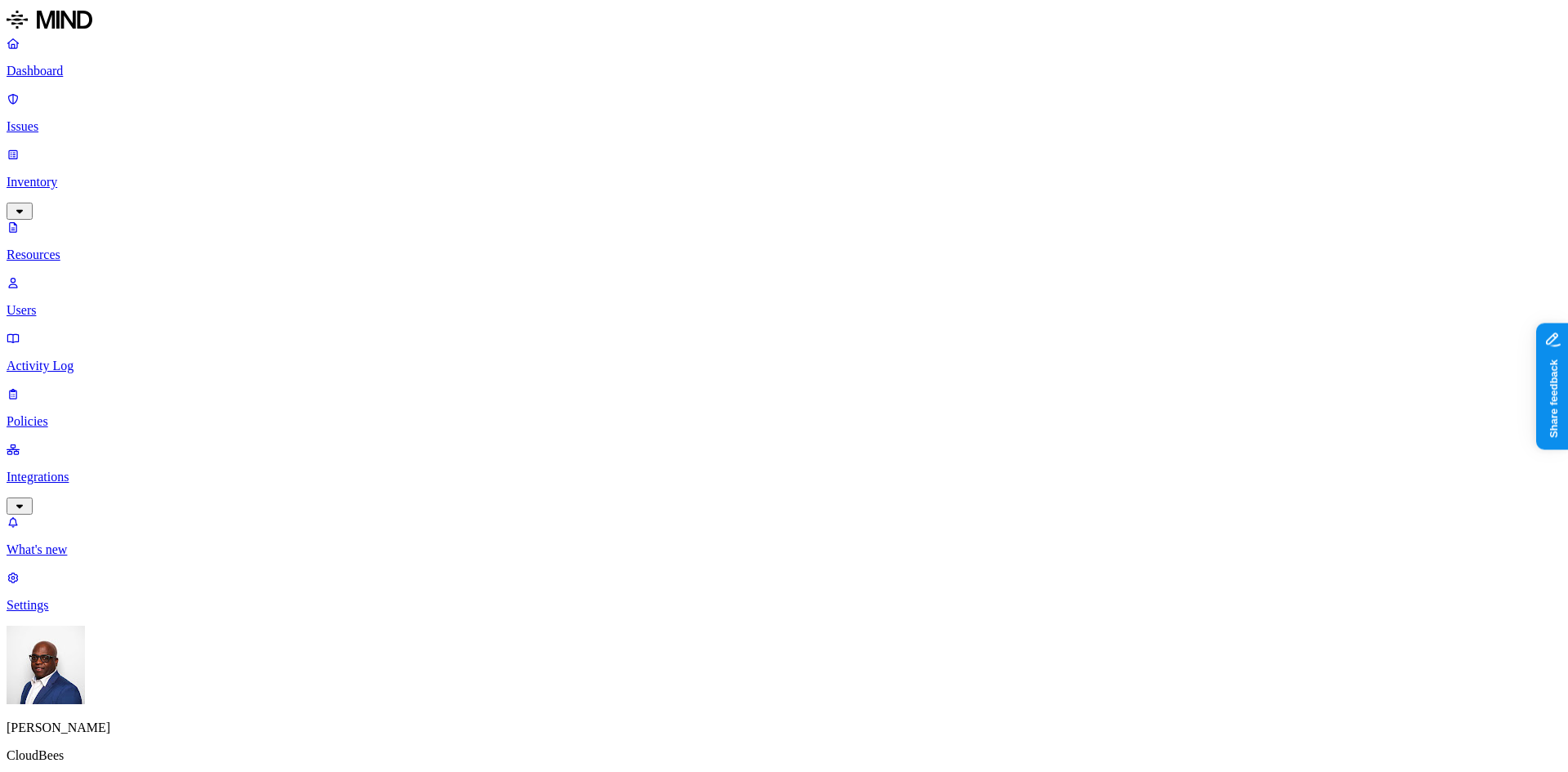
click at [855, 224] on button "button" at bounding box center [861, 225] width 13 height 17
click at [855, 198] on button "button" at bounding box center [861, 199] width 13 height 5
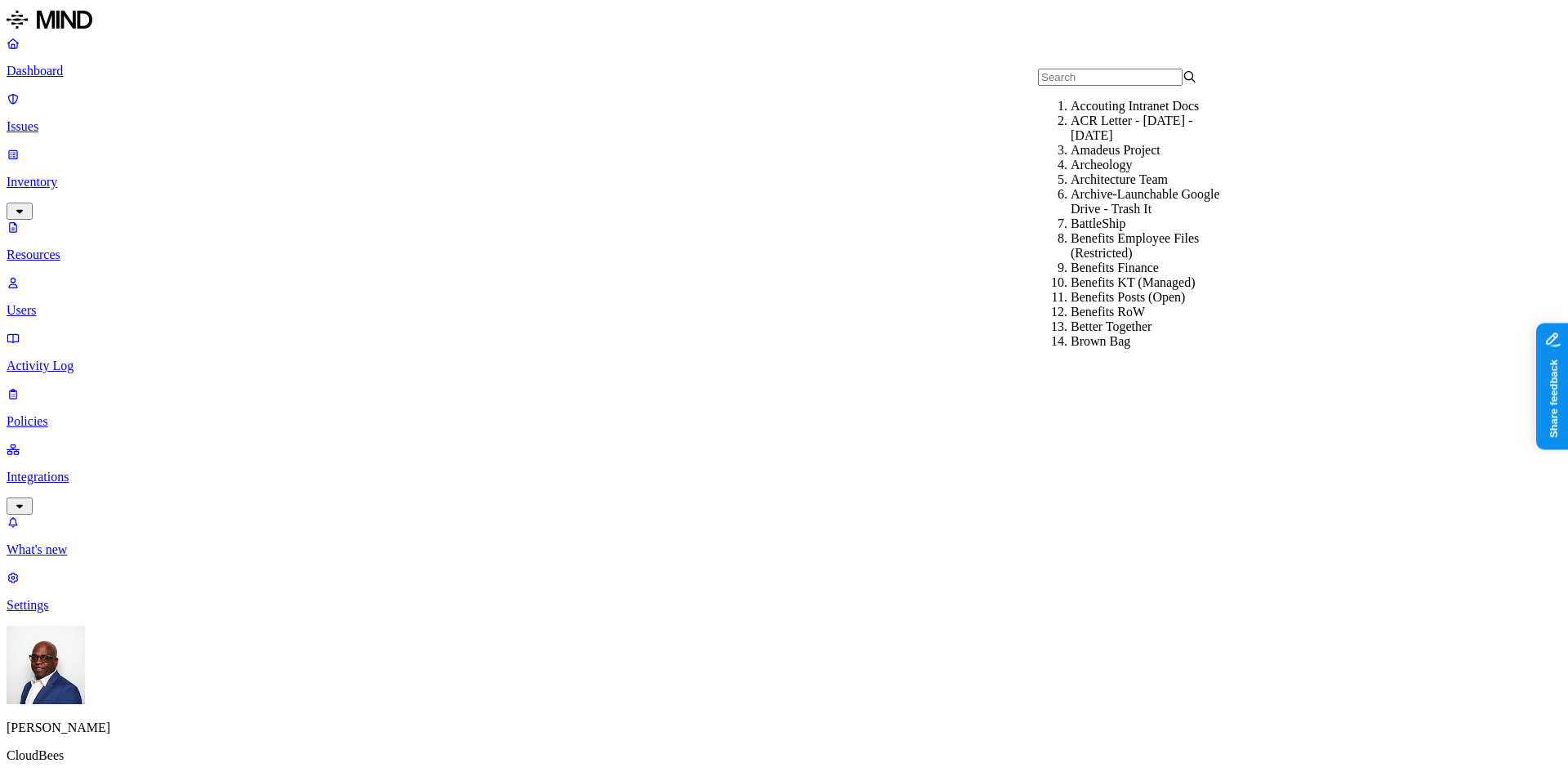
click at [56, 119] on p "Issues" at bounding box center [784, 126] width 1555 height 15
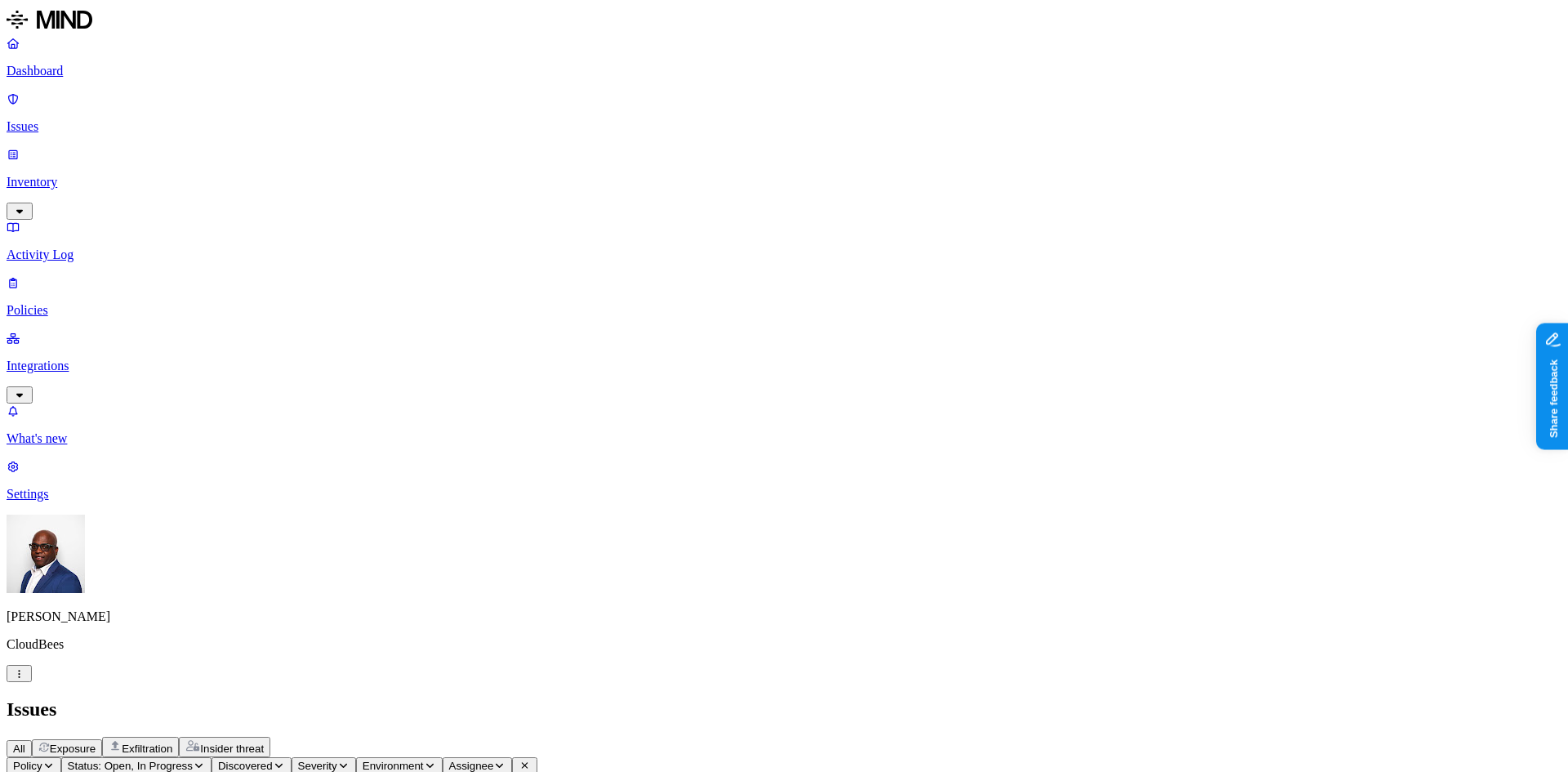
click at [73, 71] on p "Dashboard" at bounding box center [784, 71] width 1555 height 15
click at [57, 175] on p "Inventory" at bounding box center [784, 182] width 1555 height 15
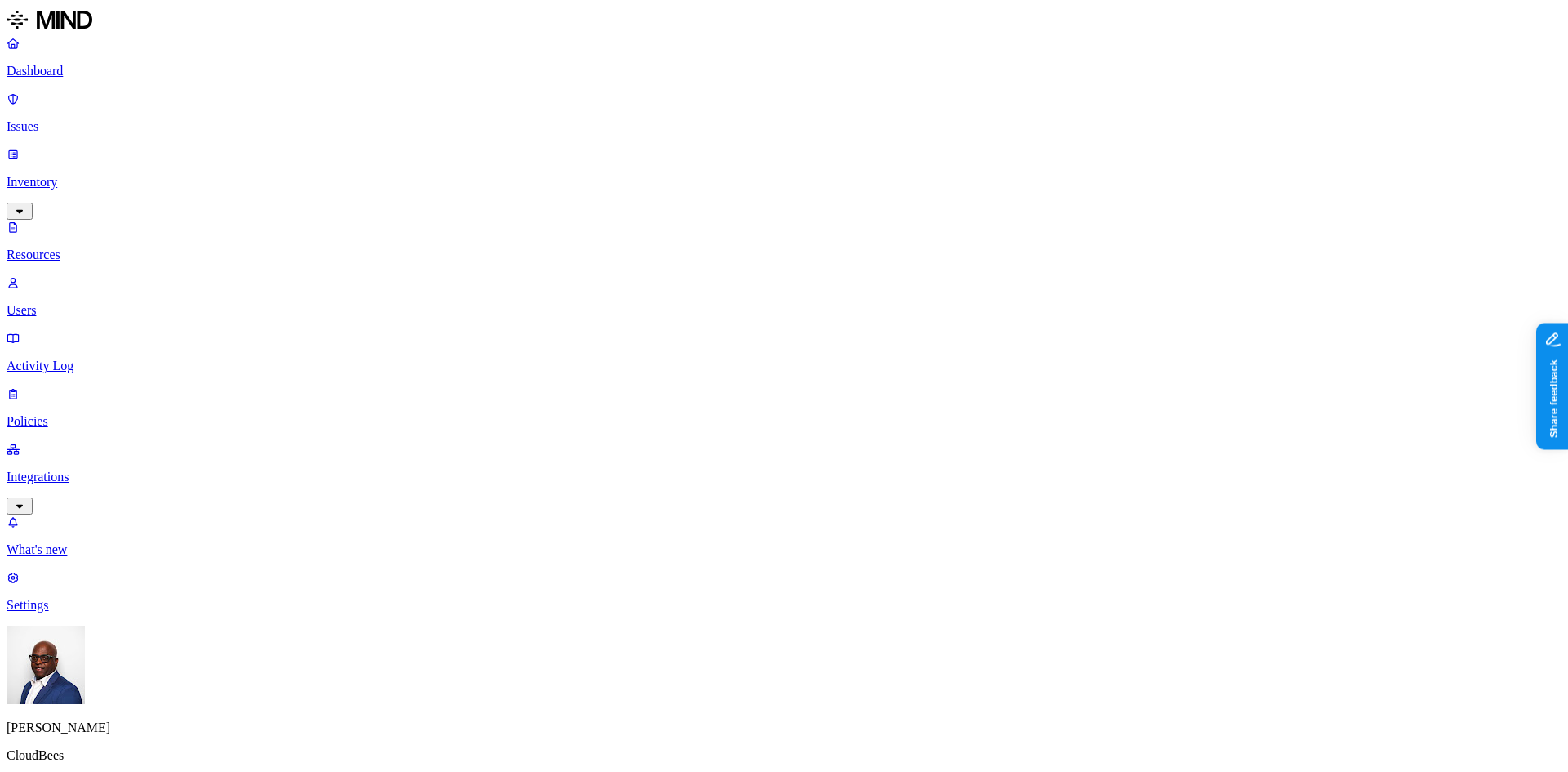
click at [488, 106] on div "PII / PHI" at bounding box center [567, 107] width 160 height 16
click at [488, 132] on button "button" at bounding box center [494, 130] width 13 height 5
click at [488, 151] on div "Secrets" at bounding box center [567, 142] width 160 height 16
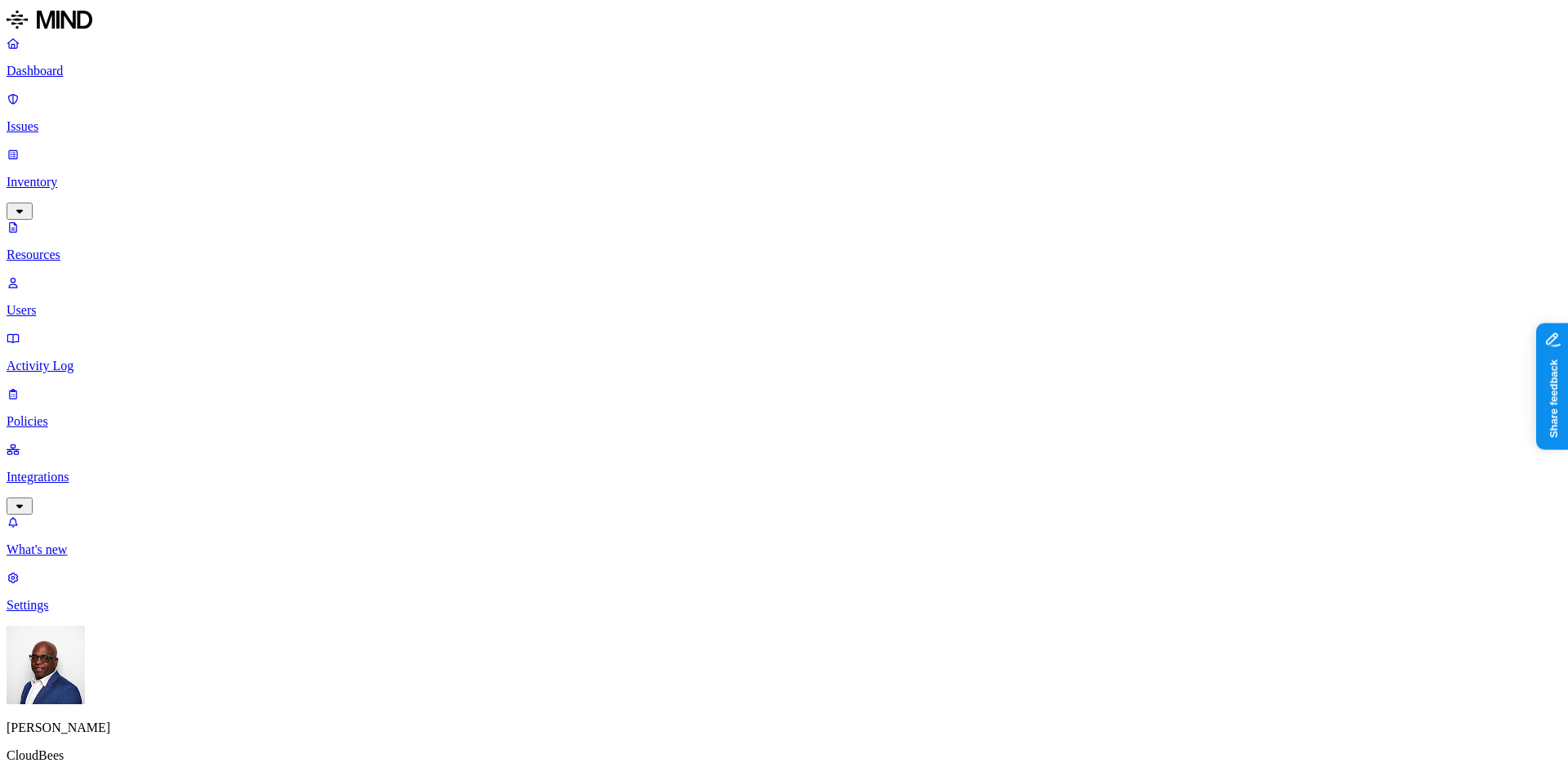
click at [893, 199] on button "button" at bounding box center [899, 199] width 13 height 5
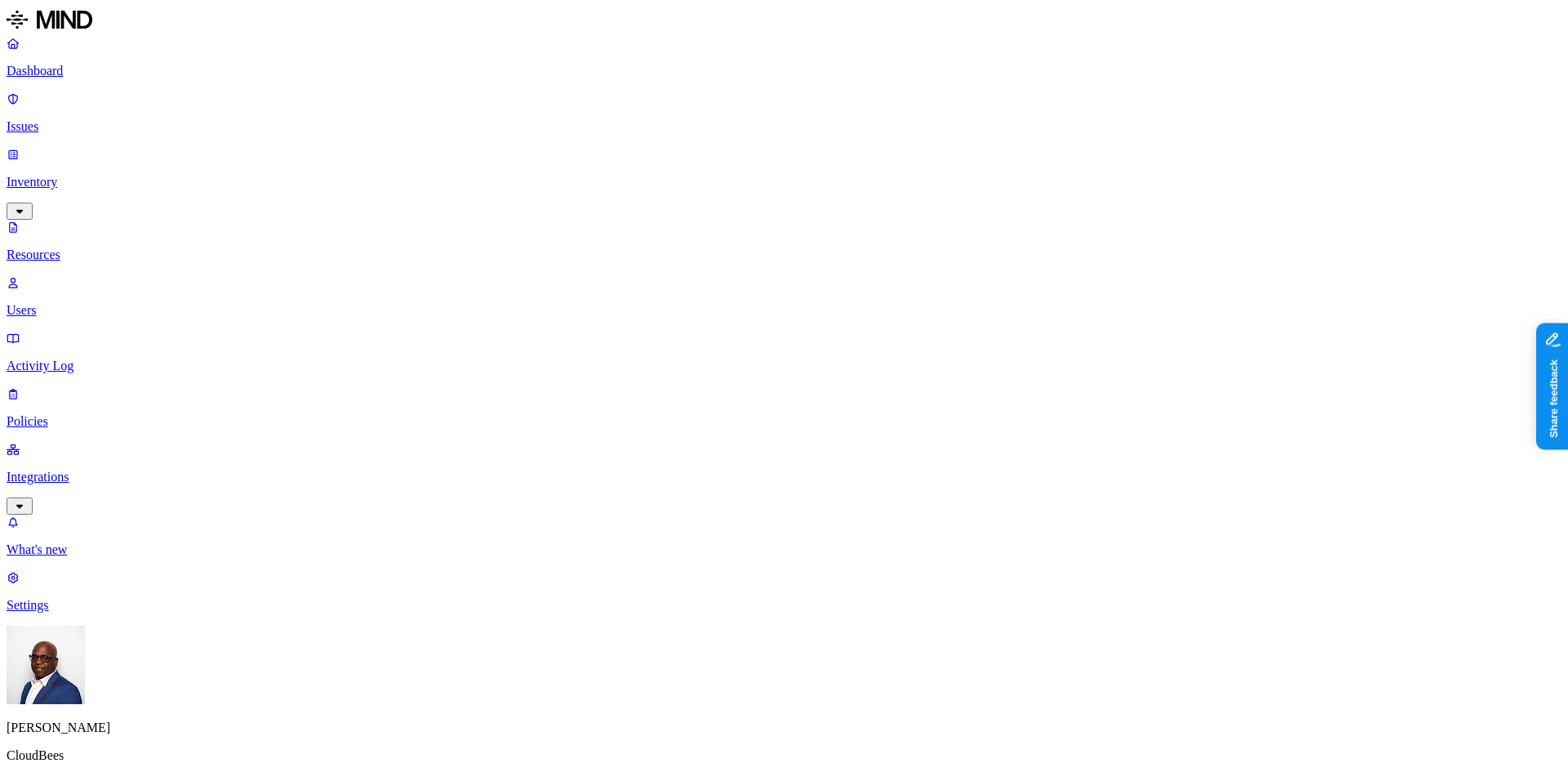
scroll to position [82, 0]
